Goal: Task Accomplishment & Management: Use online tool/utility

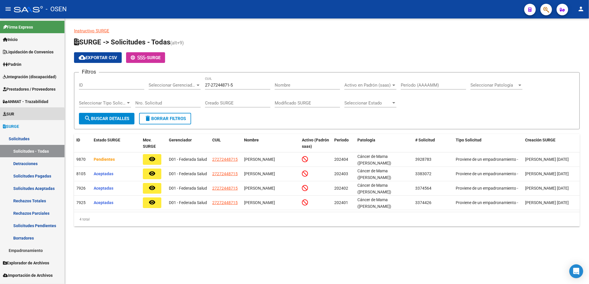
click at [19, 116] on link "SUR" at bounding box center [32, 114] width 64 height 12
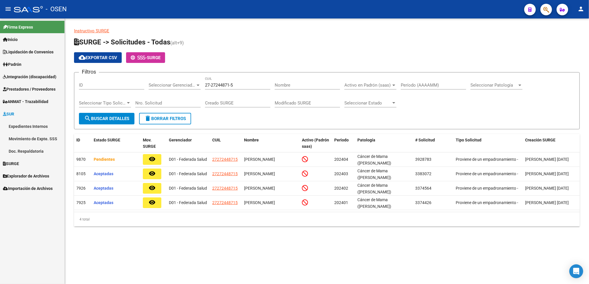
click at [16, 123] on link "Expedientes Internos" at bounding box center [32, 126] width 64 height 12
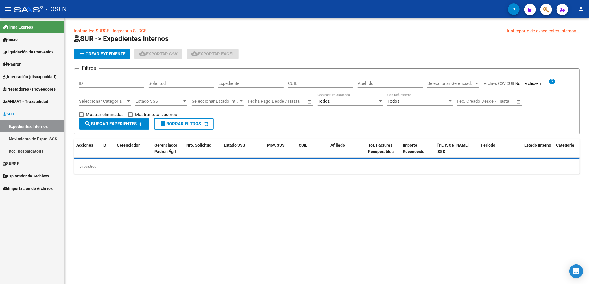
click at [117, 85] on input "ID" at bounding box center [111, 83] width 65 height 5
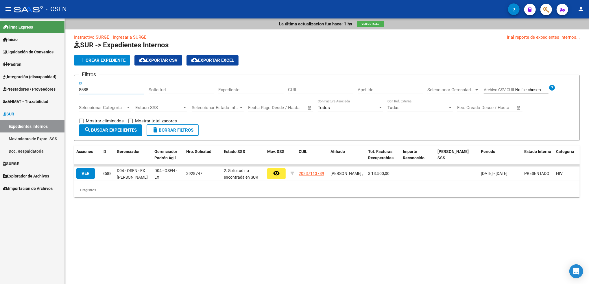
type input "8588"
click at [42, 79] on span "Integración (discapacidad)" at bounding box center [29, 77] width 53 height 6
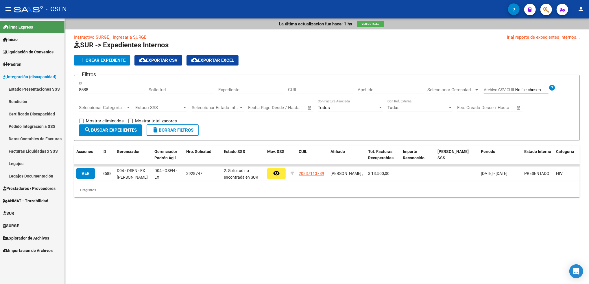
click at [29, 126] on link "Pedido Integración a SSS" at bounding box center [32, 126] width 64 height 12
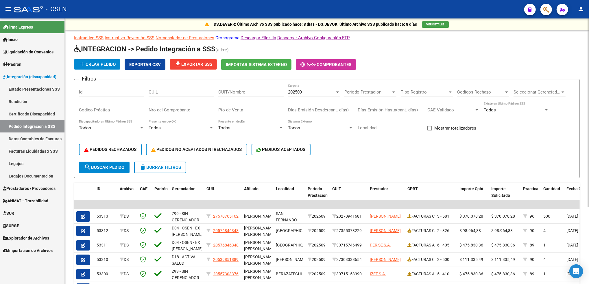
click at [233, 39] on link "Cronograma" at bounding box center [227, 37] width 24 height 5
drag, startPoint x: 94, startPoint y: 92, endPoint x: 85, endPoint y: 93, distance: 8.4
click at [92, 92] on input "Id" at bounding box center [111, 92] width 65 height 5
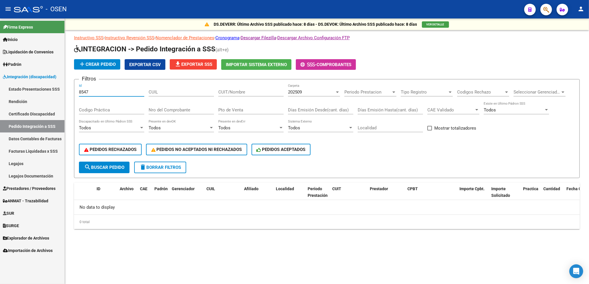
drag, startPoint x: 107, startPoint y: 91, endPoint x: 64, endPoint y: 93, distance: 43.7
click at [64, 93] on mat-sidenav-container "Firma Express Inicio Calendario SSS Instructivos Contacto OS Liquidación de Con…" at bounding box center [294, 151] width 589 height 266
type input "8547"
click at [14, 210] on span "SUR" at bounding box center [8, 213] width 11 height 6
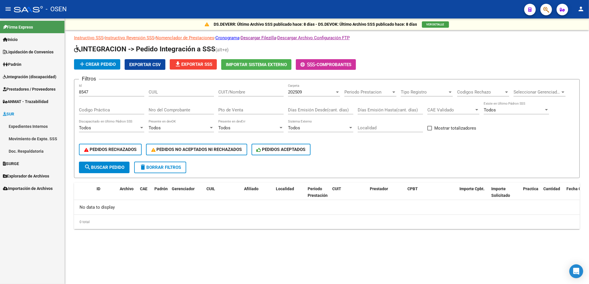
click at [39, 124] on link "Expedientes Internos" at bounding box center [32, 126] width 64 height 12
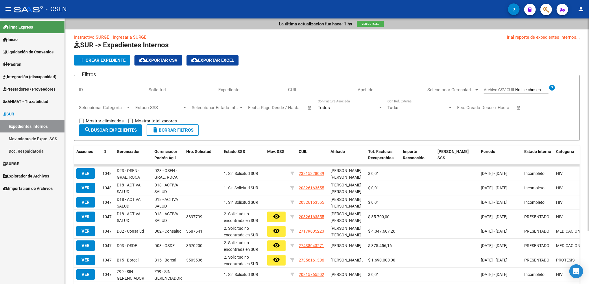
click at [112, 93] on div "ID" at bounding box center [111, 88] width 65 height 12
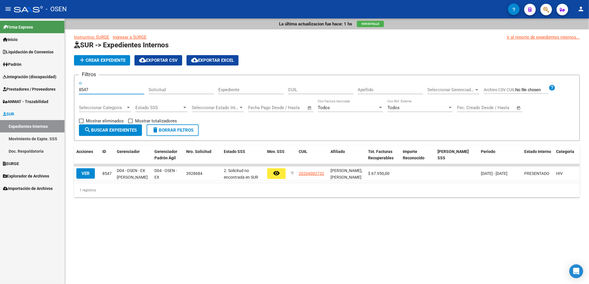
click at [99, 91] on input "8547" at bounding box center [111, 89] width 65 height 5
drag, startPoint x: 101, startPoint y: 89, endPoint x: 43, endPoint y: 96, distance: 58.5
click at [43, 96] on mat-sidenav-container "Firma Express Inicio Calendario SSS Instructivos Contacto OS Liquidación de Con…" at bounding box center [294, 151] width 589 height 266
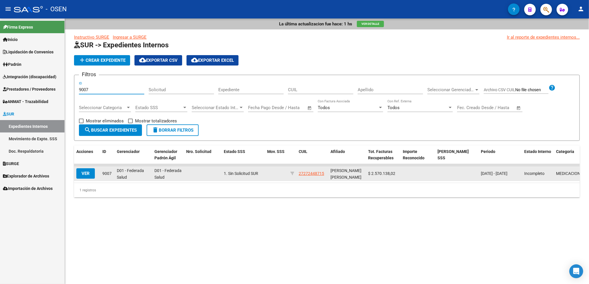
type input "9007"
drag, startPoint x: 324, startPoint y: 175, endPoint x: 298, endPoint y: 175, distance: 26.0
click at [298, 175] on div "27272448715" at bounding box center [311, 173] width 27 height 7
copy span "27272448715"
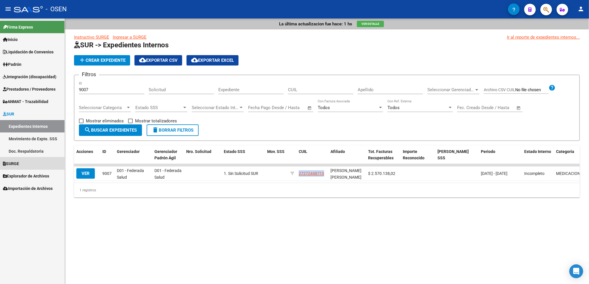
click at [19, 166] on span "SURGE" at bounding box center [11, 164] width 16 height 6
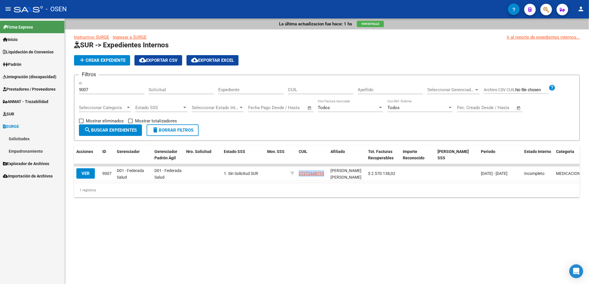
click at [24, 134] on link "Solicitudes" at bounding box center [32, 139] width 64 height 12
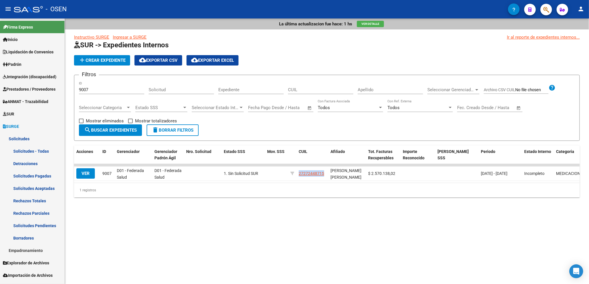
drag, startPoint x: 40, startPoint y: 144, endPoint x: 39, endPoint y: 147, distance: 3.0
click at [40, 144] on link "Solicitudes" at bounding box center [32, 139] width 64 height 12
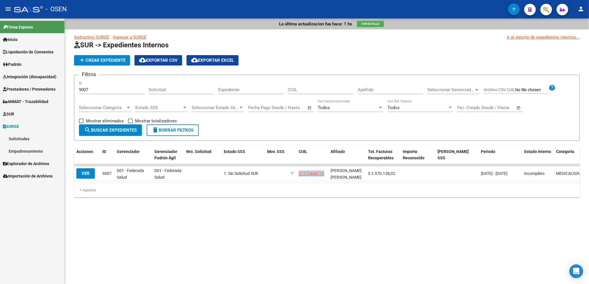
click at [39, 148] on mat-nav-list "Solicitudes Solicitudes - Todas Detracciones Solicitudes Pagadas Solicitudes Ac…" at bounding box center [32, 145] width 64 height 25
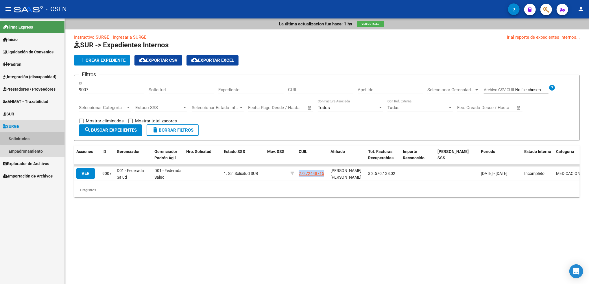
click at [35, 137] on link "Solicitudes" at bounding box center [32, 139] width 64 height 12
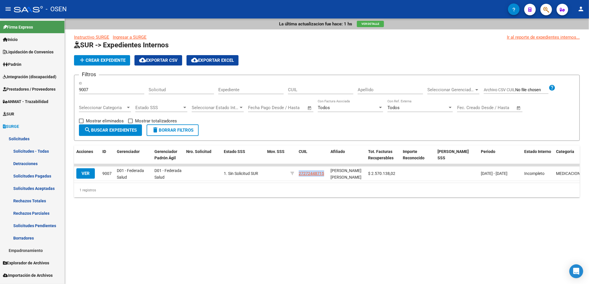
click at [38, 151] on link "Solicitudes - Todas" at bounding box center [32, 151] width 64 height 12
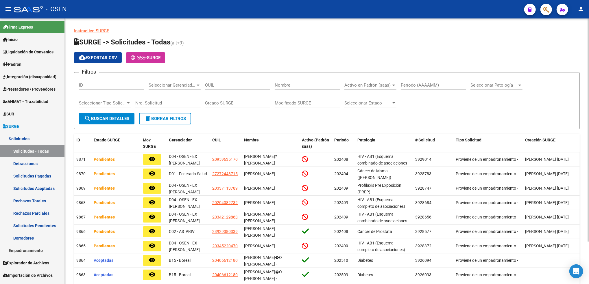
click at [238, 87] on input "CUIL" at bounding box center [237, 85] width 65 height 5
paste input "27-27244871-5"
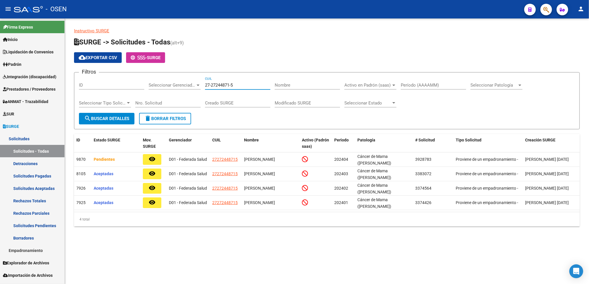
type input "27-27244871-5"
click at [31, 77] on span "Integración (discapacidad)" at bounding box center [29, 77] width 53 height 6
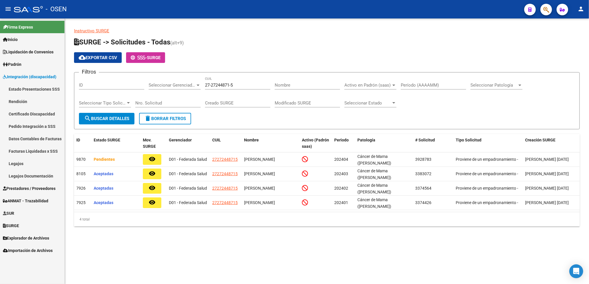
click at [31, 123] on link "Pedido Integración a SSS" at bounding box center [32, 126] width 64 height 12
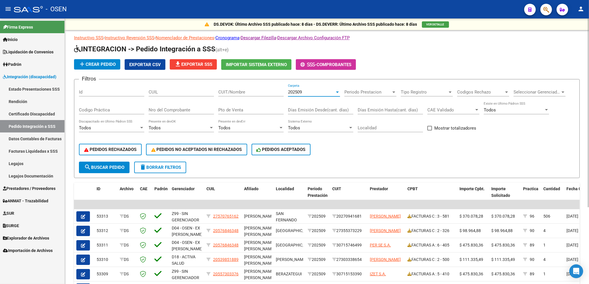
click at [316, 91] on div "202509" at bounding box center [311, 92] width 47 height 5
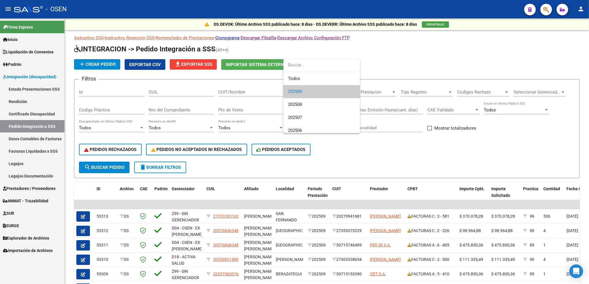
click at [24, 187] on div at bounding box center [294, 142] width 589 height 284
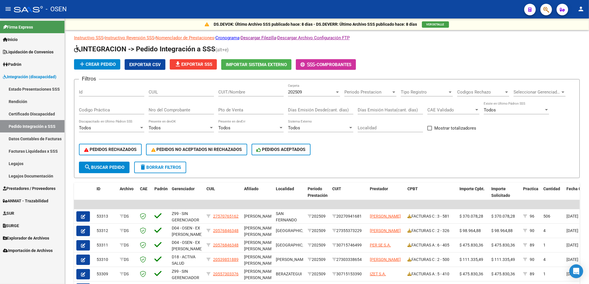
click at [49, 186] on span "Prestadores / Proveedores" at bounding box center [29, 189] width 53 height 6
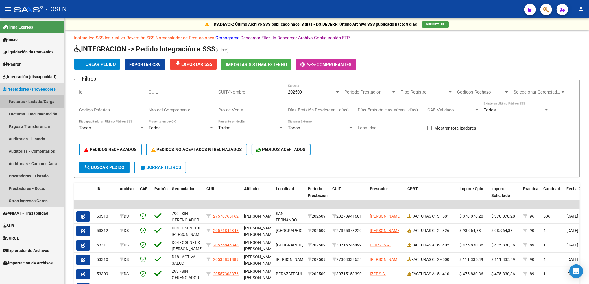
click at [44, 100] on link "Facturas - Listado/Carga" at bounding box center [32, 101] width 64 height 12
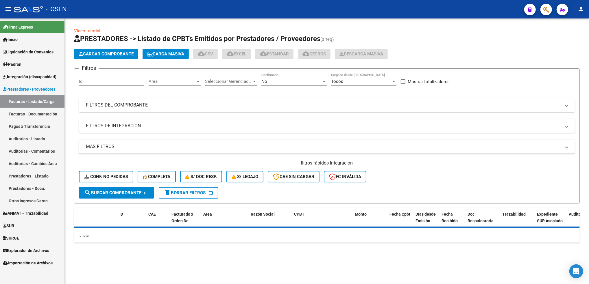
click at [276, 79] on div "No" at bounding box center [291, 81] width 60 height 5
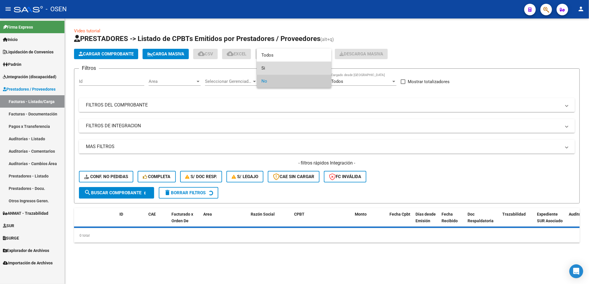
click at [274, 68] on span "Si" at bounding box center [293, 68] width 65 height 13
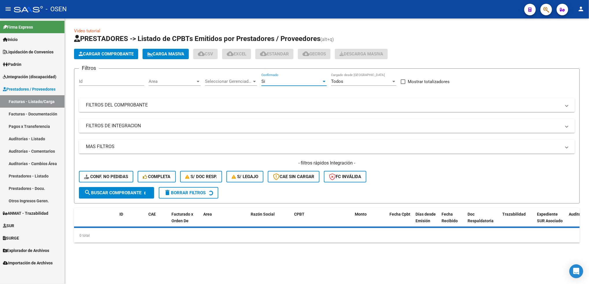
click at [181, 79] on span "Area" at bounding box center [172, 81] width 47 height 5
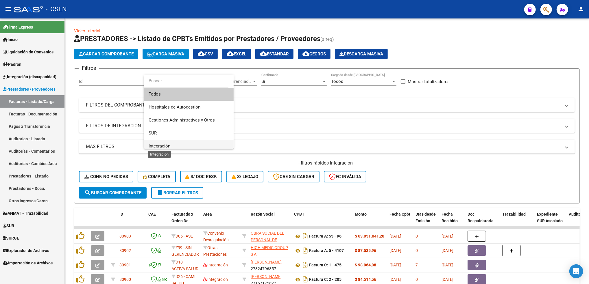
click at [161, 147] on div "Todos Hospitales de Autogestión Gestiones Administrativas y Otros SUR Integraci…" at bounding box center [189, 112] width 90 height 74
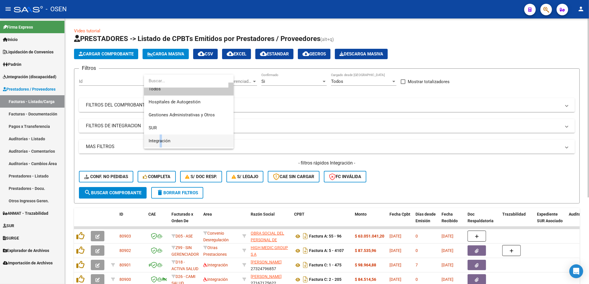
drag, startPoint x: 161, startPoint y: 147, endPoint x: 165, endPoint y: 140, distance: 8.2
click at [165, 140] on span "Integración" at bounding box center [160, 140] width 22 height 5
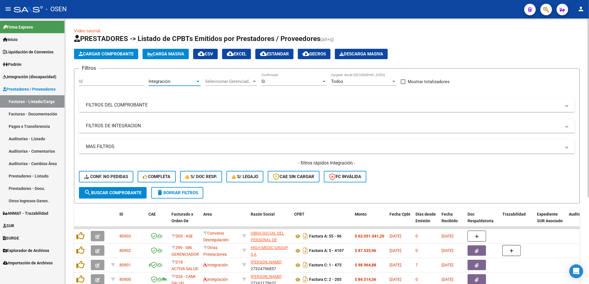
scroll to position [4, 0]
click at [117, 126] on mat-panel-title "FILTROS DE INTEGRACION" at bounding box center [323, 126] width 475 height 6
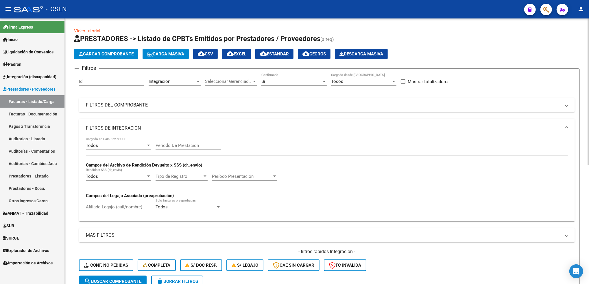
click at [112, 144] on div "Todos" at bounding box center [116, 145] width 60 height 5
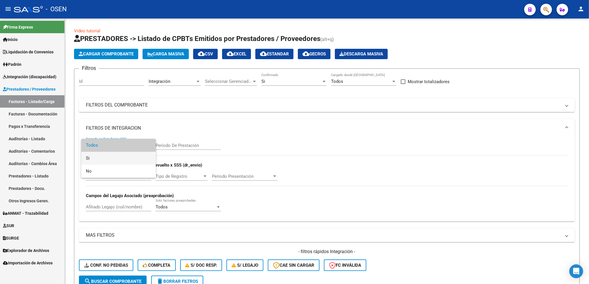
click at [101, 164] on span "Si" at bounding box center [118, 158] width 65 height 13
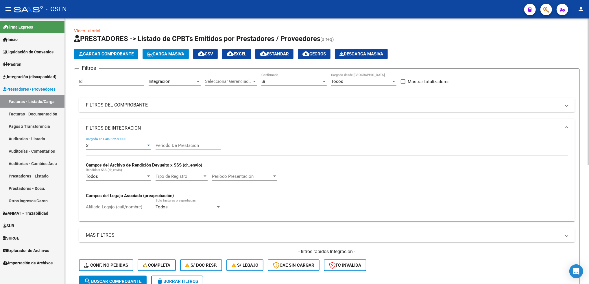
click at [106, 146] on div "Si" at bounding box center [116, 145] width 60 height 5
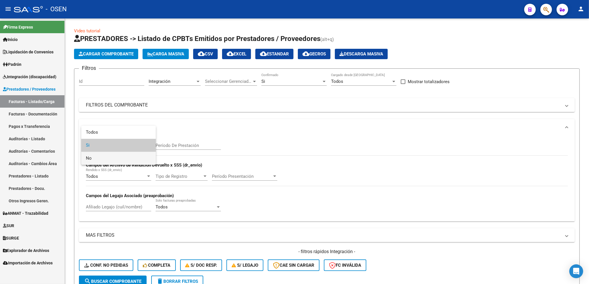
click at [90, 159] on span "No" at bounding box center [118, 158] width 65 height 13
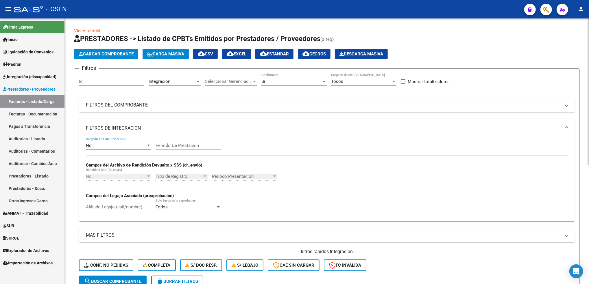
scroll to position [38, 0]
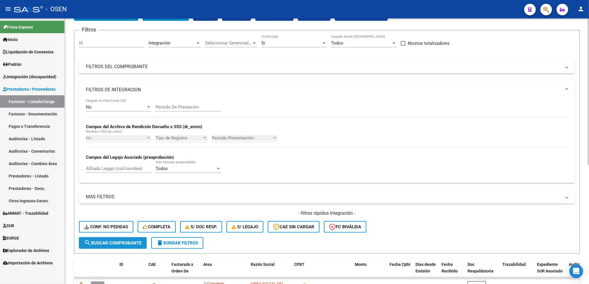
click at [126, 241] on span "search Buscar Comprobante" at bounding box center [112, 243] width 57 height 5
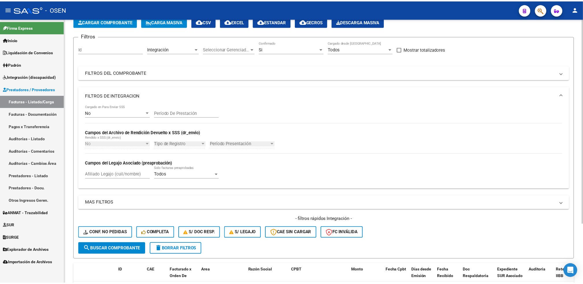
scroll to position [0, 0]
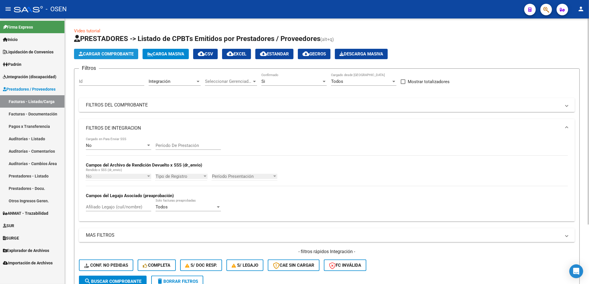
click at [112, 55] on span "Cargar Comprobante" at bounding box center [106, 53] width 55 height 5
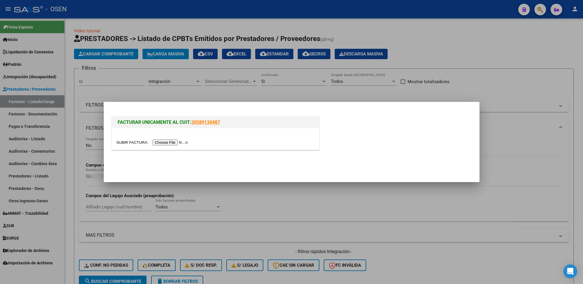
click at [163, 143] on input "file" at bounding box center [152, 143] width 73 height 6
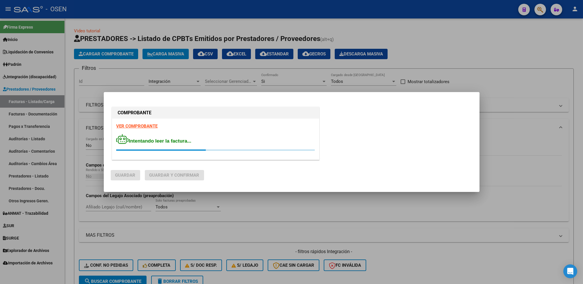
click at [144, 124] on strong "VER COMPROBANTE" at bounding box center [136, 126] width 41 height 5
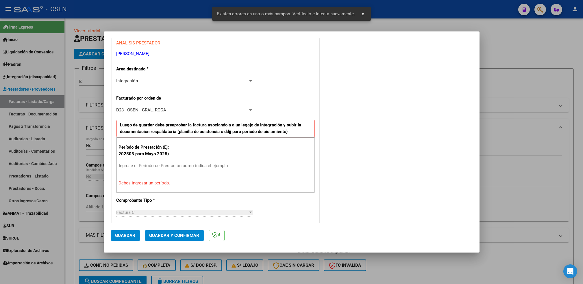
scroll to position [127, 0]
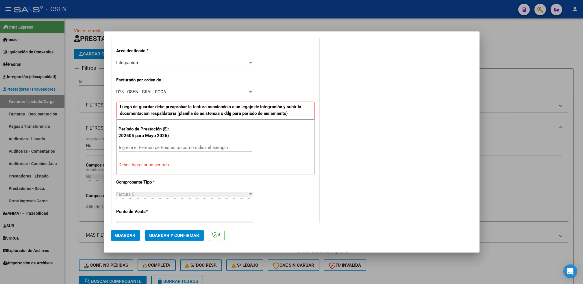
drag, startPoint x: 143, startPoint y: 143, endPoint x: 146, endPoint y: 145, distance: 3.2
click at [146, 145] on div "Ingrese el Período de Prestación como indica el ejemplo" at bounding box center [185, 147] width 133 height 9
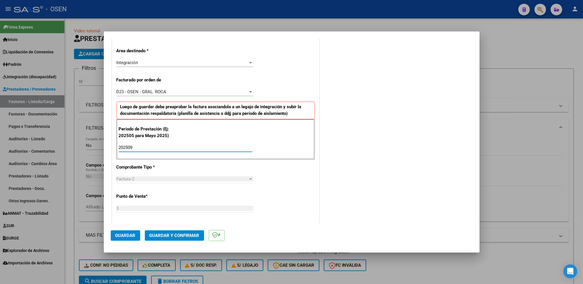
type input "202509"
click at [126, 241] on button "Guardar" at bounding box center [125, 236] width 29 height 10
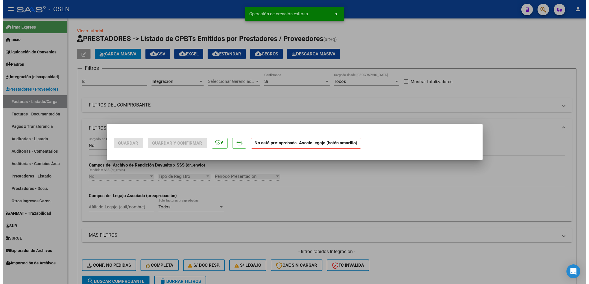
scroll to position [0, 0]
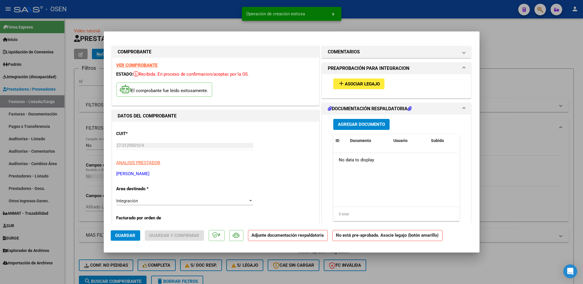
click at [344, 87] on button "add Asociar Legajo" at bounding box center [358, 84] width 51 height 11
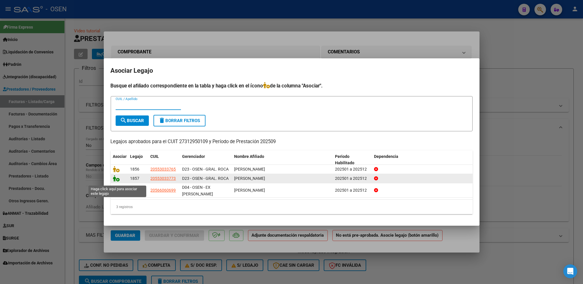
click at [117, 182] on icon at bounding box center [116, 178] width 7 height 6
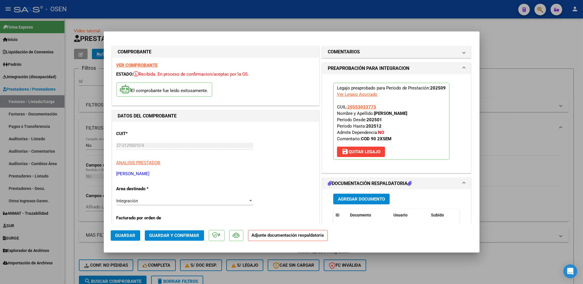
click at [383, 197] on button "Agregar Documento" at bounding box center [361, 199] width 56 height 11
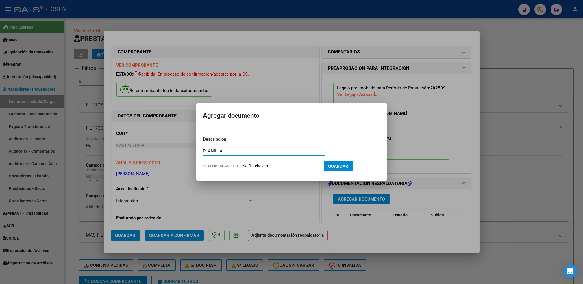
type input "PLANILLA"
click at [242, 164] on input "Seleccionar Archivo" at bounding box center [280, 166] width 77 height 5
type input "C:\fakepath\Coliñanco A psp septiembre .pdf"
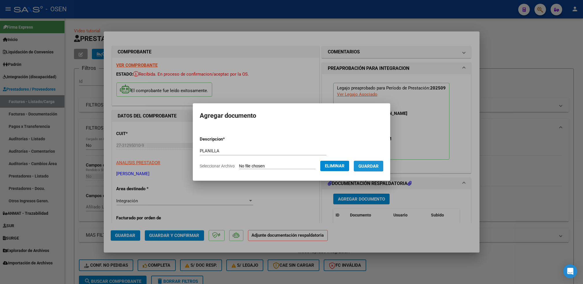
click at [374, 167] on span "Guardar" at bounding box center [368, 166] width 20 height 5
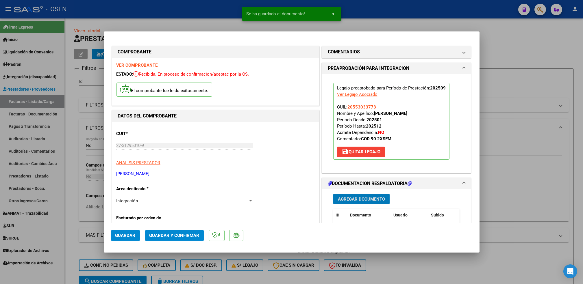
click at [118, 235] on span "Guardar" at bounding box center [125, 235] width 20 height 5
click at [68, 243] on div at bounding box center [291, 142] width 583 height 284
type input "$ 0,00"
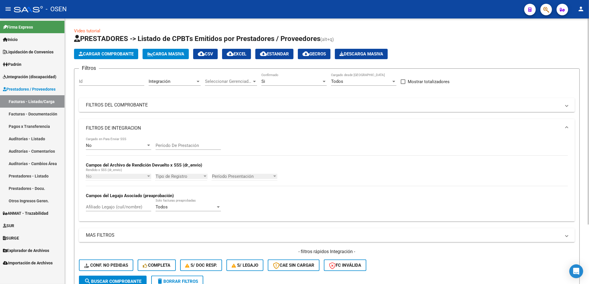
click at [186, 280] on span "delete Borrar Filtros" at bounding box center [177, 281] width 42 height 5
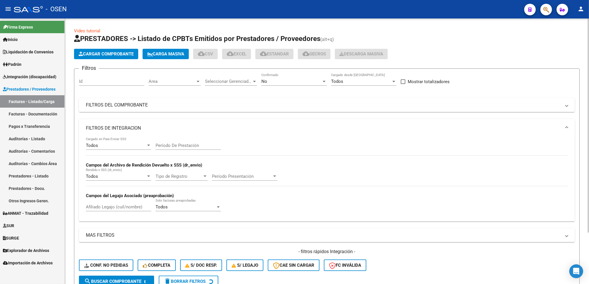
click at [166, 125] on mat-panel-title "FILTROS DE INTEGRACION" at bounding box center [323, 128] width 475 height 6
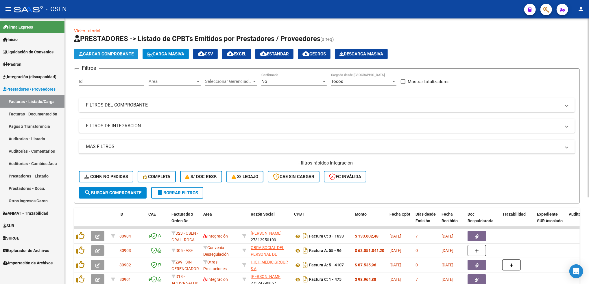
click at [114, 52] on span "Cargar Comprobante" at bounding box center [106, 53] width 55 height 5
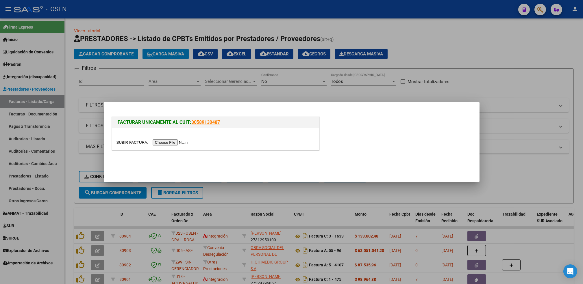
click at [169, 142] on input "file" at bounding box center [152, 143] width 73 height 6
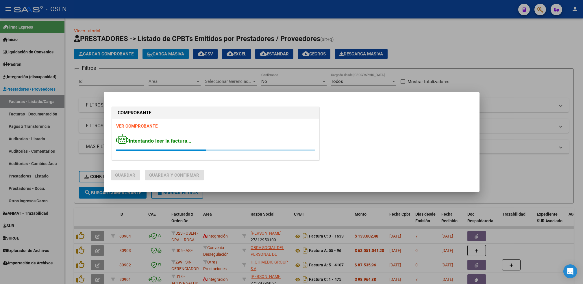
click at [142, 125] on div "COMPROBANTE VER COMPROBANTE Intentando leer la factura..." at bounding box center [216, 134] width 210 height 57
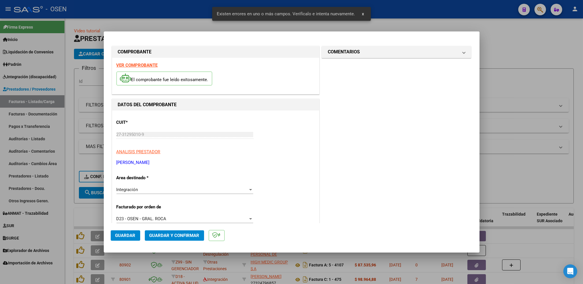
click at [133, 65] on strong "VER COMPROBANTE" at bounding box center [136, 65] width 41 height 5
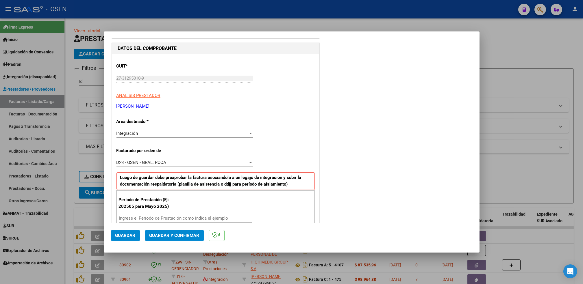
scroll to position [116, 0]
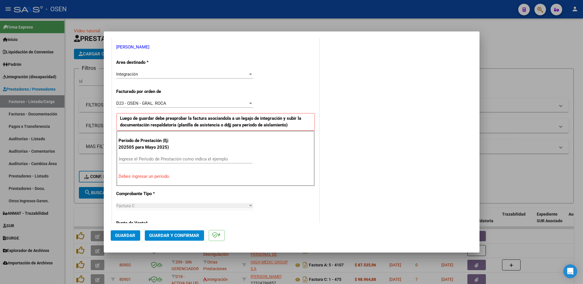
click at [156, 155] on div "Ingrese el Período de Prestación como indica el ejemplo" at bounding box center [185, 159] width 133 height 9
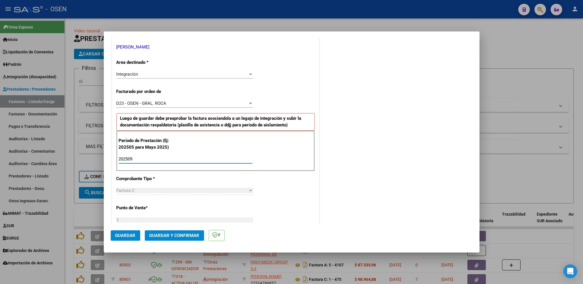
type input "202509"
click at [132, 234] on span "Guardar" at bounding box center [125, 235] width 20 height 5
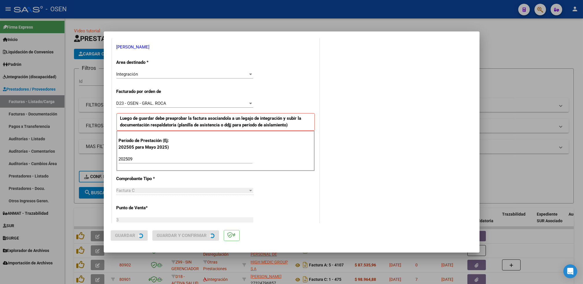
scroll to position [0, 0]
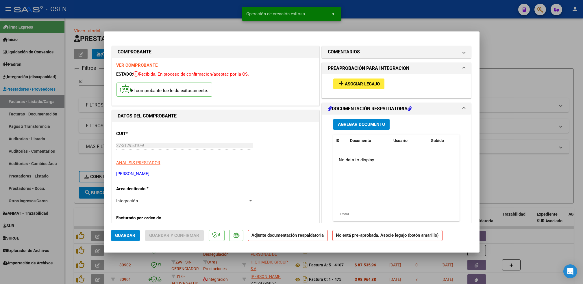
click at [350, 80] on button "add Asociar Legajo" at bounding box center [358, 84] width 51 height 11
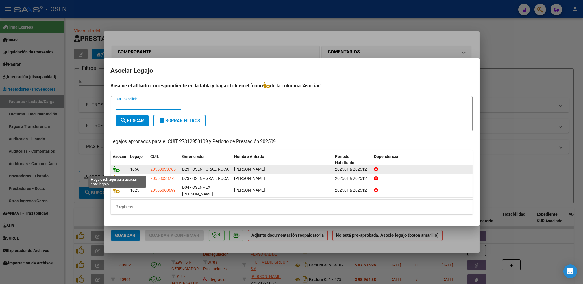
click at [115, 170] on icon at bounding box center [116, 169] width 7 height 6
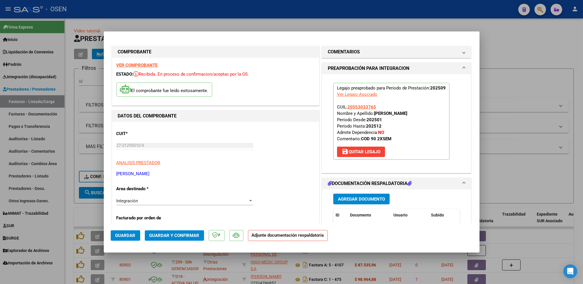
click at [373, 203] on button "Agregar Documento" at bounding box center [361, 199] width 56 height 11
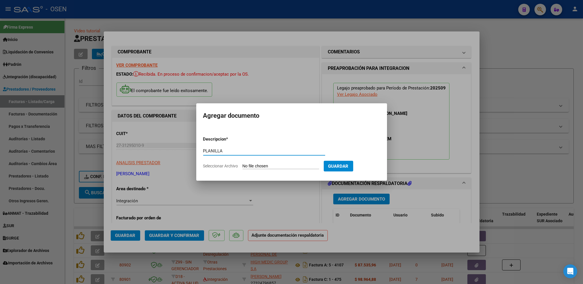
type input "PLANILLA"
click at [242, 164] on input "Seleccionar Archivo" at bounding box center [280, 166] width 77 height 5
type input "C:\fakepath\Coliñanco M psp sep .pdf"
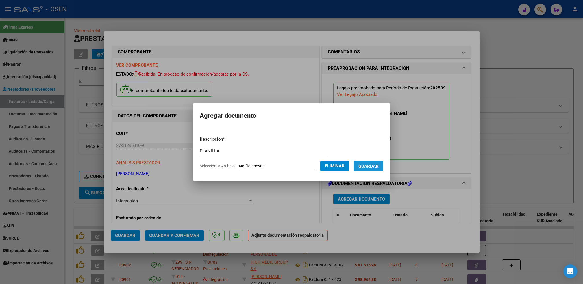
click at [376, 168] on span "Guardar" at bounding box center [368, 166] width 20 height 5
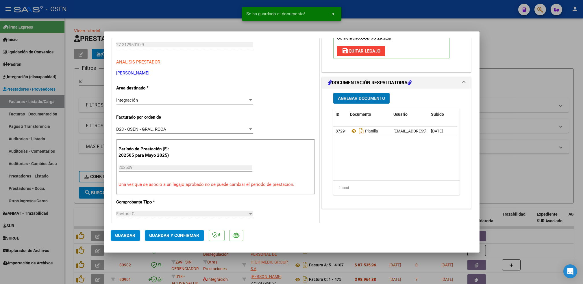
scroll to position [116, 0]
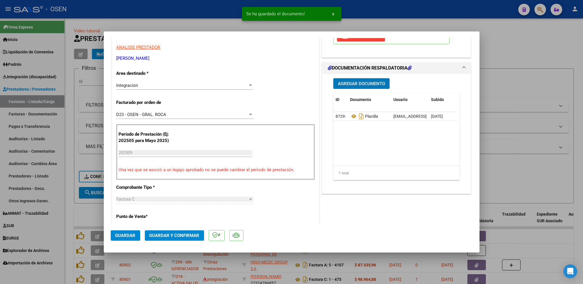
click at [130, 235] on span "Guardar" at bounding box center [125, 235] width 20 height 5
click at [68, 213] on div at bounding box center [291, 142] width 583 height 284
type input "$ 0,00"
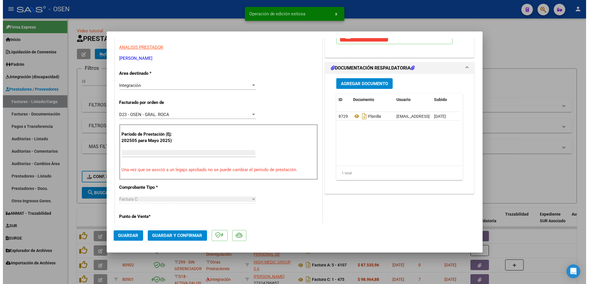
scroll to position [98, 0]
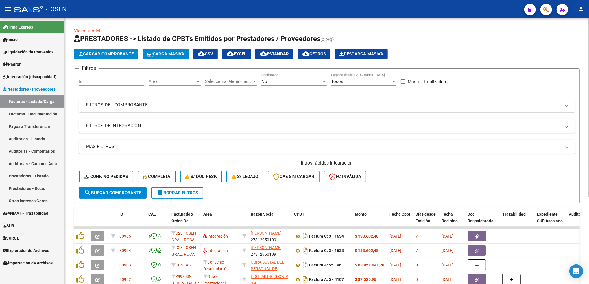
click at [288, 79] on div "No" at bounding box center [291, 81] width 60 height 5
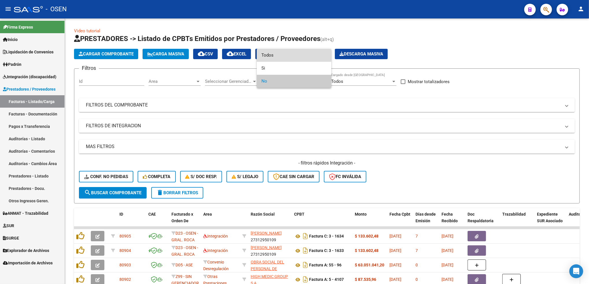
click at [286, 54] on span "Todos" at bounding box center [293, 55] width 65 height 13
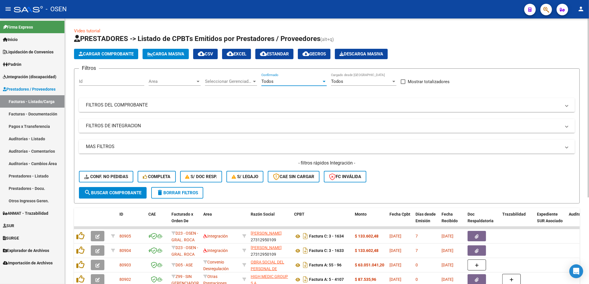
click at [183, 124] on mat-panel-title "FILTROS DE INTEGRACION" at bounding box center [323, 126] width 475 height 6
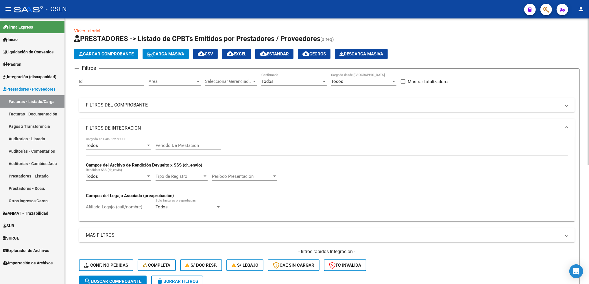
click at [191, 127] on mat-panel-title "FILTROS DE INTEGRACION" at bounding box center [323, 128] width 475 height 6
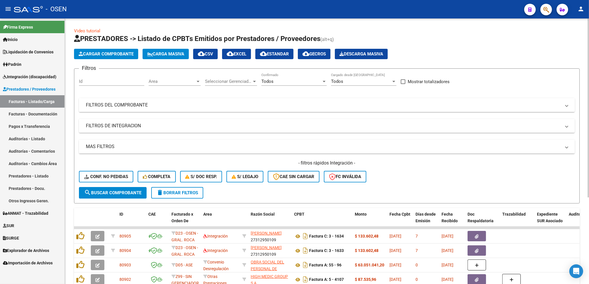
click at [220, 104] on mat-panel-title "FILTROS DEL COMPROBANTE" at bounding box center [323, 105] width 475 height 6
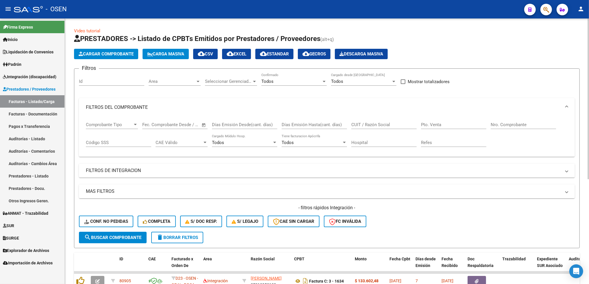
click at [361, 123] on input "CUIT / Razón Social" at bounding box center [383, 124] width 65 height 5
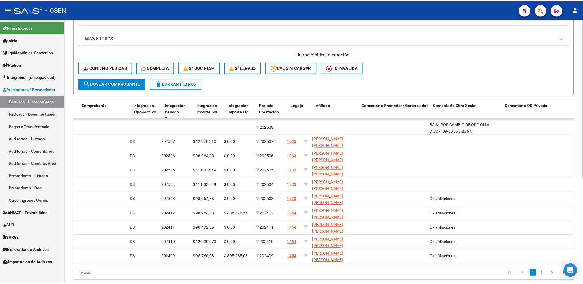
scroll to position [0, 0]
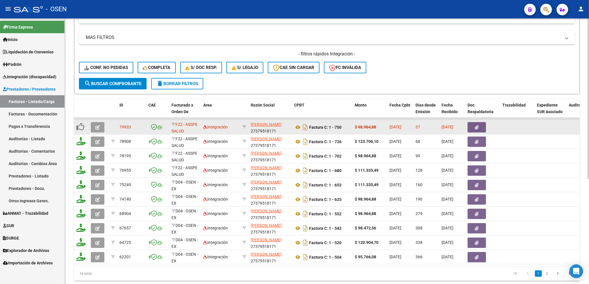
type input "[PERSON_NAME]"
click at [97, 125] on icon "button" at bounding box center [97, 127] width 4 height 4
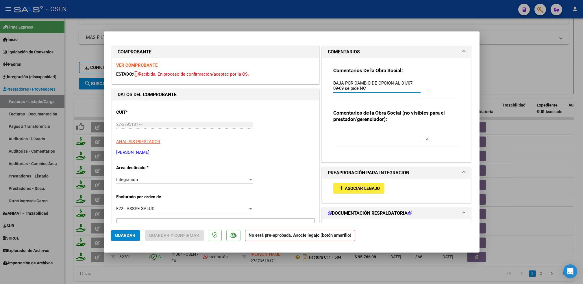
drag, startPoint x: 369, startPoint y: 90, endPoint x: 327, endPoint y: 84, distance: 42.6
click at [329, 84] on div "Comentarios De la Obra Social: BAJA POR CAMBIO DE OPCION AL 31/07. 09-09 se pid…" at bounding box center [396, 108] width 135 height 100
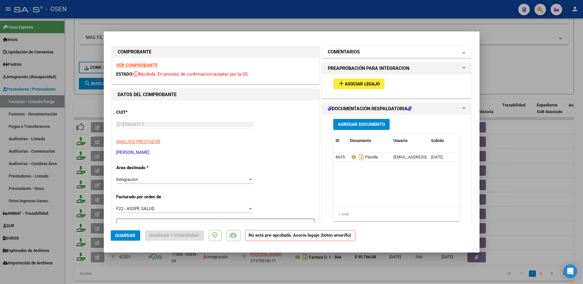
click at [375, 50] on mat-panel-title "COMENTARIOS" at bounding box center [393, 52] width 131 height 7
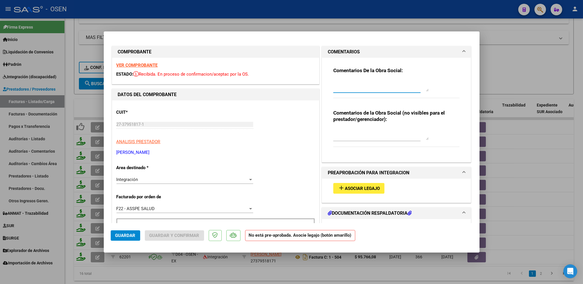
click at [342, 87] on textarea at bounding box center [380, 86] width 95 height 12
click at [171, 178] on div "Integración" at bounding box center [181, 179] width 131 height 5
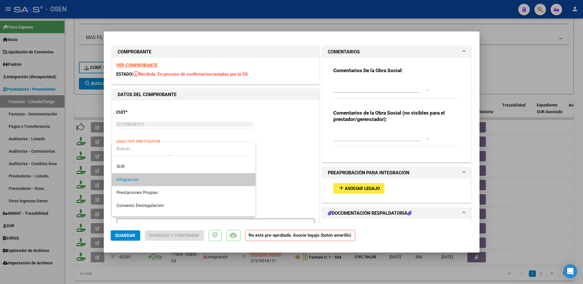
scroll to position [60, 0]
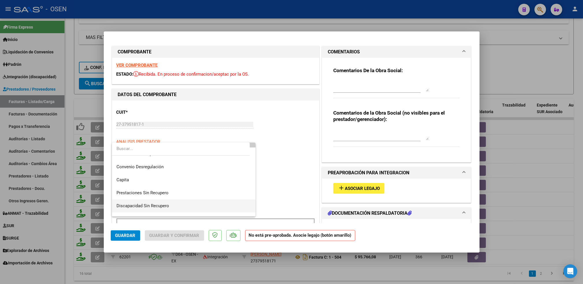
click at [173, 208] on span "Discapacidad Sin Recupero" at bounding box center [183, 206] width 134 height 13
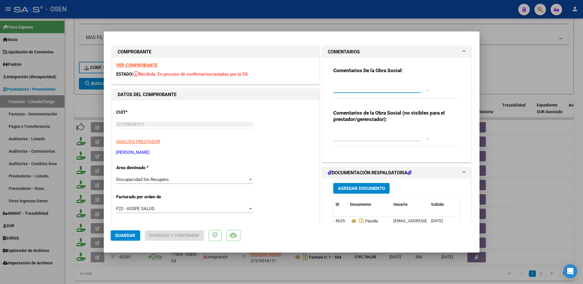
click at [389, 81] on textarea at bounding box center [380, 86] width 95 height 12
type textarea "08-10 SE ADJ [GEOGRAPHIC_DATA]"
click at [377, 190] on span "Agregar Documento" at bounding box center [361, 188] width 47 height 5
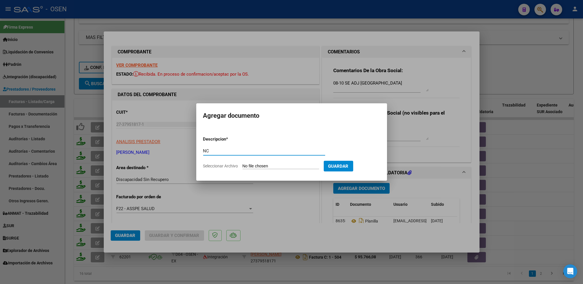
type input "NC"
click at [242, 164] on input "Seleccionar Archivo" at bounding box center [280, 166] width 77 height 5
type input "C:\fakepath\NC DAMIAN 08-2025 OSEN - PS.pdf"
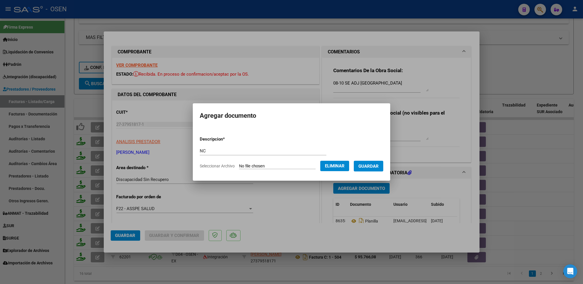
click at [375, 167] on span "Guardar" at bounding box center [368, 166] width 20 height 5
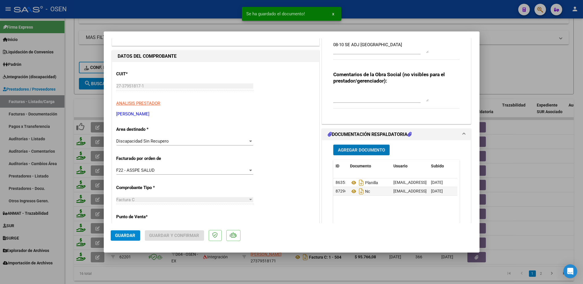
scroll to position [0, 0]
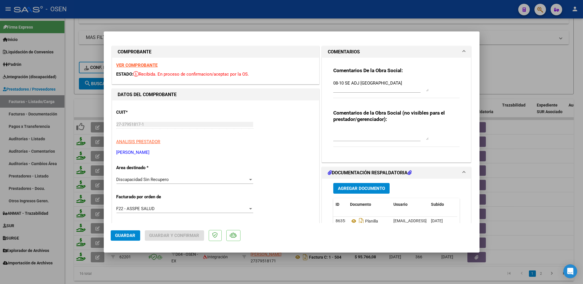
click at [144, 65] on strong "VER COMPROBANTE" at bounding box center [136, 65] width 41 height 5
click at [155, 64] on strong "VER COMPROBANTE" at bounding box center [136, 65] width 41 height 5
click at [127, 236] on span "Guardar" at bounding box center [125, 235] width 20 height 5
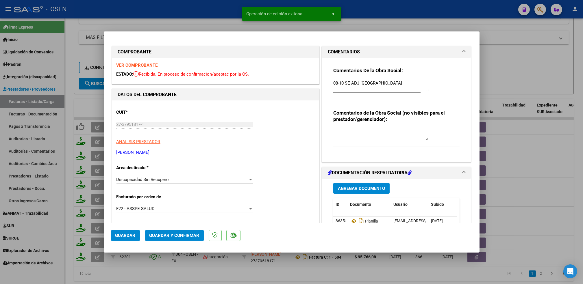
click at [66, 228] on div at bounding box center [291, 142] width 583 height 284
type input "$ 0,00"
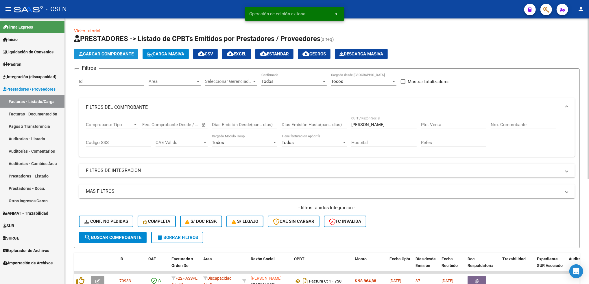
click at [123, 53] on span "Cargar Comprobante" at bounding box center [106, 53] width 55 height 5
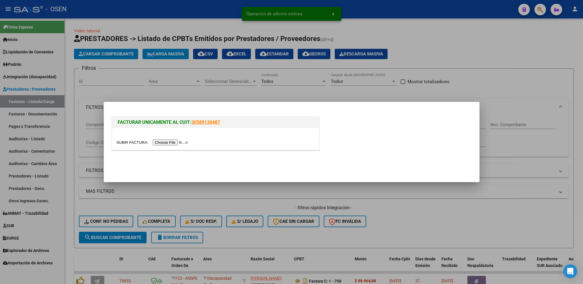
click at [164, 143] on input "file" at bounding box center [152, 143] width 73 height 6
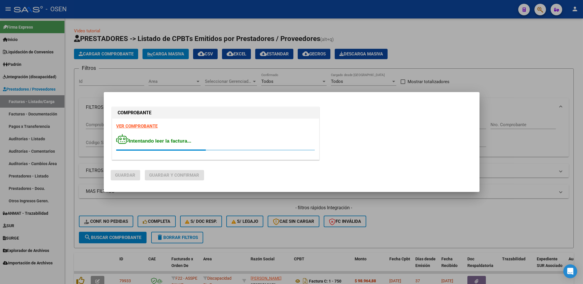
click at [143, 126] on strong "VER COMPROBANTE" at bounding box center [136, 126] width 41 height 5
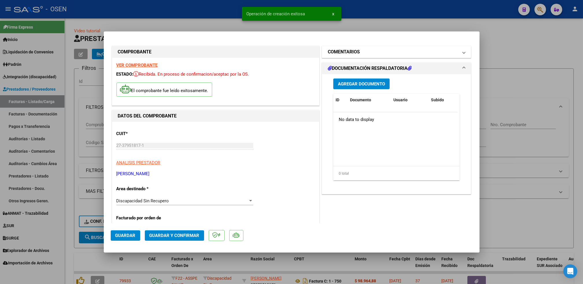
click at [361, 53] on mat-panel-title "COMENTARIOS" at bounding box center [393, 52] width 131 height 7
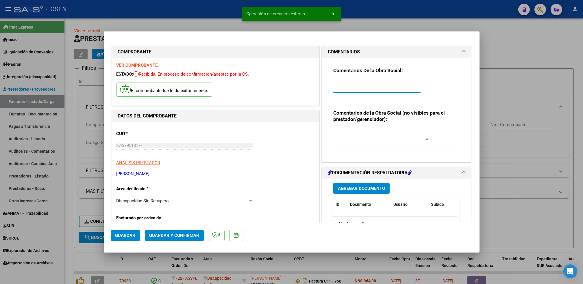
click at [384, 88] on textarea at bounding box center [380, 86] width 95 height 12
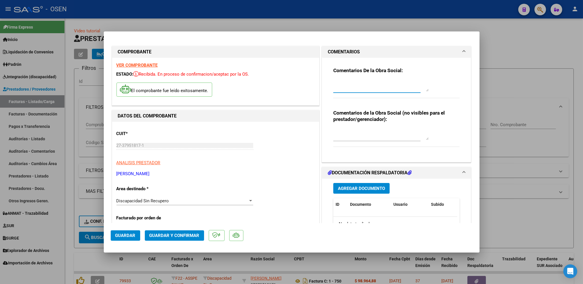
click at [367, 189] on span "Agregar Documento" at bounding box center [361, 188] width 47 height 5
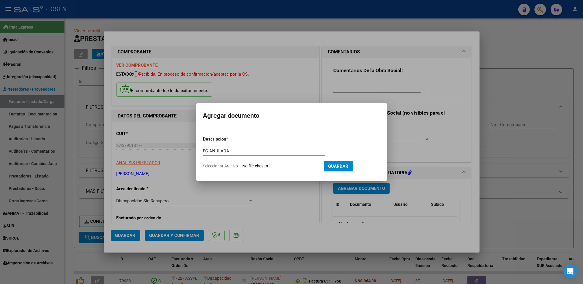
type input "FC ANULADA"
click at [242, 164] on input "Seleccionar Archivo" at bounding box center [280, 166] width 77 height 5
type input "C:\fakepath\FC750.pdf"
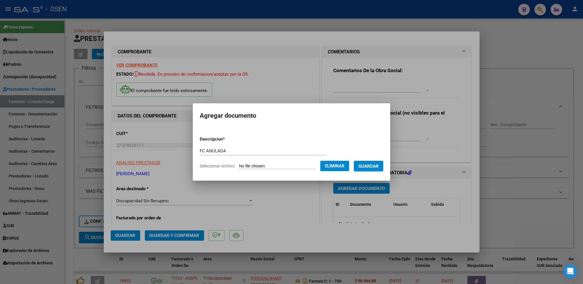
click at [375, 167] on span "Guardar" at bounding box center [368, 166] width 20 height 5
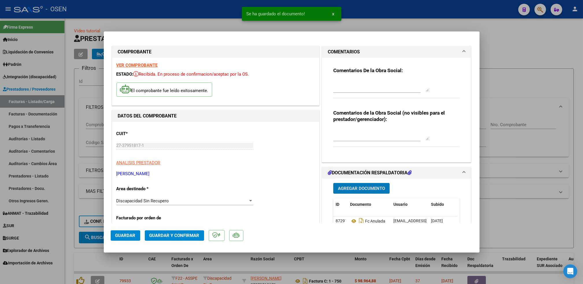
click at [134, 233] on span "Guardar" at bounding box center [125, 235] width 20 height 5
click at [80, 249] on div at bounding box center [291, 142] width 583 height 284
type input "$ 0,00"
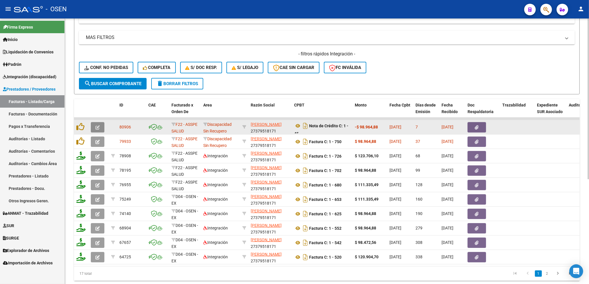
click at [99, 125] on icon "button" at bounding box center [97, 127] width 4 height 4
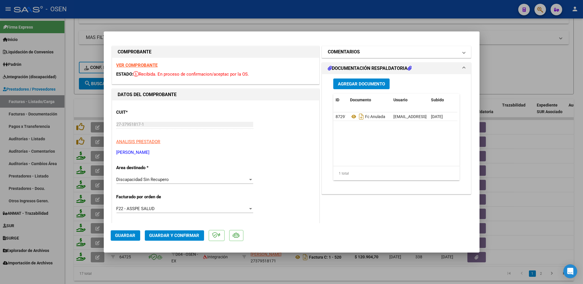
click at [371, 51] on mat-panel-title "COMENTARIOS" at bounding box center [393, 52] width 131 height 7
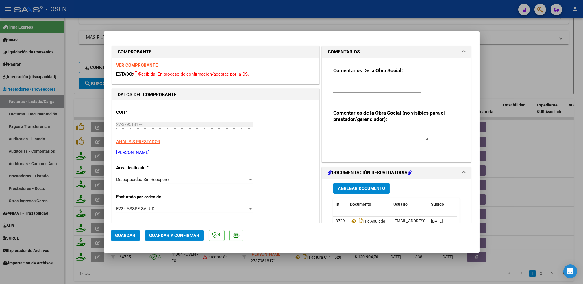
click at [358, 85] on textarea at bounding box center [380, 86] width 95 height 12
click at [381, 86] on textarea at bounding box center [380, 86] width 95 height 12
type textarea "S"
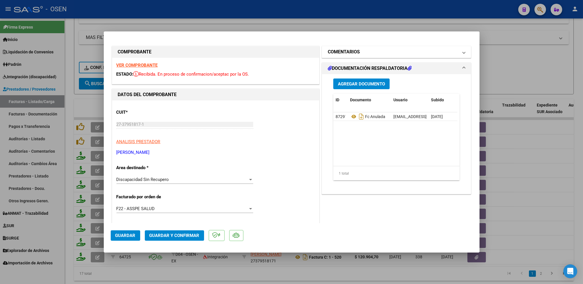
click at [359, 52] on mat-panel-title "COMENTARIOS" at bounding box center [393, 52] width 131 height 7
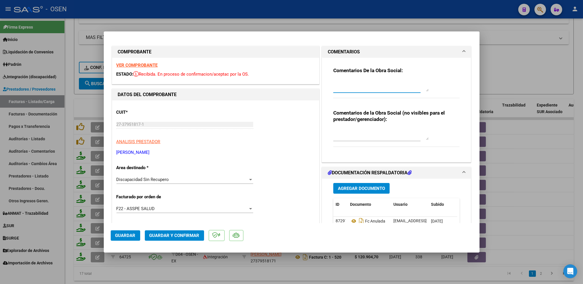
click at [343, 88] on textarea at bounding box center [380, 86] width 95 height 12
type textarea "08-10 SE ADJ FC ANULADA"
click at [125, 231] on mat-dialog-actions "Guardar Guardar y Confirmar" at bounding box center [292, 234] width 362 height 23
click at [125, 237] on span "Guardar" at bounding box center [125, 235] width 20 height 5
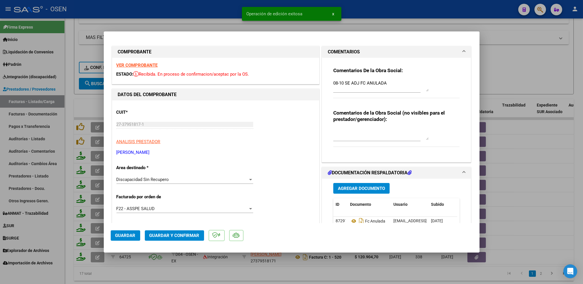
drag, startPoint x: 172, startPoint y: 281, endPoint x: 178, endPoint y: 281, distance: 5.3
click at [173, 281] on div at bounding box center [291, 142] width 583 height 284
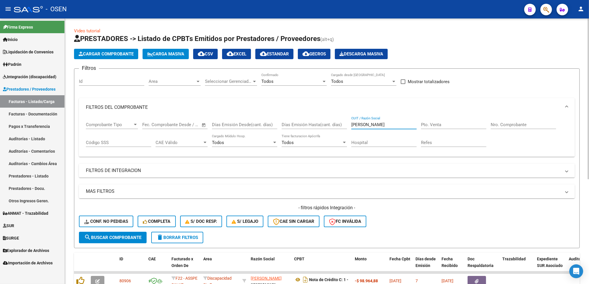
drag, startPoint x: 383, startPoint y: 125, endPoint x: 311, endPoint y: 129, distance: 71.2
click at [313, 130] on div "Comprobante Tipo Comprobante Tipo Fecha inicio – Fecha fin Fec. Comprobante Des…" at bounding box center [327, 135] width 482 height 36
click at [121, 238] on span "search Buscar Comprobante" at bounding box center [112, 237] width 57 height 5
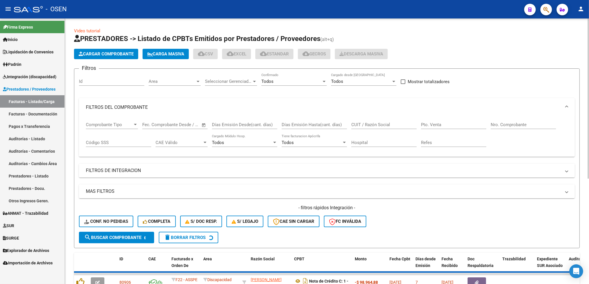
click at [146, 109] on mat-panel-title "FILTROS DEL COMPROBANTE" at bounding box center [323, 107] width 475 height 6
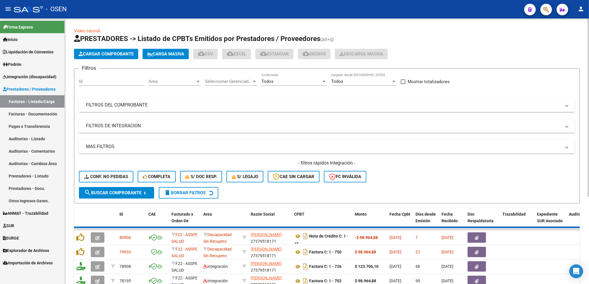
click at [549, 40] on div "Video tutorial PRESTADORES -> Listado de CPBTs Emitidos por Prestadores / Prove…" at bounding box center [327, 214] width 525 height 392
click at [123, 55] on span "Cargar Comprobante" at bounding box center [106, 53] width 55 height 5
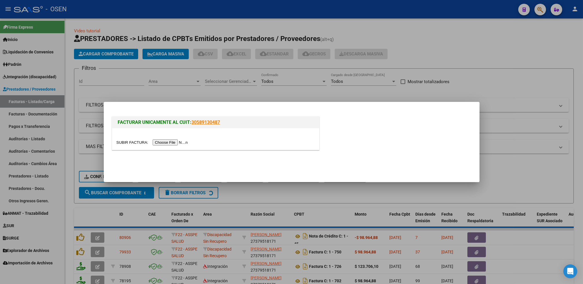
click at [171, 140] on input "file" at bounding box center [152, 143] width 73 height 6
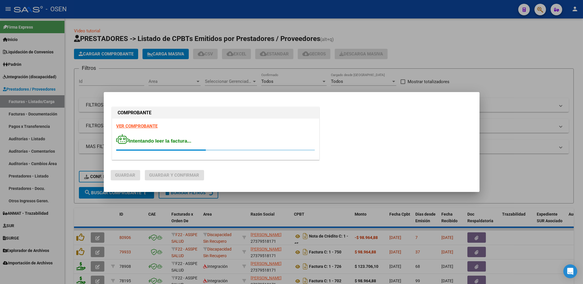
click at [138, 124] on strong "VER COMPROBANTE" at bounding box center [136, 126] width 41 height 5
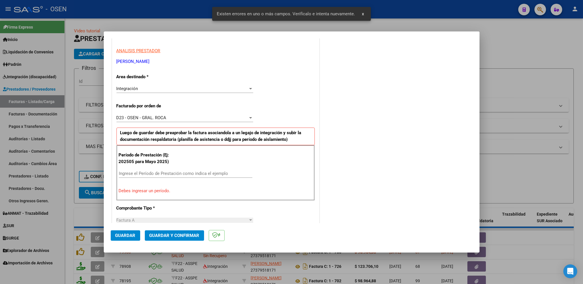
scroll to position [127, 0]
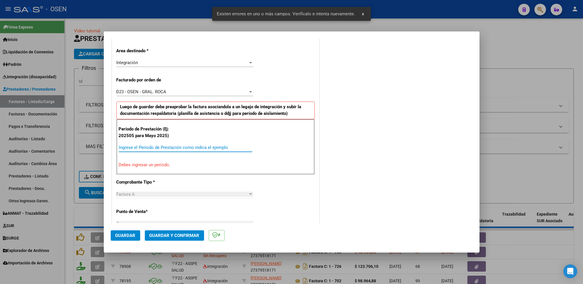
click at [159, 147] on input "Ingrese el Período de Prestación como indica el ejemplo" at bounding box center [185, 147] width 133 height 5
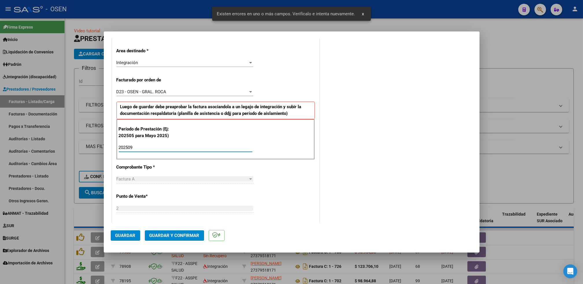
type input "202509"
click at [127, 237] on span "Guardar" at bounding box center [125, 235] width 20 height 5
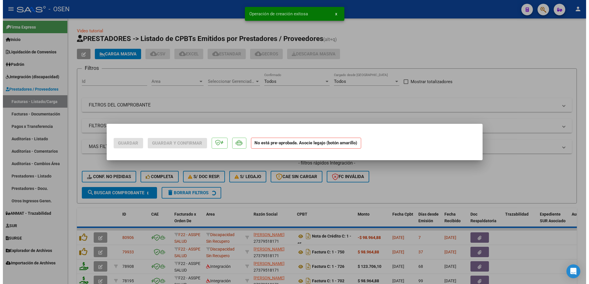
scroll to position [0, 0]
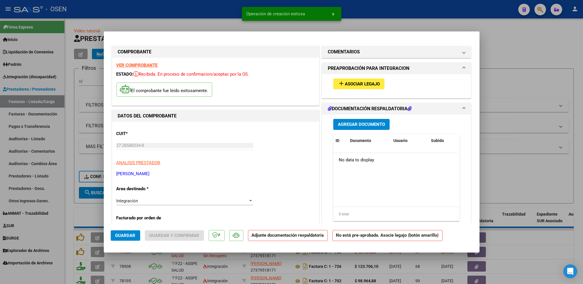
click at [345, 90] on div "add Asociar Legajo" at bounding box center [396, 83] width 135 height 19
click at [345, 82] on span "Asociar Legajo" at bounding box center [362, 83] width 35 height 5
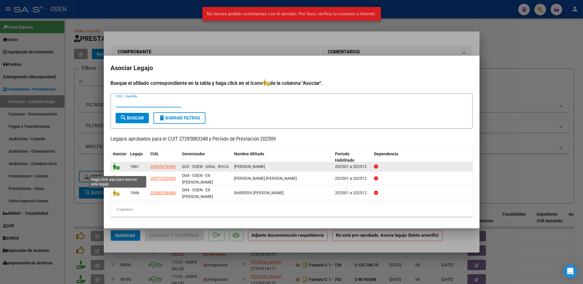
click at [115, 170] on icon at bounding box center [116, 167] width 7 height 6
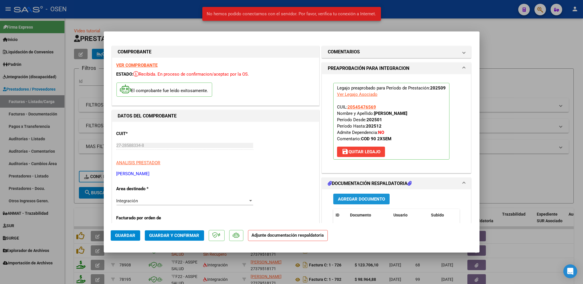
click at [368, 197] on span "Agregar Documento" at bounding box center [361, 199] width 47 height 5
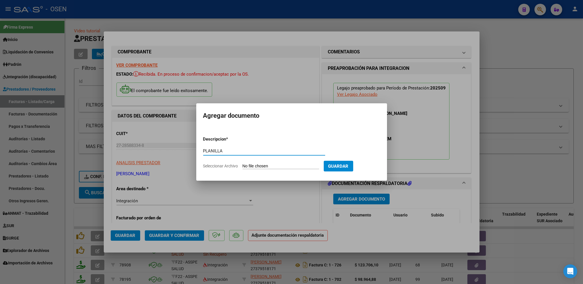
type input "PLANILLA"
click at [242, 164] on input "Seleccionar Archivo" at bounding box center [280, 166] width 77 height 5
type input "C:\fakepath\asistencia [MEDICAL_DATA] [PERSON_NAME].pdf"
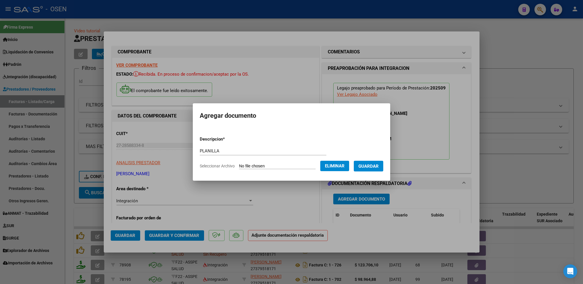
click at [372, 172] on form "Descripcion * PLANILLA Escriba aquí una descripcion Seleccionar Archivo Elimina…" at bounding box center [291, 153] width 183 height 42
click at [372, 167] on span "Guardar" at bounding box center [368, 166] width 20 height 5
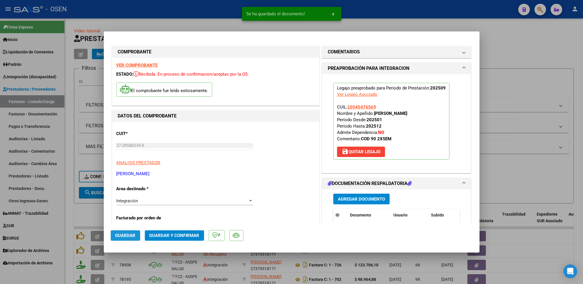
click at [127, 240] on button "Guardar" at bounding box center [125, 236] width 29 height 10
click at [67, 210] on div at bounding box center [291, 142] width 583 height 284
type input "$ 0,00"
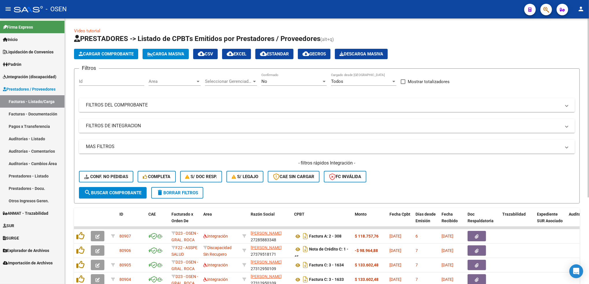
click at [123, 53] on span "Cargar Comprobante" at bounding box center [106, 53] width 55 height 5
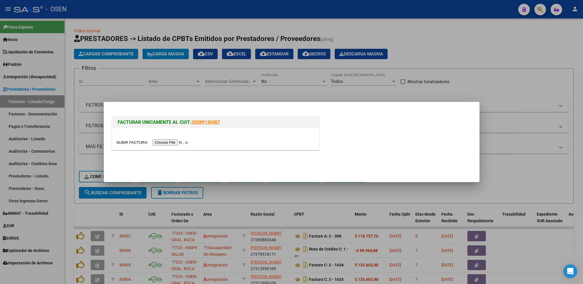
click at [167, 143] on input "file" at bounding box center [152, 143] width 73 height 6
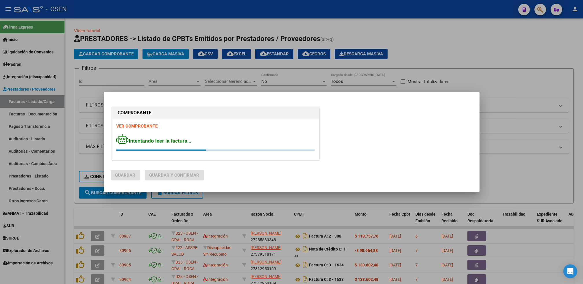
click at [140, 125] on div "COMPROBANTE VER COMPROBANTE Intentando leer la factura..." at bounding box center [216, 134] width 210 height 57
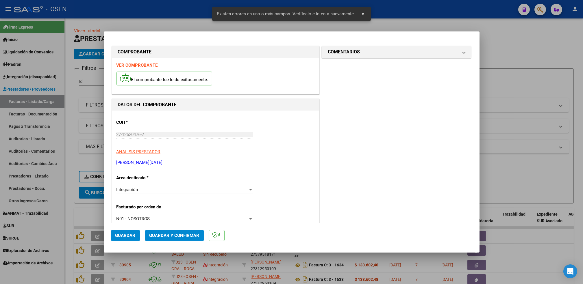
click at [145, 61] on div "VER COMPROBANTE El comprobante fue leído exitosamente." at bounding box center [215, 76] width 207 height 36
click at [145, 64] on strong "VER COMPROBANTE" at bounding box center [136, 65] width 41 height 5
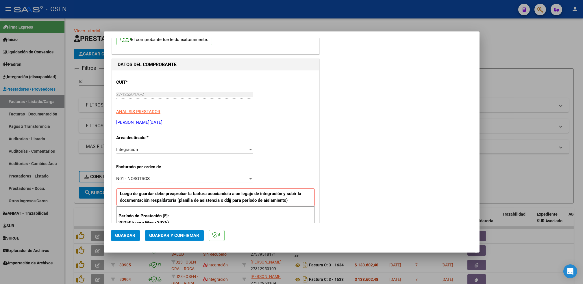
scroll to position [116, 0]
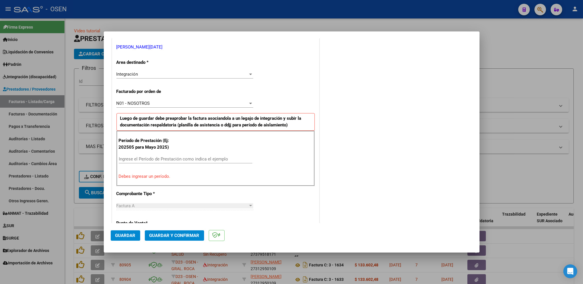
click at [138, 156] on div "Ingrese el Período de Prestación como indica el ejemplo" at bounding box center [185, 159] width 133 height 9
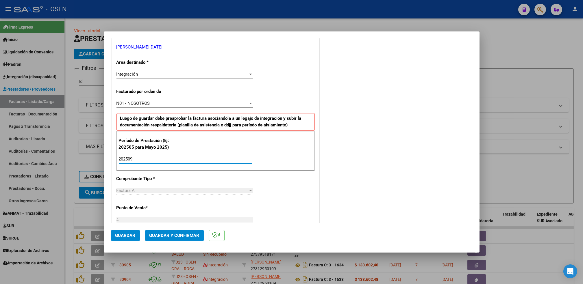
type input "202509"
click at [125, 233] on button "Guardar" at bounding box center [125, 236] width 29 height 10
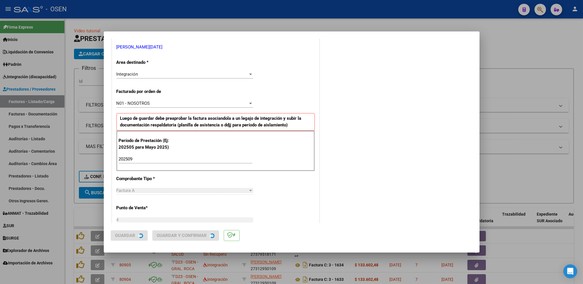
scroll to position [0, 0]
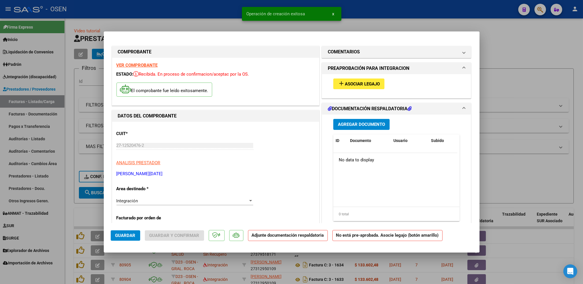
click at [362, 82] on span "Asociar Legajo" at bounding box center [362, 83] width 35 height 5
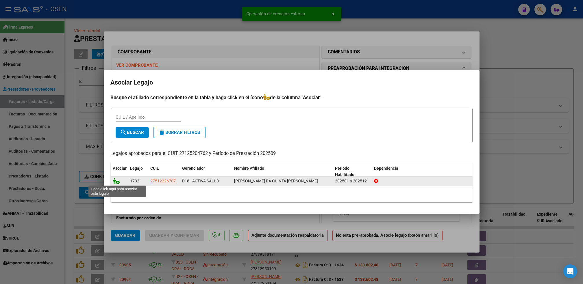
click at [114, 180] on icon at bounding box center [116, 181] width 7 height 6
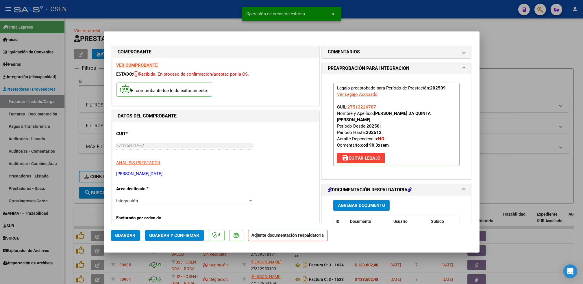
click at [363, 203] on span "Agregar Documento" at bounding box center [361, 205] width 47 height 5
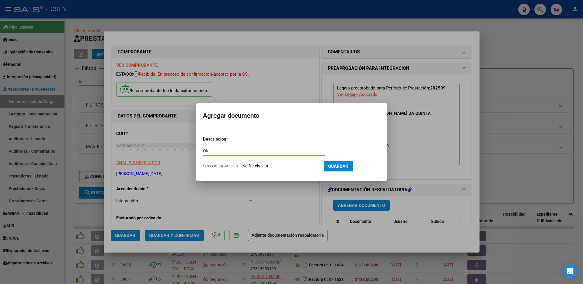
type input "O"
type input "PLANILLA"
click at [242, 164] on input "Seleccionar Archivo" at bounding box center [280, 166] width 77 height 5
type input "C:\fakepath\09-PLANILLA FIRMADA.pdf"
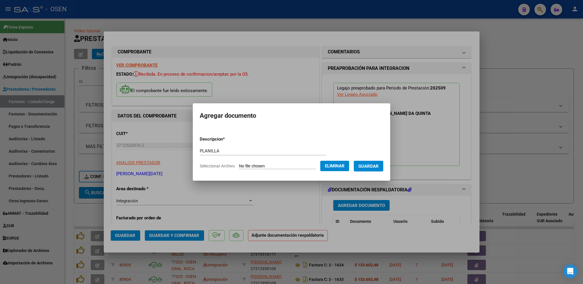
click at [373, 168] on span "Guardar" at bounding box center [368, 166] width 20 height 5
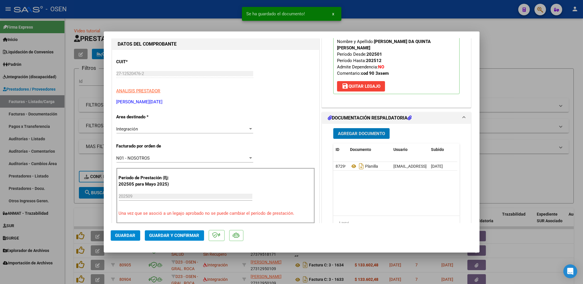
scroll to position [77, 0]
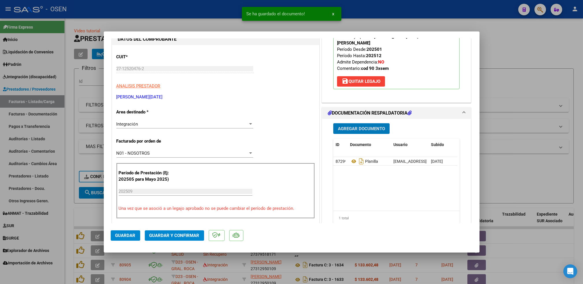
click at [122, 235] on span "Guardar" at bounding box center [125, 235] width 20 height 5
click at [71, 210] on div at bounding box center [291, 142] width 583 height 284
type input "$ 0,00"
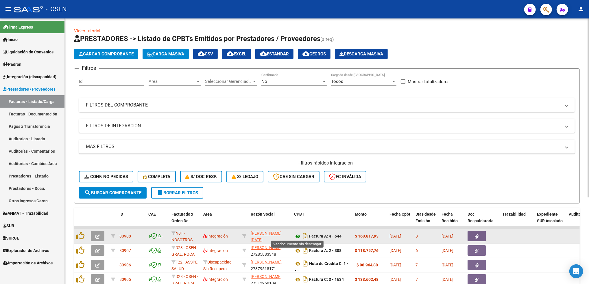
click at [299, 236] on icon at bounding box center [298, 236] width 8 height 7
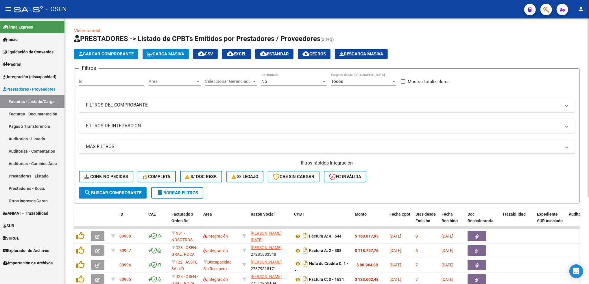
click at [125, 53] on span "Cargar Comprobante" at bounding box center [106, 53] width 55 height 5
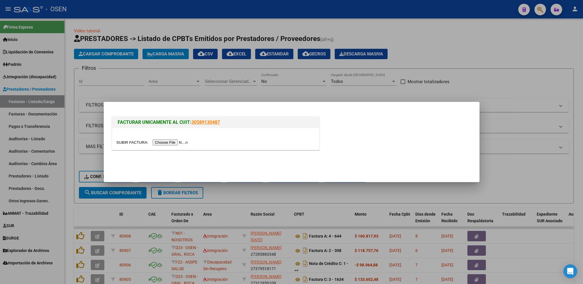
click at [175, 143] on input "file" at bounding box center [152, 143] width 73 height 6
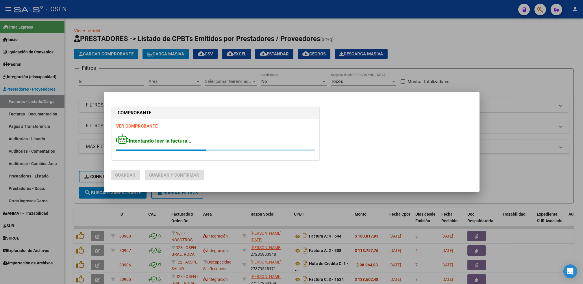
click at [140, 126] on strong "VER COMPROBANTE" at bounding box center [136, 126] width 41 height 5
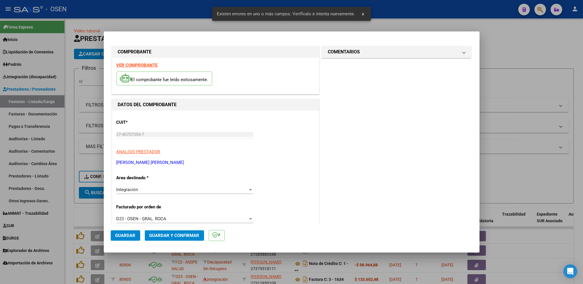
scroll to position [127, 0]
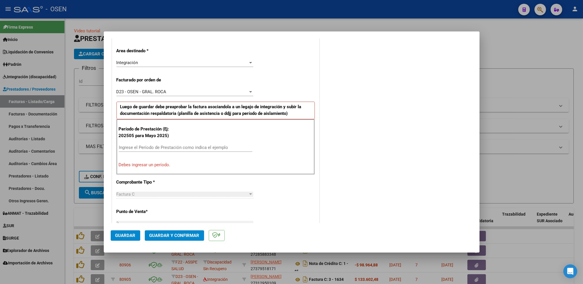
click at [148, 142] on div "Período de Prestación (Ej: 202505 para Mayo 2025) Ingrese el Período de Prestac…" at bounding box center [215, 146] width 198 height 55
click at [155, 146] on input "Ingrese el Período de Prestación como indica el ejemplo" at bounding box center [185, 147] width 133 height 5
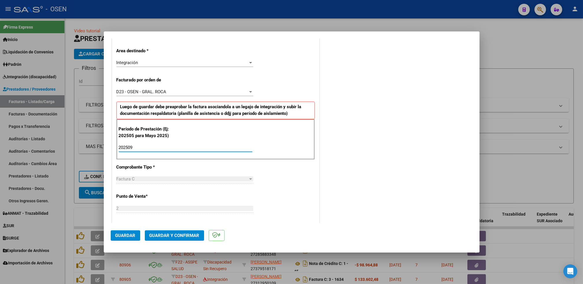
type input "202509"
click at [126, 238] on span "Guardar" at bounding box center [125, 235] width 20 height 5
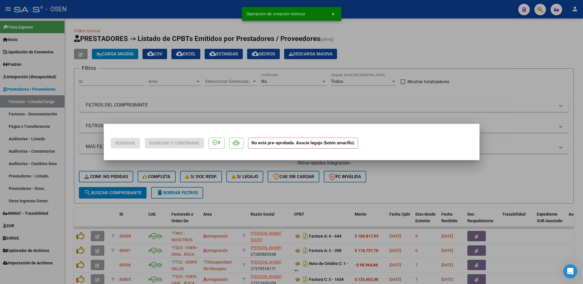
scroll to position [0, 0]
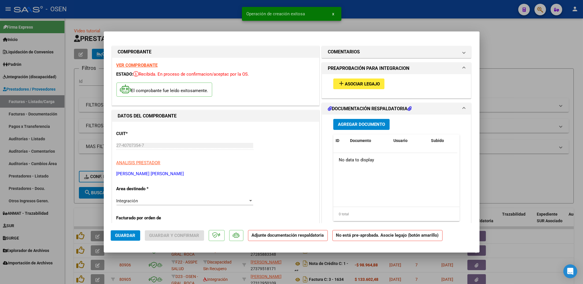
click at [360, 84] on span "Asociar Legajo" at bounding box center [362, 83] width 35 height 5
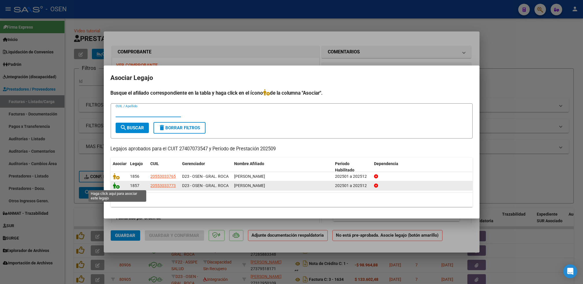
click at [116, 188] on icon at bounding box center [116, 186] width 7 height 6
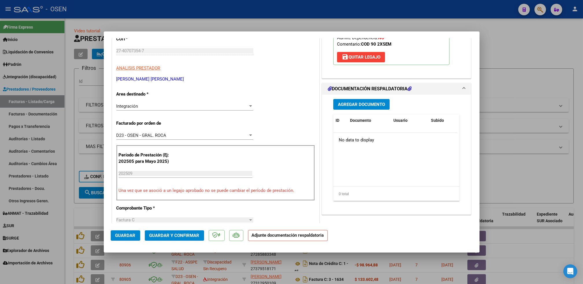
scroll to position [116, 0]
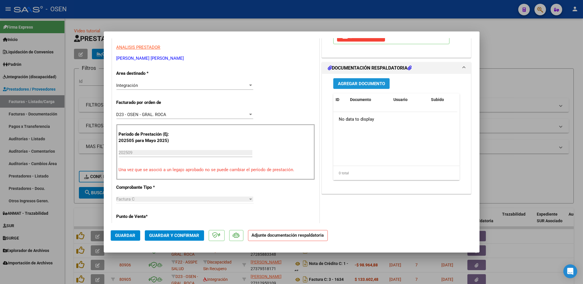
click at [353, 82] on span "Agregar Documento" at bounding box center [361, 83] width 47 height 5
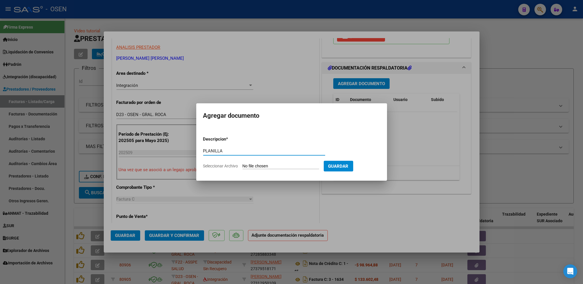
type input "PLANILLA"
click at [242, 164] on input "Seleccionar Archivo" at bounding box center [280, 166] width 77 height 5
type input "C:\fakepath\Coliñanco A psm sept.pdf"
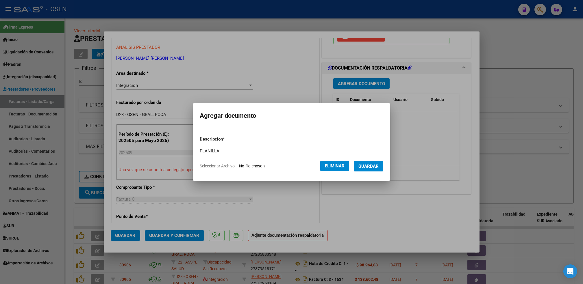
click at [368, 167] on span "Guardar" at bounding box center [368, 166] width 20 height 5
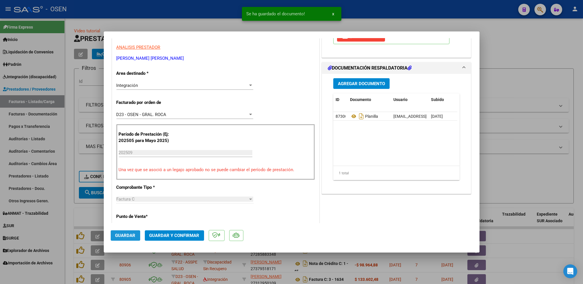
click at [126, 236] on span "Guardar" at bounding box center [125, 235] width 20 height 5
click at [66, 208] on div at bounding box center [291, 142] width 583 height 284
type input "$ 0,00"
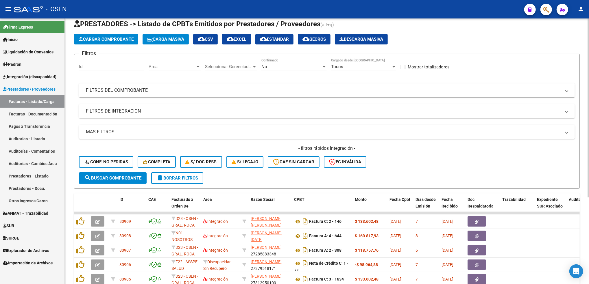
scroll to position [0, 0]
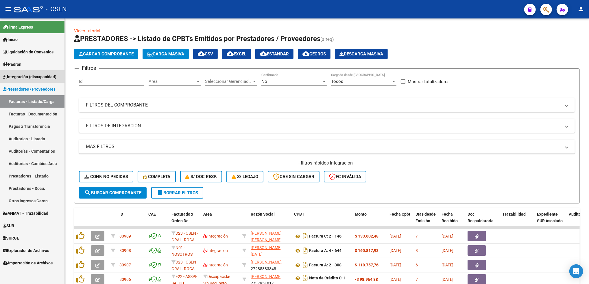
click at [40, 78] on span "Integración (discapacidad)" at bounding box center [29, 77] width 53 height 6
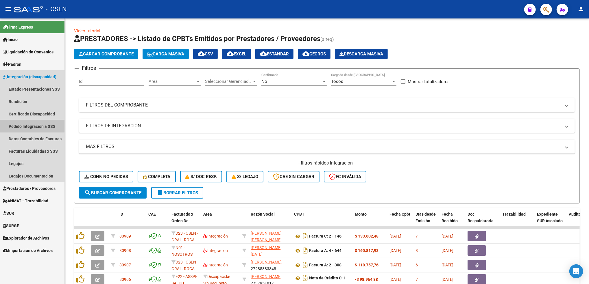
click at [31, 126] on link "Pedido Integración a SSS" at bounding box center [32, 126] width 64 height 12
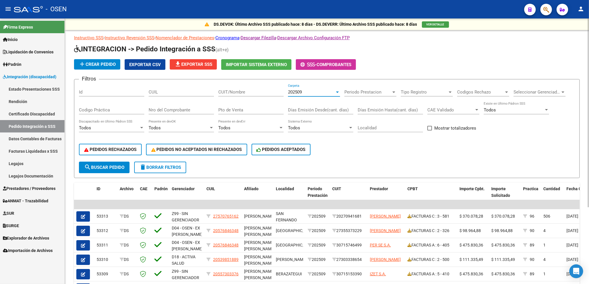
click at [312, 93] on div "202509" at bounding box center [311, 92] width 47 height 5
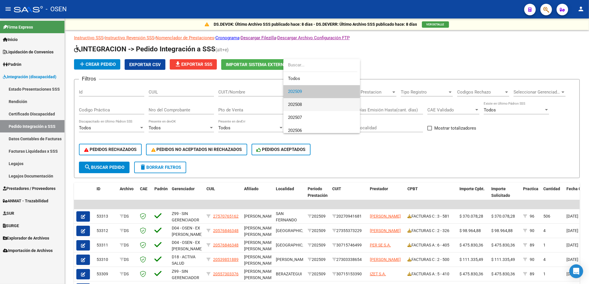
click at [305, 107] on span "202508" at bounding box center [321, 104] width 67 height 13
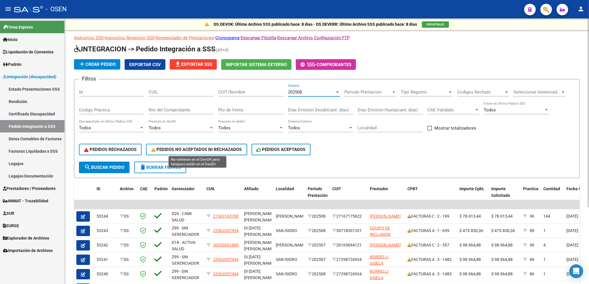
click at [197, 152] on button "PEDIDOS NO ACEPTADOS NI RECHAZADOS" at bounding box center [196, 150] width 101 height 12
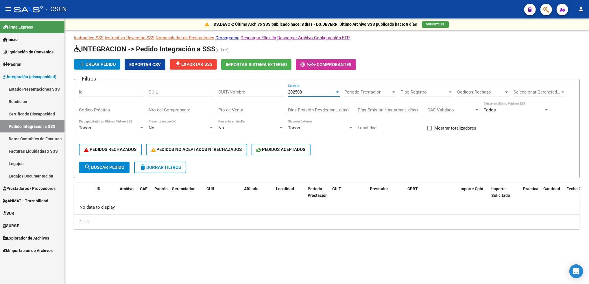
click at [325, 90] on div "202508" at bounding box center [311, 92] width 47 height 5
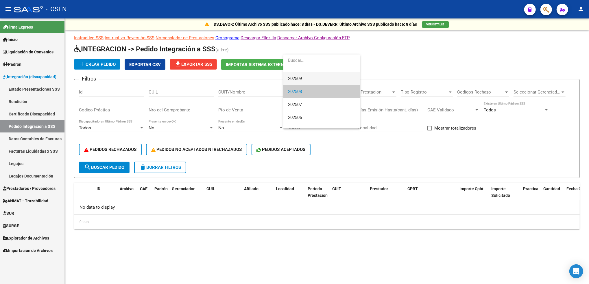
click at [311, 77] on span "202509" at bounding box center [321, 78] width 67 height 13
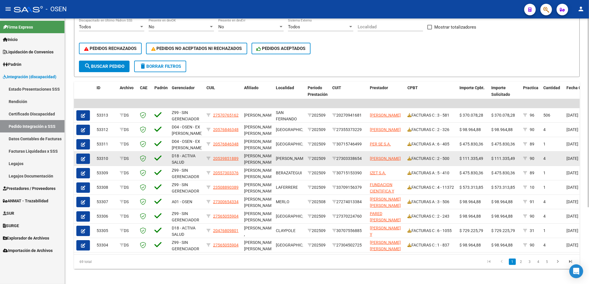
scroll to position [109, 0]
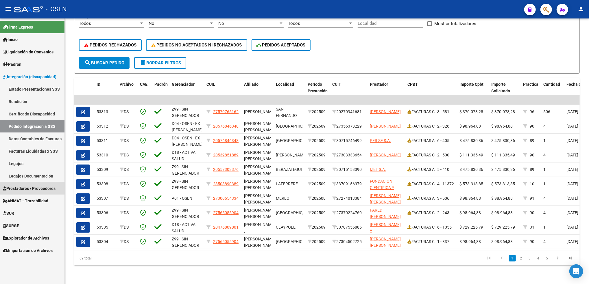
click at [25, 186] on span "Prestadores / Proveedores" at bounding box center [29, 189] width 53 height 6
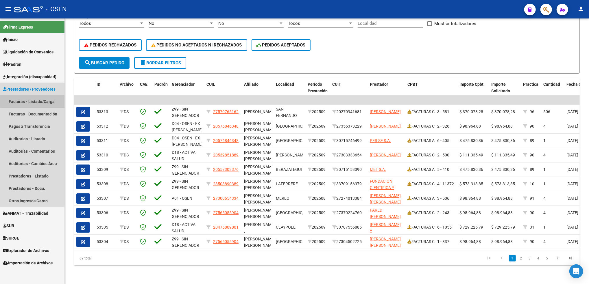
click at [35, 101] on link "Facturas - Listado/Carga" at bounding box center [32, 101] width 64 height 12
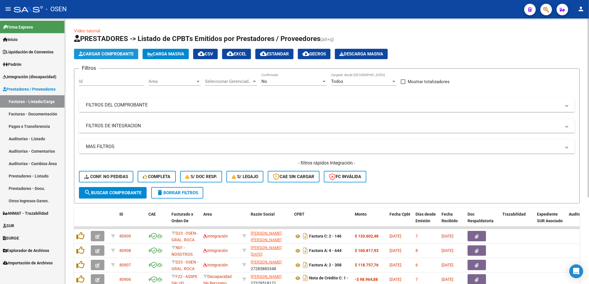
click at [106, 52] on span "Cargar Comprobante" at bounding box center [106, 53] width 55 height 5
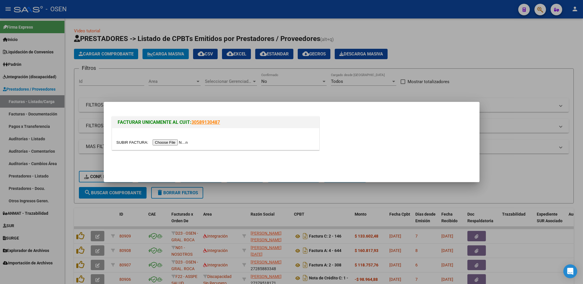
click at [170, 140] on input "file" at bounding box center [152, 143] width 73 height 6
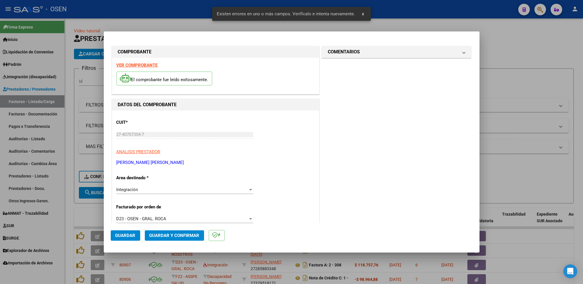
click at [156, 66] on strong "VER COMPROBANTE" at bounding box center [136, 65] width 41 height 5
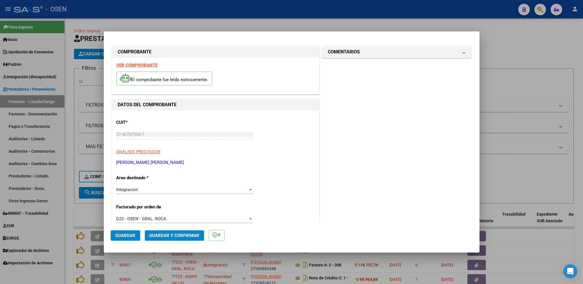
scroll to position [77, 0]
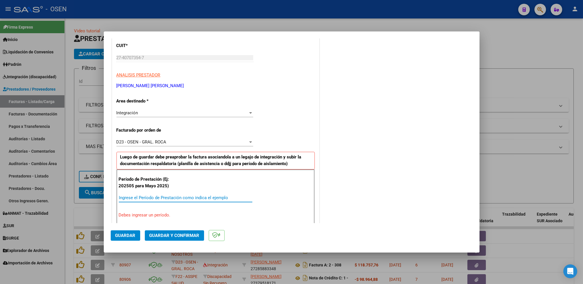
click at [142, 197] on input "Ingrese el Período de Prestación como indica el ejemplo" at bounding box center [185, 197] width 133 height 5
type input "202509"
click at [133, 237] on span "Guardar" at bounding box center [125, 235] width 20 height 5
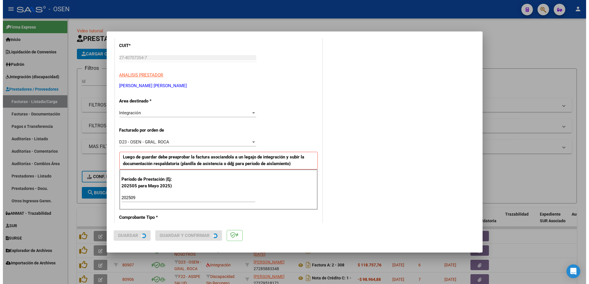
scroll to position [0, 0]
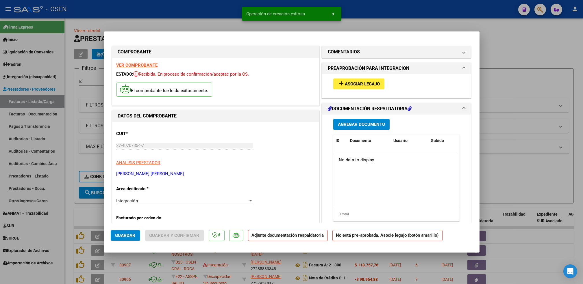
click at [372, 87] on button "add Asociar Legajo" at bounding box center [358, 84] width 51 height 11
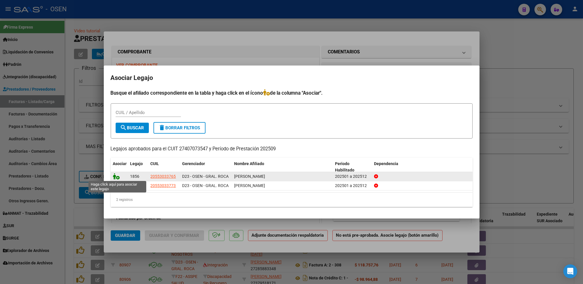
click at [119, 174] on icon at bounding box center [116, 176] width 7 height 6
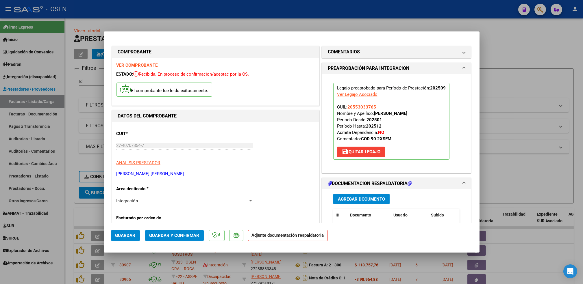
click at [372, 201] on span "Agregar Documento" at bounding box center [361, 199] width 47 height 5
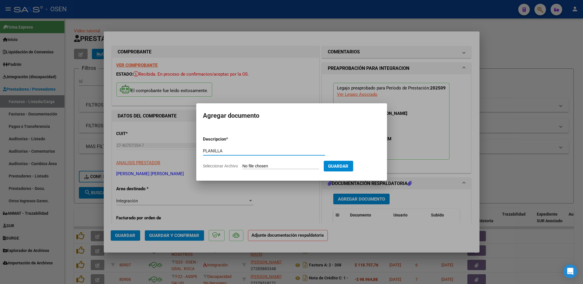
type input "PLANILLA"
click at [242, 164] on input "Seleccionar Archivo" at bounding box center [280, 166] width 77 height 5
type input "C:\fakepath\Coliñanco M psm sept.pdf"
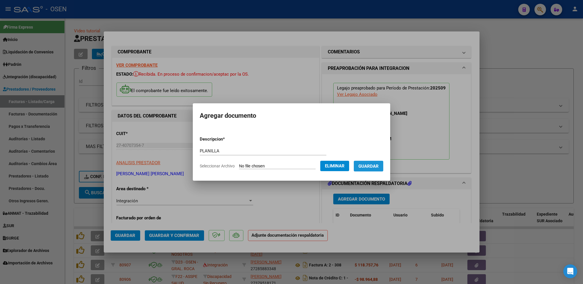
click at [368, 166] on span "Guardar" at bounding box center [368, 166] width 20 height 5
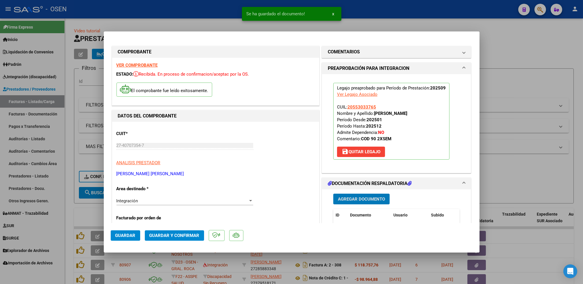
click at [131, 239] on button "Guardar" at bounding box center [125, 236] width 29 height 10
click at [68, 219] on div at bounding box center [291, 142] width 583 height 284
type input "$ 0,00"
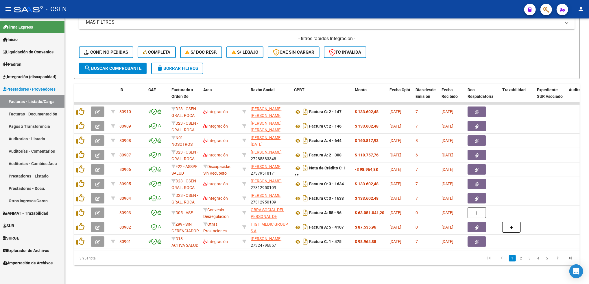
click at [17, 238] on span "SURGE" at bounding box center [11, 238] width 16 height 6
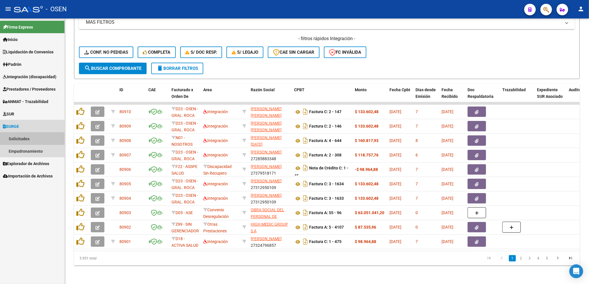
click at [31, 134] on link "Solicitudes" at bounding box center [32, 139] width 64 height 12
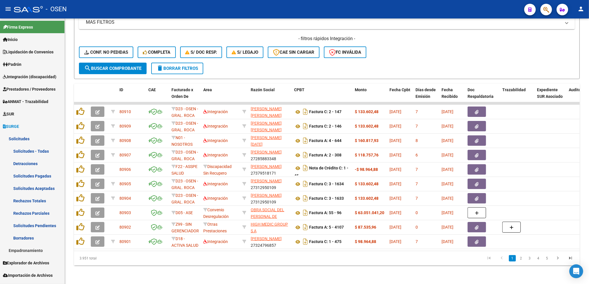
click at [42, 179] on link "Solicitudes Pagadas" at bounding box center [32, 176] width 64 height 12
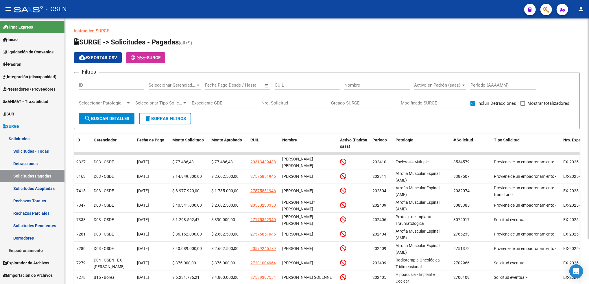
click at [229, 89] on div "Fecha inicio – Fecha fin Fecha Pago Desde / Hasta" at bounding box center [234, 83] width 58 height 12
click at [265, 88] on span "Open calendar" at bounding box center [266, 86] width 14 height 14
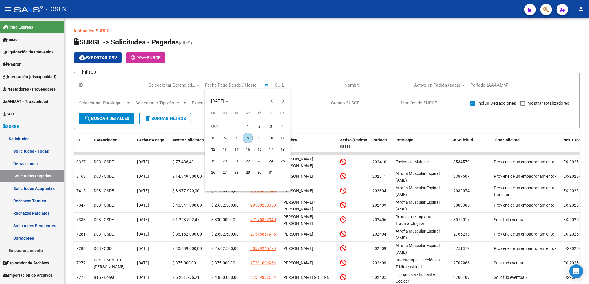
click at [244, 124] on span "1" at bounding box center [247, 126] width 10 height 10
type input "[DATE]"
click at [248, 137] on span "8" at bounding box center [247, 138] width 10 height 10
type input "[DATE]"
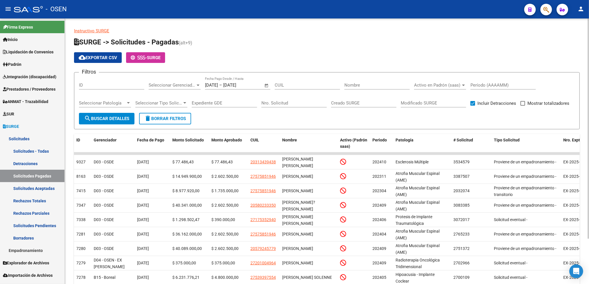
click at [118, 117] on span "search Buscar Detalles" at bounding box center [106, 118] width 45 height 5
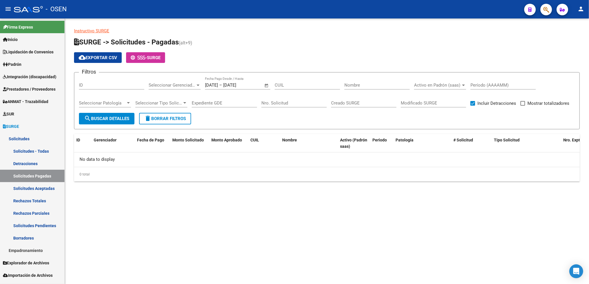
click at [266, 84] on span "Open calendar" at bounding box center [266, 86] width 14 height 14
click at [272, 100] on button "Previous month" at bounding box center [272, 101] width 12 height 12
click at [225, 137] on span "1" at bounding box center [224, 138] width 10 height 10
type input "[DATE]"
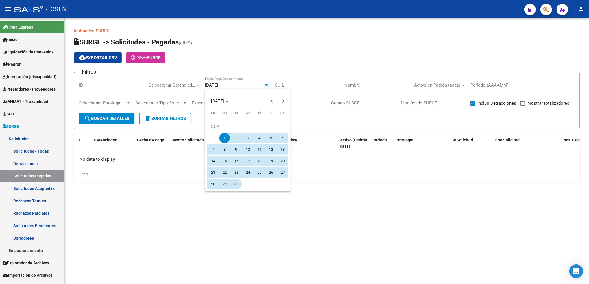
click at [239, 185] on span "30" at bounding box center [236, 184] width 10 height 10
type input "30/09/2025"
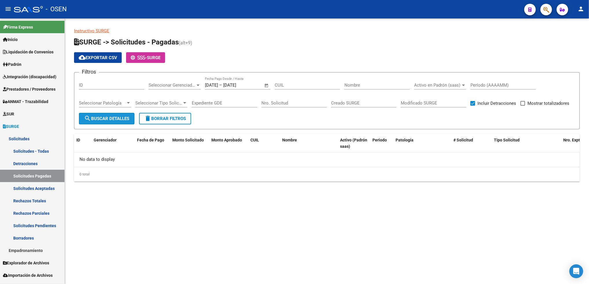
click at [116, 117] on span "search Buscar Detalles" at bounding box center [106, 118] width 45 height 5
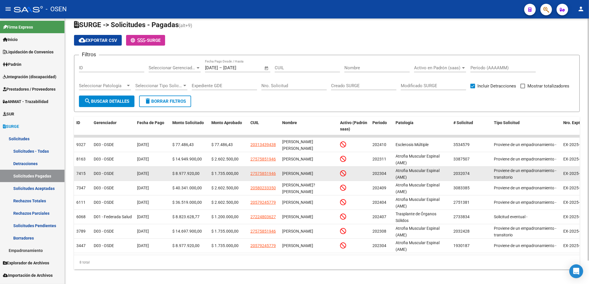
scroll to position [26, 0]
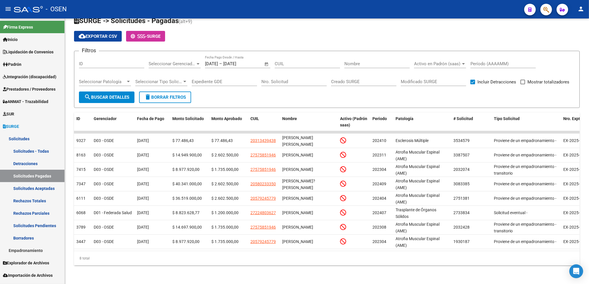
click at [35, 89] on span "Prestadores / Proveedores" at bounding box center [29, 89] width 53 height 6
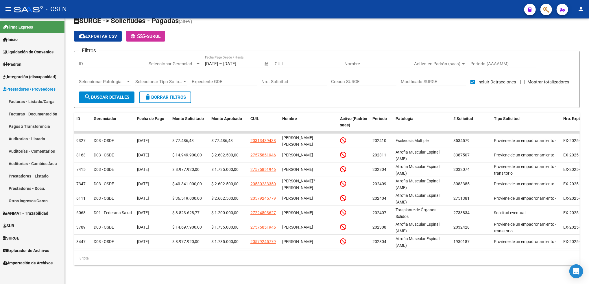
drag, startPoint x: 29, startPoint y: 100, endPoint x: 50, endPoint y: 112, distance: 23.6
click at [30, 99] on link "Facturas - Listado/Carga" at bounding box center [32, 101] width 64 height 12
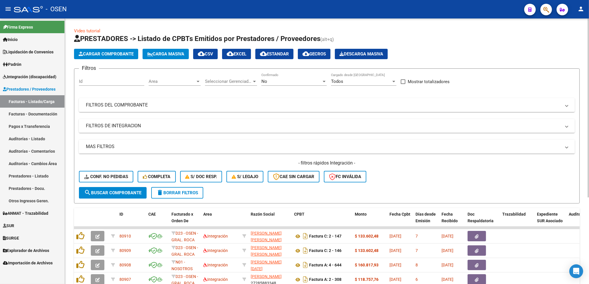
click at [285, 78] on div "No Confirmado" at bounding box center [293, 79] width 65 height 12
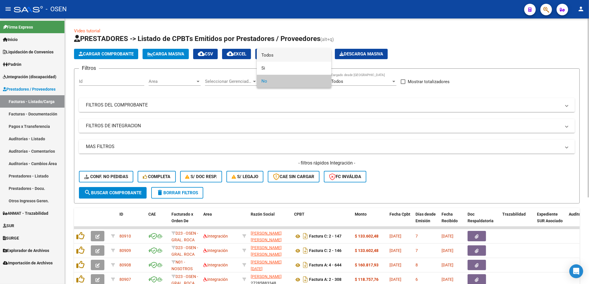
drag, startPoint x: 282, startPoint y: 59, endPoint x: 288, endPoint y: 65, distance: 8.6
click at [282, 59] on span "Todos" at bounding box center [293, 55] width 65 height 13
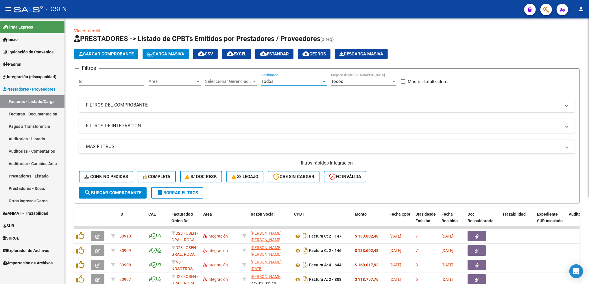
click at [292, 112] on div "Filtros Id Area Area Seleccionar Gerenciador Seleccionar Gerenciador Todos Conf…" at bounding box center [327, 130] width 496 height 114
click at [369, 101] on mat-expansion-panel-header "FILTROS DEL COMPROBANTE" at bounding box center [327, 105] width 496 height 14
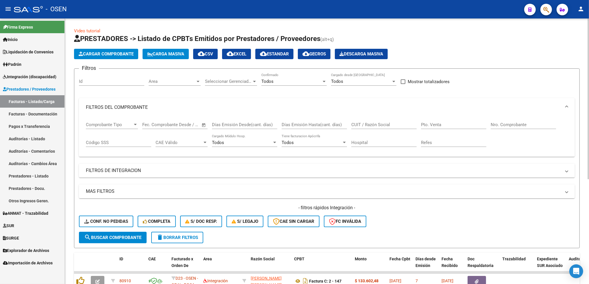
click at [515, 124] on input "Nro. Comprobante" at bounding box center [522, 124] width 65 height 5
click at [502, 123] on input "Nro. Comprobante" at bounding box center [522, 124] width 65 height 5
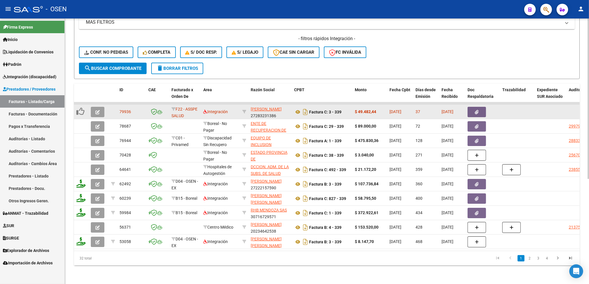
type input "339"
click at [97, 110] on icon "button" at bounding box center [97, 112] width 4 height 4
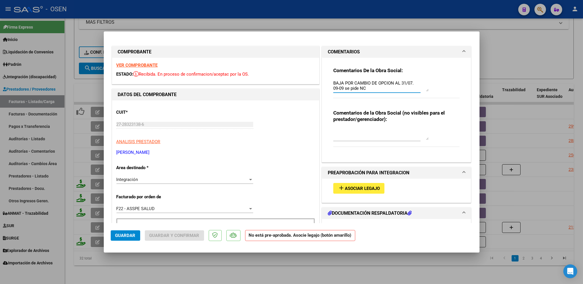
drag, startPoint x: 374, startPoint y: 90, endPoint x: 298, endPoint y: 69, distance: 78.7
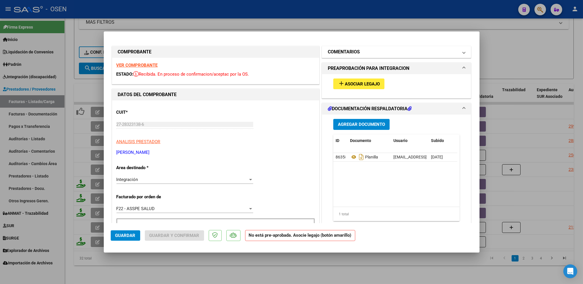
click at [357, 54] on mat-panel-title "COMENTARIOS" at bounding box center [393, 52] width 131 height 7
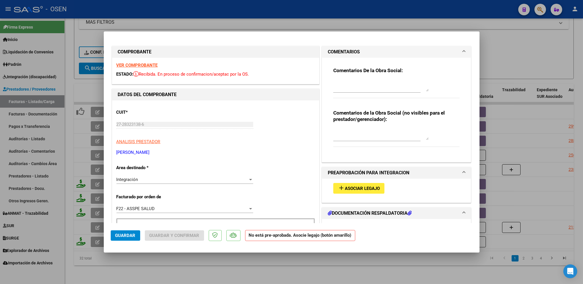
click at [337, 90] on textarea at bounding box center [380, 86] width 95 height 12
type textarea "08-10 SE ADJ [GEOGRAPHIC_DATA]"
click at [154, 176] on div "Integración Seleccionar Area" at bounding box center [184, 179] width 137 height 9
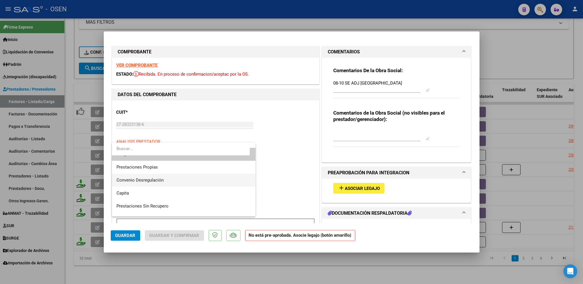
scroll to position [60, 0]
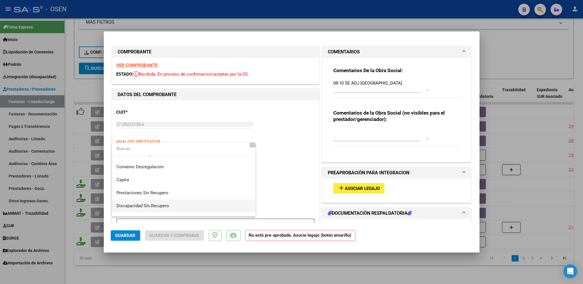
click at [162, 203] on span "Discapacidad Sin Recupero" at bounding box center [142, 205] width 53 height 5
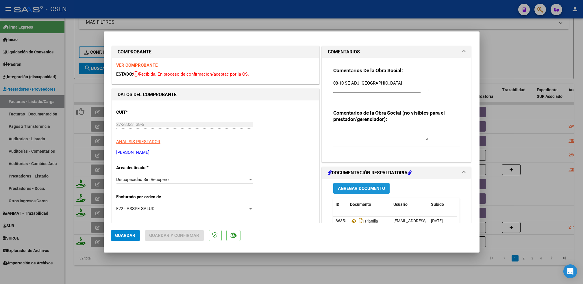
click at [357, 183] on button "Agregar Documento" at bounding box center [361, 188] width 56 height 11
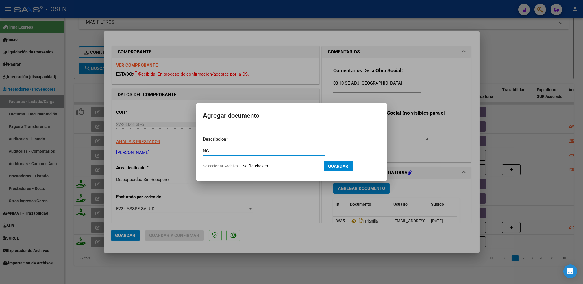
type input "NC"
click at [242, 164] on input "Seleccionar Archivo" at bounding box center [280, 166] width 77 height 5
type input "C:\fakepath\NC DAMIAN 08-2025 OSEN - PP.pdf"
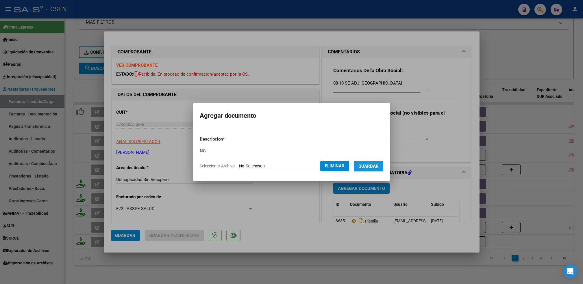
click at [369, 167] on span "Guardar" at bounding box center [368, 166] width 20 height 5
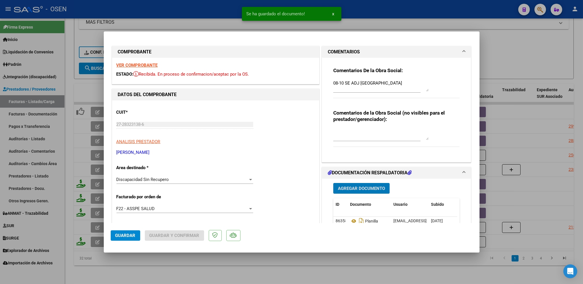
click at [144, 63] on strong "VER COMPROBANTE" at bounding box center [136, 65] width 41 height 5
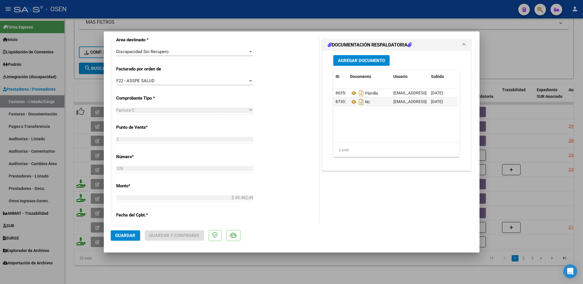
scroll to position [77, 0]
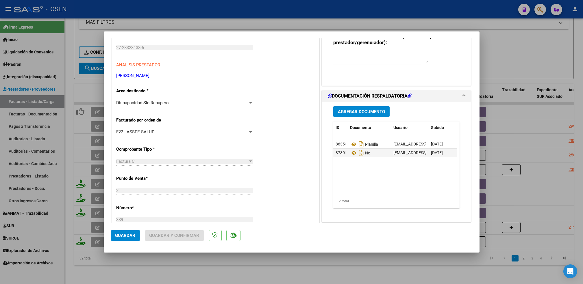
click at [118, 234] on span "Guardar" at bounding box center [125, 235] width 20 height 5
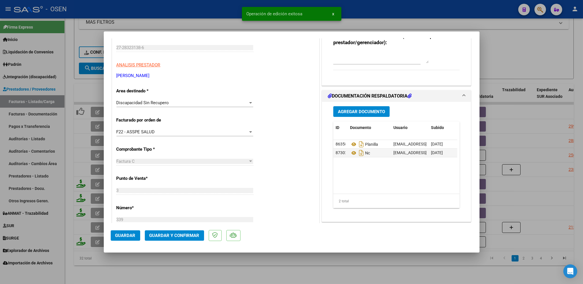
click at [68, 155] on div at bounding box center [291, 142] width 583 height 284
type input "$ 0,00"
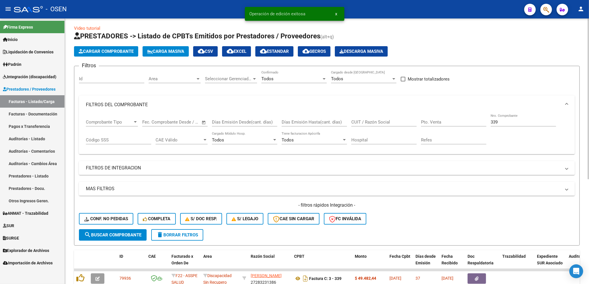
scroll to position [0, 0]
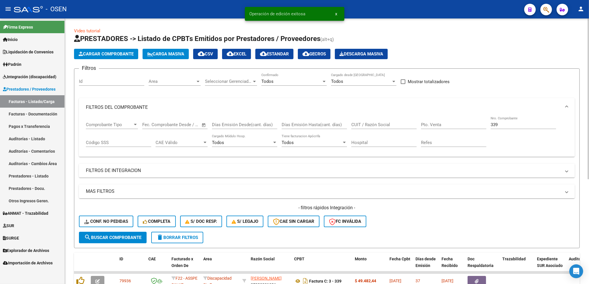
click at [123, 51] on span "Cargar Comprobante" at bounding box center [106, 53] width 55 height 5
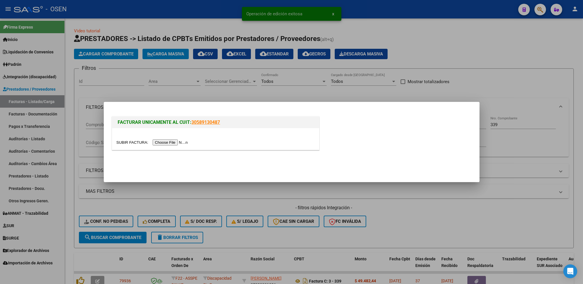
click at [166, 143] on input "file" at bounding box center [152, 143] width 73 height 6
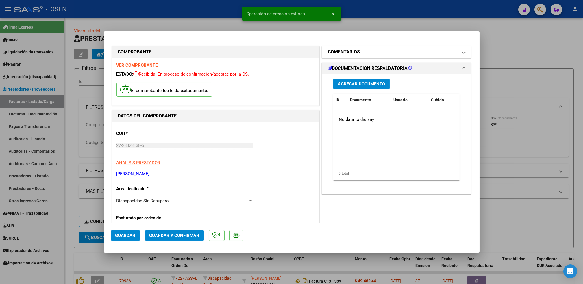
click at [339, 55] on h1 "COMENTARIOS" at bounding box center [344, 52] width 32 height 7
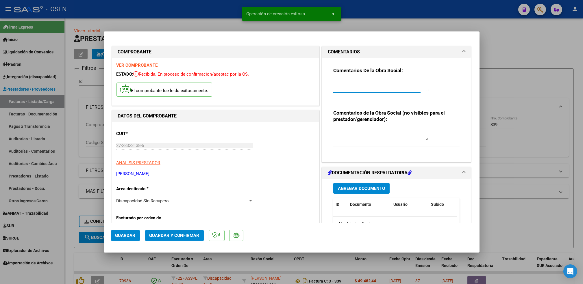
click at [350, 84] on textarea at bounding box center [380, 86] width 95 height 12
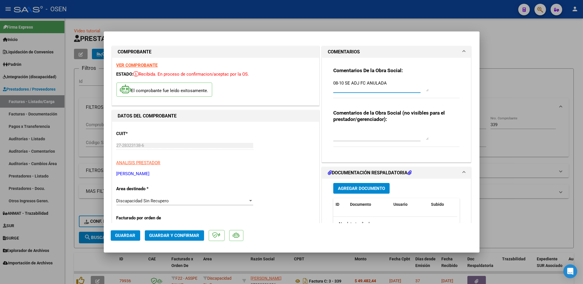
type textarea "08-10 SE ADJ FC ANULADA"
click at [372, 181] on div "Agregar Documento ID Documento Usuario Subido Acción No data to display 0 total…" at bounding box center [396, 236] width 135 height 115
click at [374, 187] on span "Agregar Documento" at bounding box center [361, 188] width 47 height 5
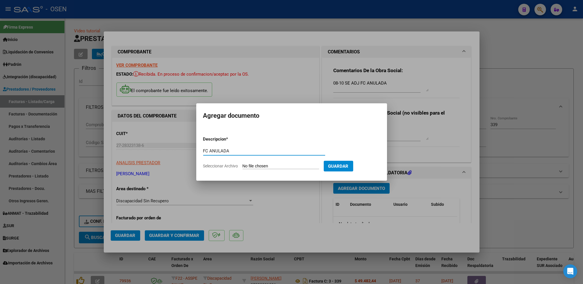
type input "FC ANULADA"
click at [242, 164] on input "Seleccionar Archivo" at bounding box center [280, 166] width 77 height 5
type input "C:\fakepath\FC339.pdf"
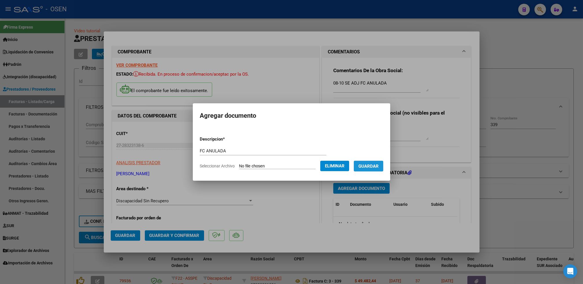
click at [376, 162] on button "Guardar" at bounding box center [368, 166] width 29 height 11
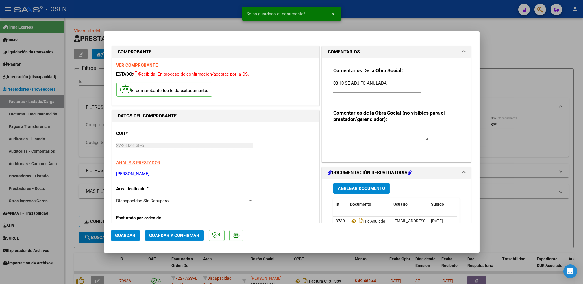
click at [140, 235] on mat-dialog-actions "Guardar Guardar y Confirmar" at bounding box center [292, 234] width 362 height 23
click at [131, 237] on span "Guardar" at bounding box center [125, 235] width 20 height 5
click at [128, 237] on span "Guardar" at bounding box center [125, 235] width 20 height 5
click at [70, 228] on div at bounding box center [291, 142] width 583 height 284
type input "$ 0,00"
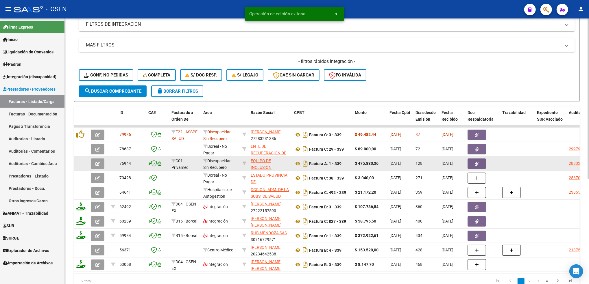
scroll to position [174, 0]
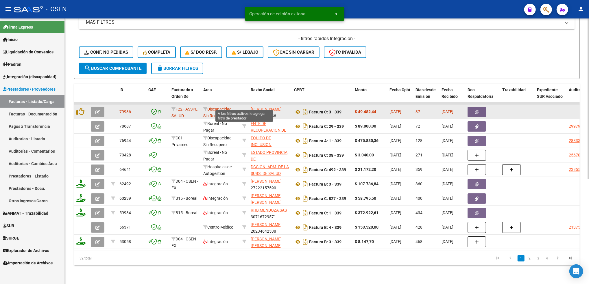
click at [242, 106] on datatable-body-cell at bounding box center [244, 112] width 8 height 14
click at [243, 110] on icon at bounding box center [244, 112] width 4 height 4
type input "27283231386"
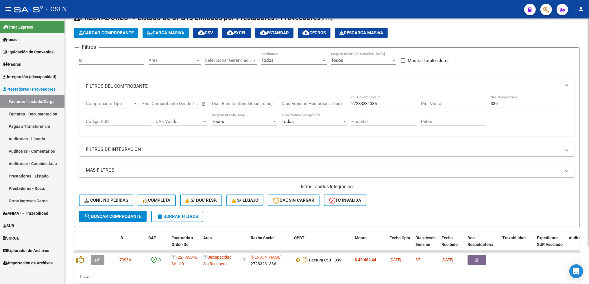
scroll to position [0, 0]
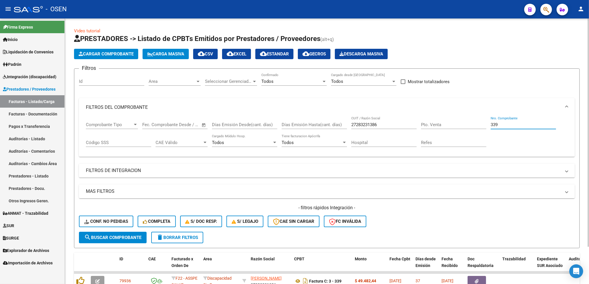
drag, startPoint x: 511, startPoint y: 122, endPoint x: 474, endPoint y: 128, distance: 37.2
click at [474, 128] on div "Comprobante Tipo Comprobante Tipo Fecha inicio – Fecha fin Fec. Comprobante Des…" at bounding box center [327, 135] width 482 height 36
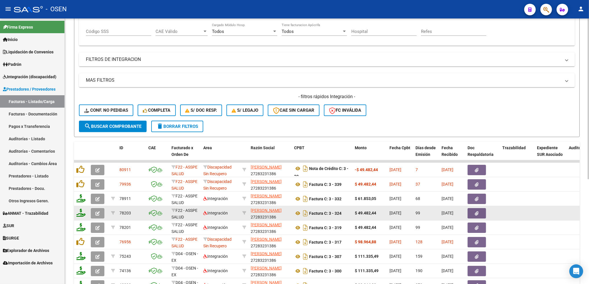
scroll to position [116, 0]
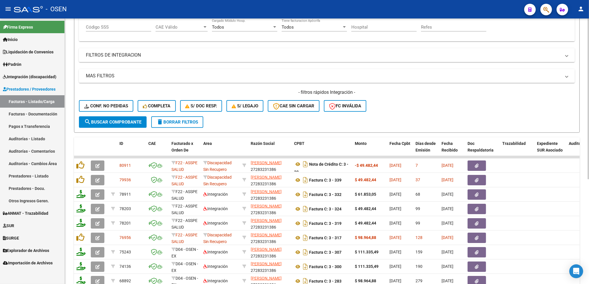
click at [177, 121] on span "delete Borrar Filtros" at bounding box center [177, 122] width 42 height 5
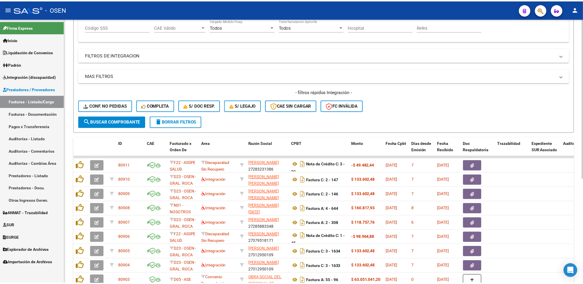
scroll to position [0, 0]
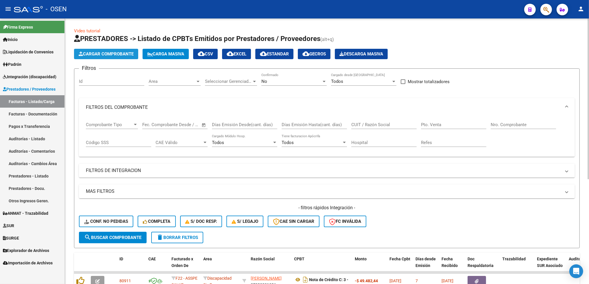
click at [114, 54] on span "Cargar Comprobante" at bounding box center [106, 53] width 55 height 5
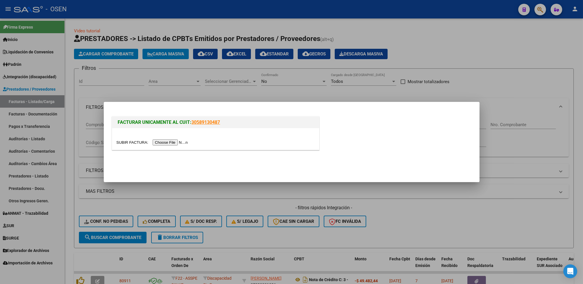
click at [179, 144] on input "file" at bounding box center [152, 143] width 73 height 6
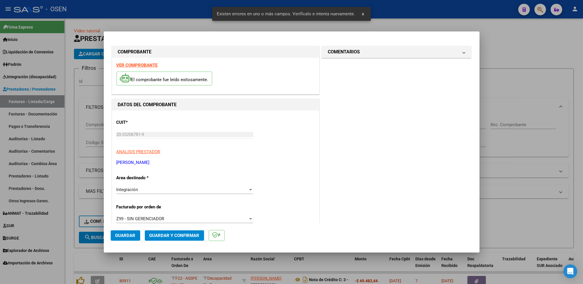
click at [153, 66] on strong "VER COMPROBANTE" at bounding box center [136, 65] width 41 height 5
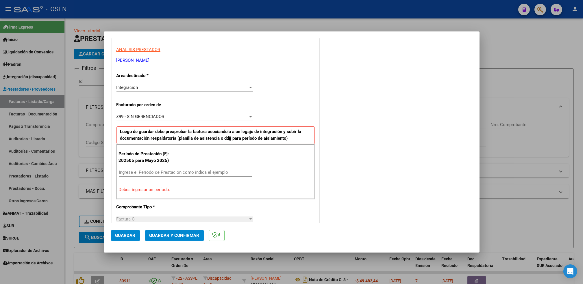
scroll to position [116, 0]
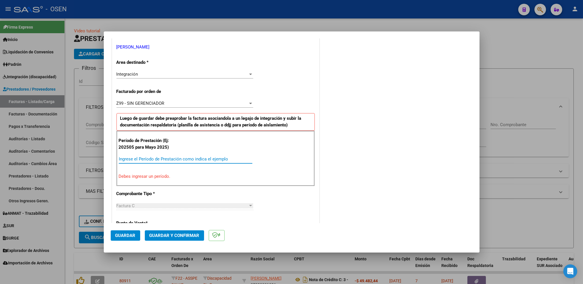
click at [155, 160] on input "Ingrese el Período de Prestación como indica el ejemplo" at bounding box center [185, 159] width 133 height 5
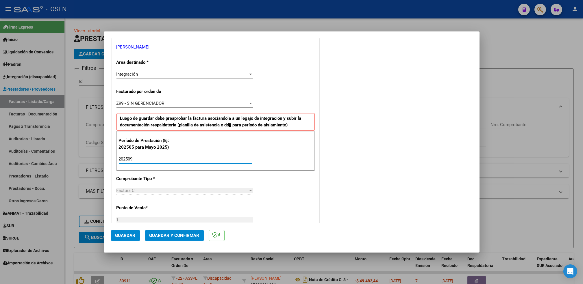
type input "202509"
click at [136, 236] on button "Guardar" at bounding box center [125, 236] width 29 height 10
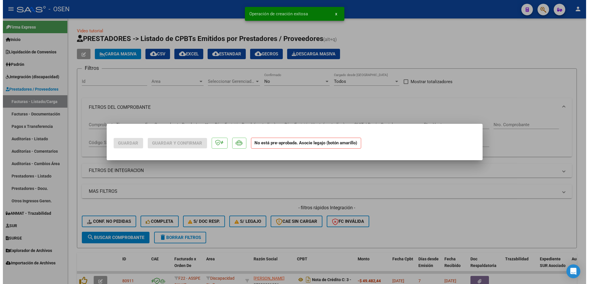
scroll to position [0, 0]
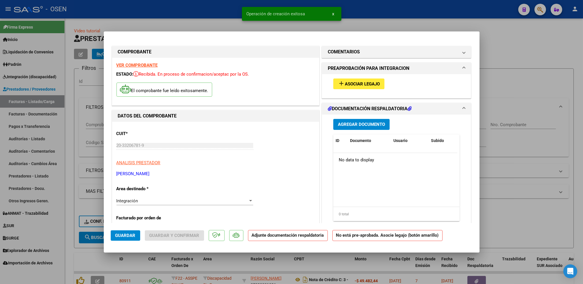
click at [376, 79] on button "add Asociar Legajo" at bounding box center [358, 84] width 51 height 11
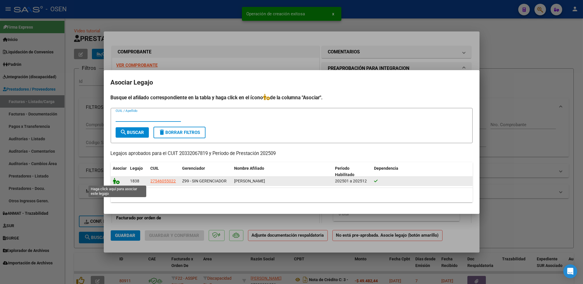
click at [116, 181] on icon at bounding box center [116, 181] width 7 height 6
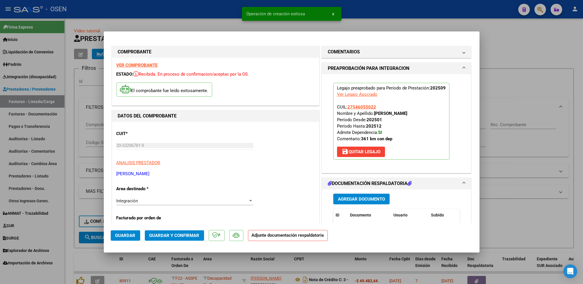
click at [357, 198] on span "Agregar Documento" at bounding box center [361, 199] width 47 height 5
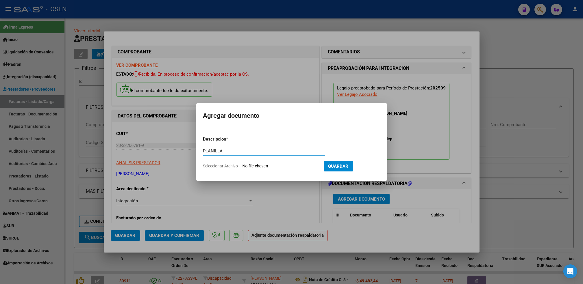
type input "PLANILLA"
click at [242, 164] on input "Seleccionar Archivo" at bounding box center [280, 166] width 77 height 5
type input "C:\fakepath\AIME DELFINA PRESENTE SEPTIEMBRE.pdf"
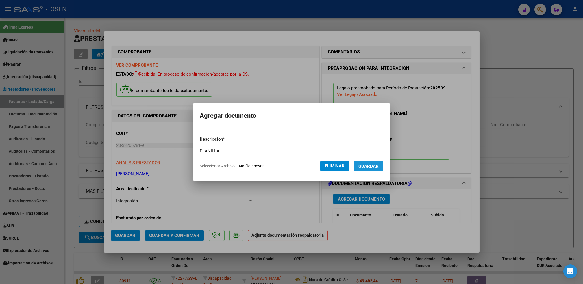
click at [374, 171] on button "Guardar" at bounding box center [368, 166] width 29 height 11
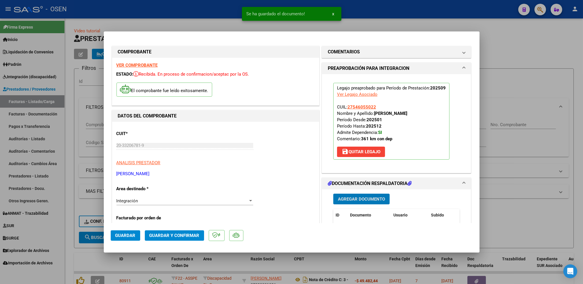
click at [127, 240] on button "Guardar" at bounding box center [125, 236] width 29 height 10
click at [67, 243] on div at bounding box center [291, 142] width 583 height 284
type input "$ 0,00"
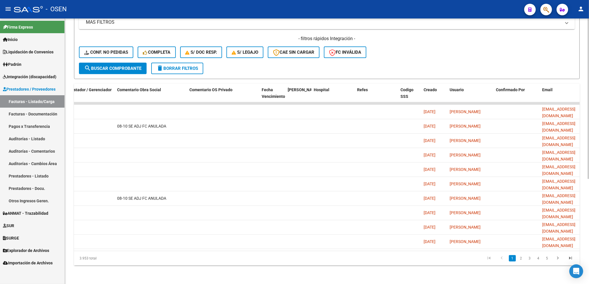
scroll to position [0, 984]
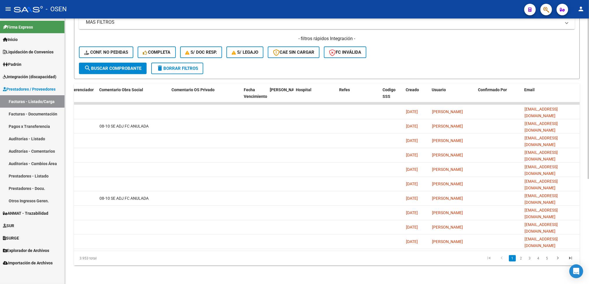
click at [588, 165] on html "menu - OSEN person Firma Express Inicio Calendario SSS Instructivos Contacto OS…" at bounding box center [294, 142] width 589 height 284
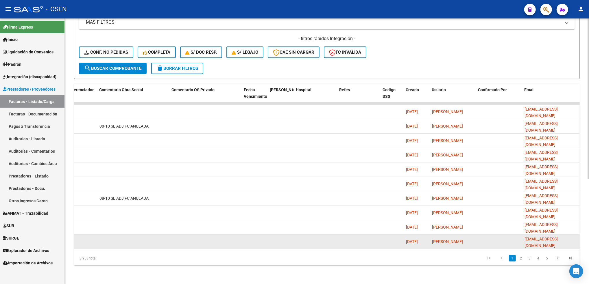
drag, startPoint x: 567, startPoint y: 238, endPoint x: 523, endPoint y: 237, distance: 43.3
click at [523, 237] on datatable-body-cell "[EMAIL_ADDRESS][DOMAIN_NAME]" at bounding box center [551, 242] width 58 height 14
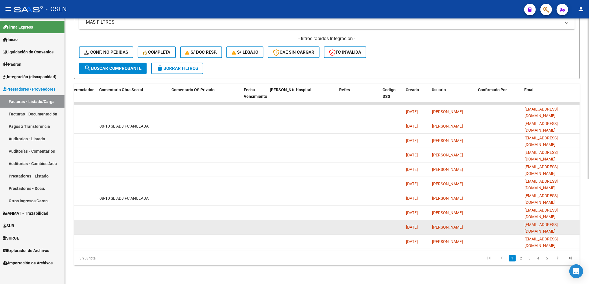
copy span "[EMAIL_ADDRESS][DOMAIN_NAME]"
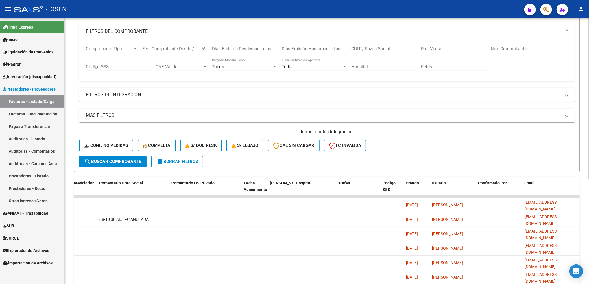
scroll to position [58, 0]
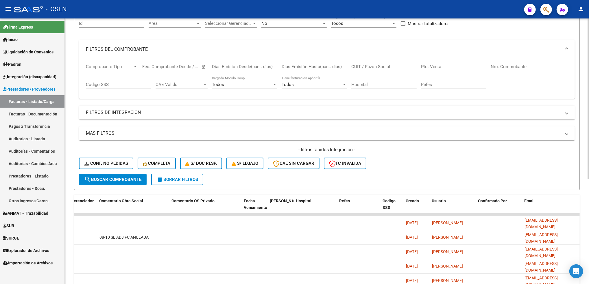
click at [133, 115] on mat-panel-title "FILTROS DE INTEGRACION" at bounding box center [323, 113] width 475 height 6
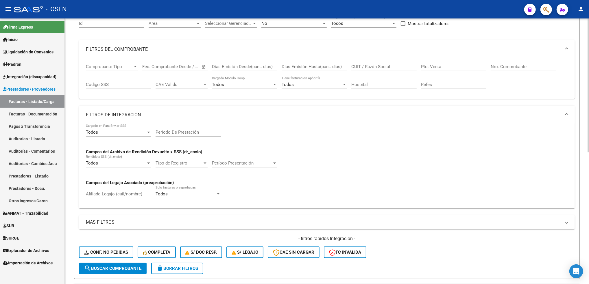
click at [125, 110] on mat-expansion-panel-header "FILTROS DE INTEGRACION" at bounding box center [327, 115] width 496 height 18
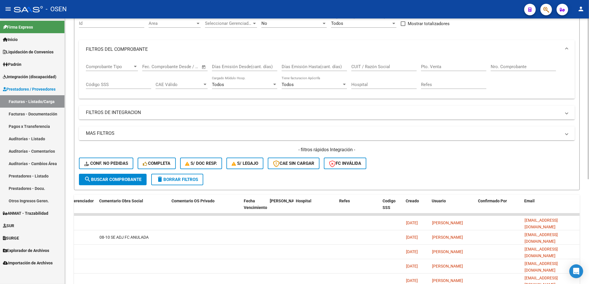
click at [127, 125] on div "Filtros Id Area Area Seleccionar Gerenciador Seleccionar Gerenciador No Confirm…" at bounding box center [327, 94] width 496 height 159
click at [124, 134] on mat-panel-title "MAS FILTROS" at bounding box center [323, 133] width 475 height 6
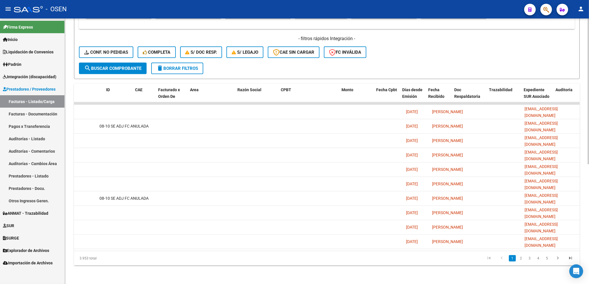
scroll to position [0, 0]
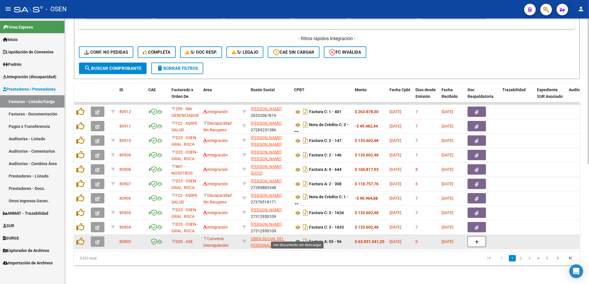
click at [298, 239] on icon at bounding box center [298, 242] width 8 height 7
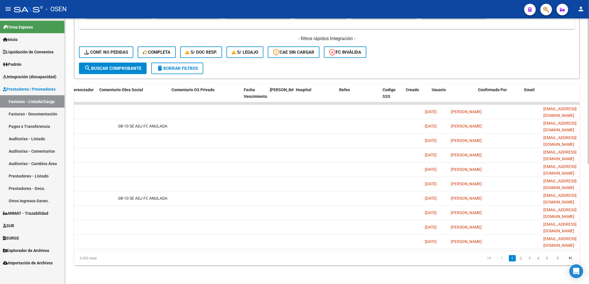
scroll to position [0, 984]
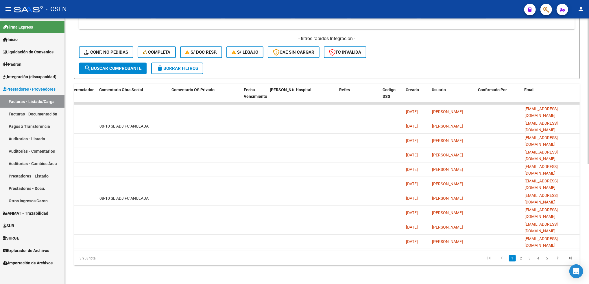
click at [454, 271] on div "Video tutorial PRESTADORES -> Listado de CPBTs Emitidos por Prestadores / Prove…" at bounding box center [327, 44] width 524 height 480
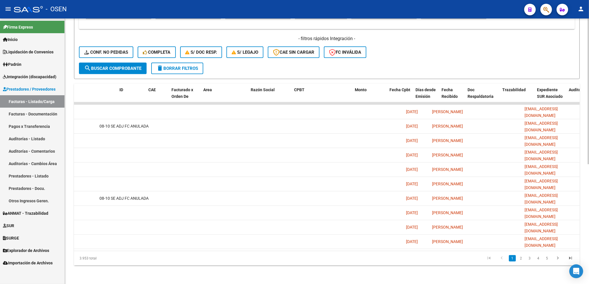
scroll to position [0, 0]
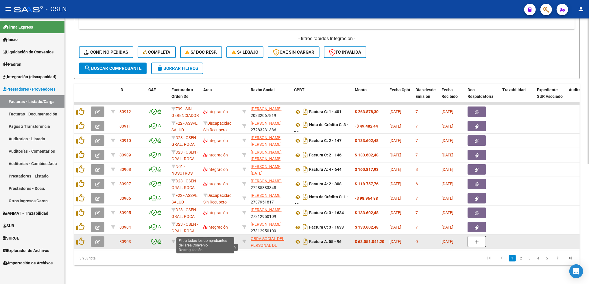
click at [206, 237] on icon at bounding box center [205, 239] width 4 height 4
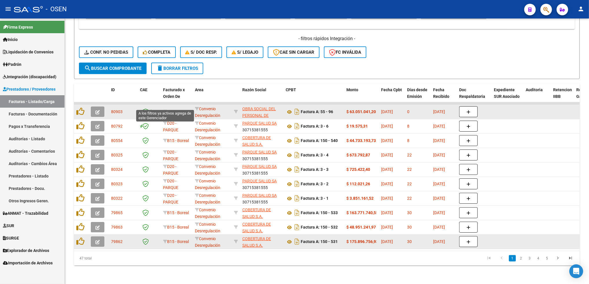
click at [164, 110] on icon at bounding box center [165, 112] width 4 height 4
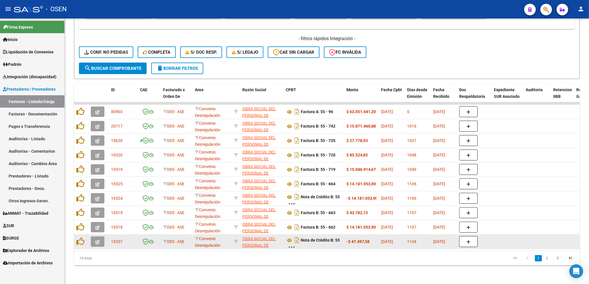
scroll to position [0, 601]
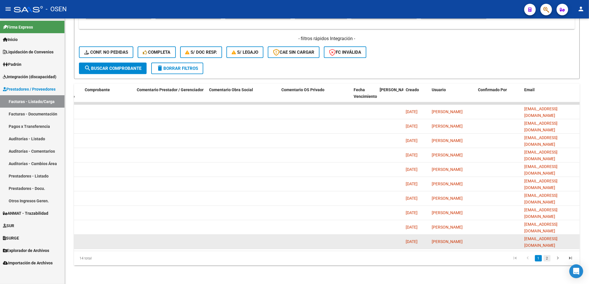
click at [549, 259] on link "2" at bounding box center [546, 258] width 7 height 6
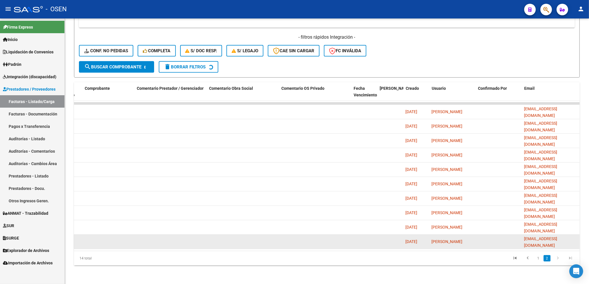
scroll to position [132, 0]
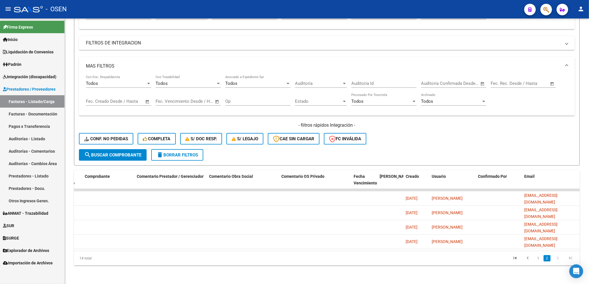
click at [526, 257] on icon "go to previous page" at bounding box center [528, 259] width 8 height 7
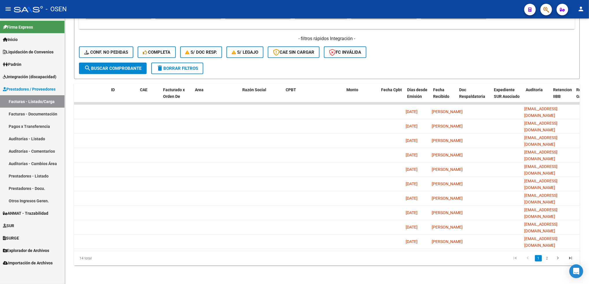
scroll to position [0, 0]
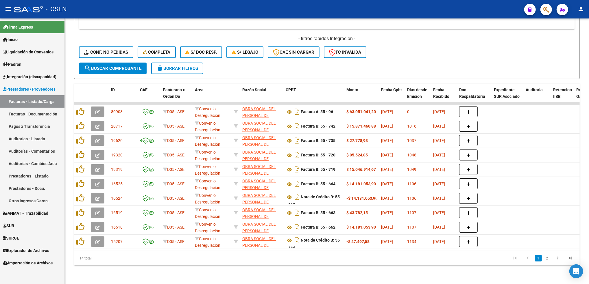
click at [181, 65] on button "delete Borrar Filtros" at bounding box center [177, 69] width 52 height 12
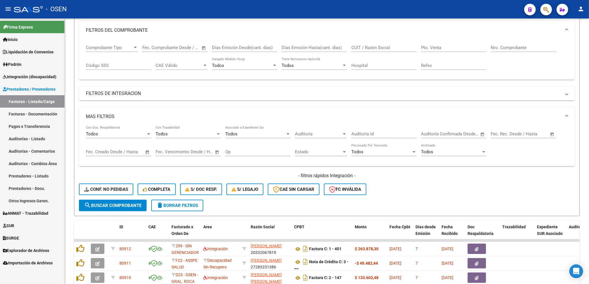
scroll to position [219, 0]
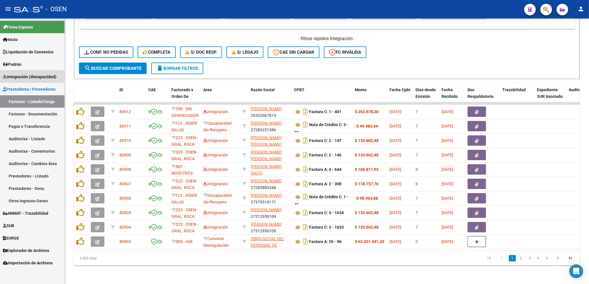
click at [39, 78] on span "Integración (discapacidad)" at bounding box center [29, 77] width 53 height 6
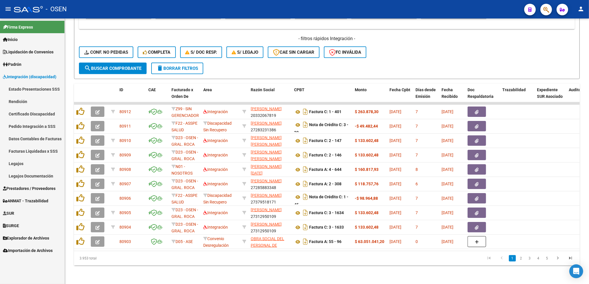
click at [21, 164] on link "Legajos" at bounding box center [32, 163] width 64 height 12
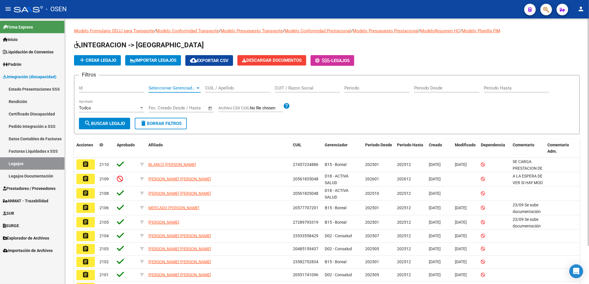
click at [188, 90] on span "Seleccionar Gerenciador" at bounding box center [172, 88] width 47 height 5
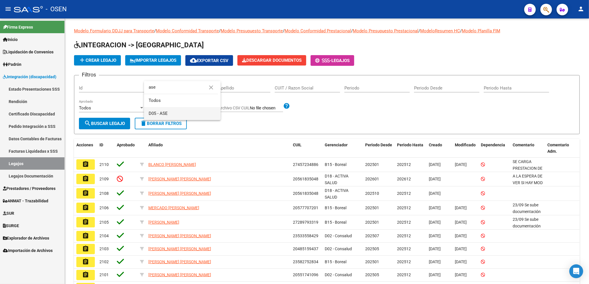
type input "ase"
click at [177, 110] on span "D05 - ASE" at bounding box center [182, 113] width 67 height 13
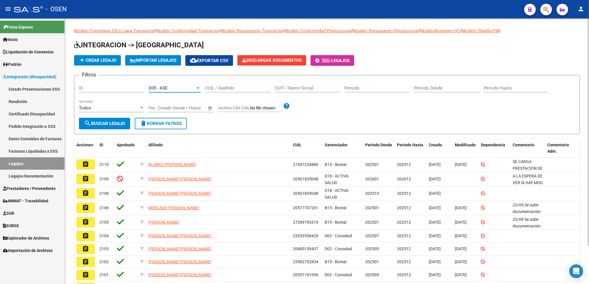
click at [122, 124] on span "search Buscar Legajo" at bounding box center [104, 123] width 41 height 5
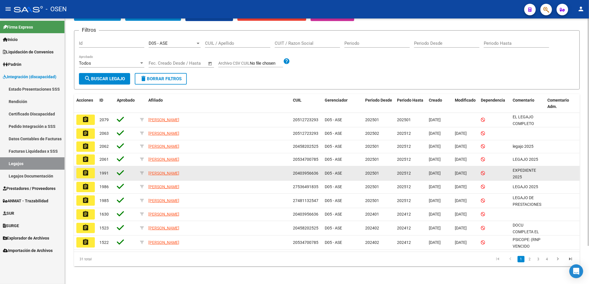
scroll to position [45, 0]
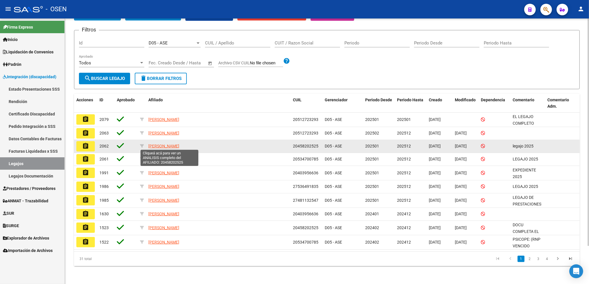
click at [170, 146] on span "TURNER LUCAS ANGEL" at bounding box center [163, 146] width 31 height 5
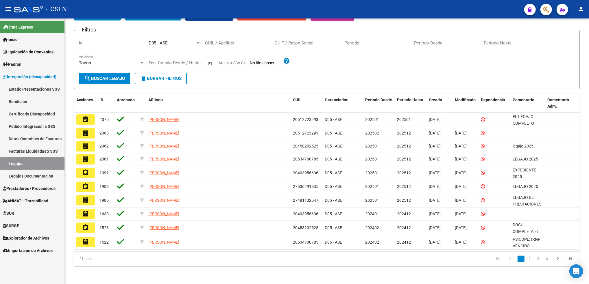
click at [21, 65] on span "Padrón" at bounding box center [12, 64] width 18 height 6
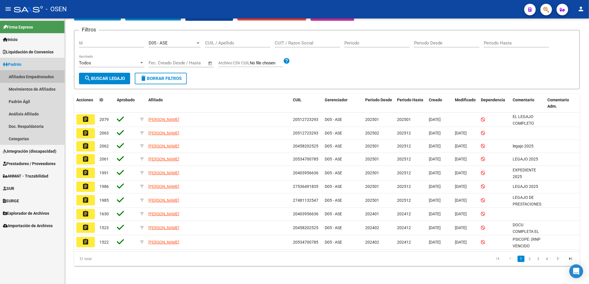
click at [23, 77] on link "Afiliados Empadronados" at bounding box center [32, 77] width 64 height 12
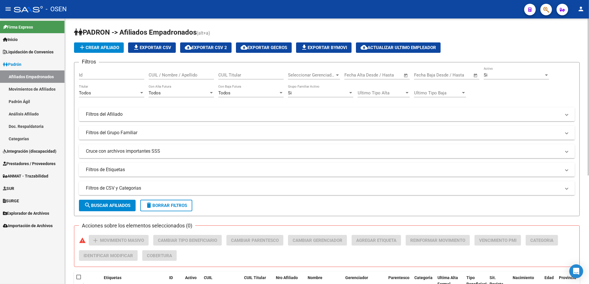
click at [331, 71] on div "Seleccionar Gerenciador Seleccionar Gerenciador" at bounding box center [314, 73] width 52 height 12
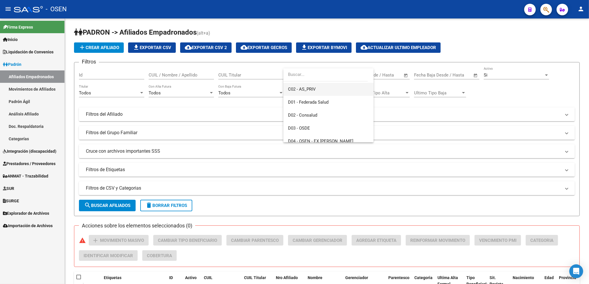
scroll to position [77, 0]
click at [309, 141] on span "D05 - ASE" at bounding box center [328, 141] width 81 height 13
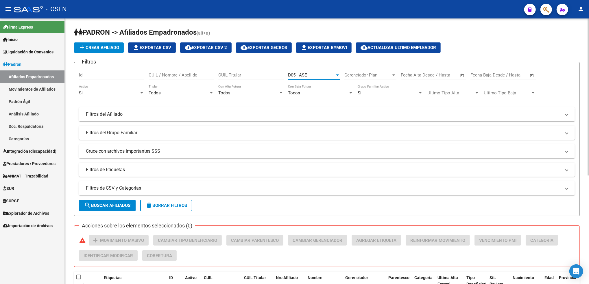
click at [120, 205] on span "search Buscar Afiliados" at bounding box center [107, 205] width 46 height 5
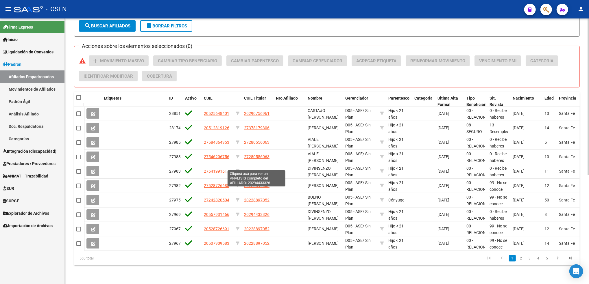
scroll to position [0, 0]
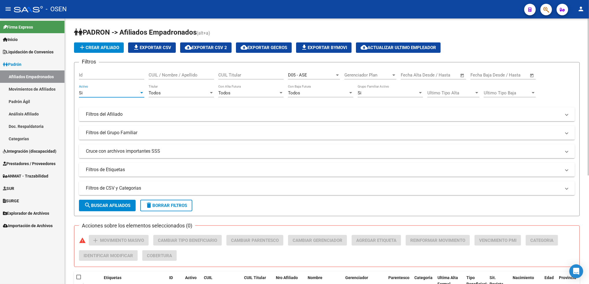
click at [105, 92] on div "Si" at bounding box center [109, 92] width 60 height 5
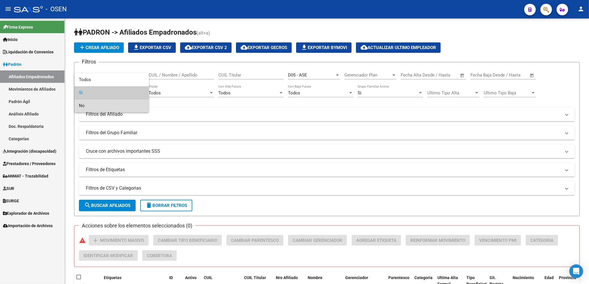
click at [92, 107] on span "No" at bounding box center [111, 105] width 65 height 13
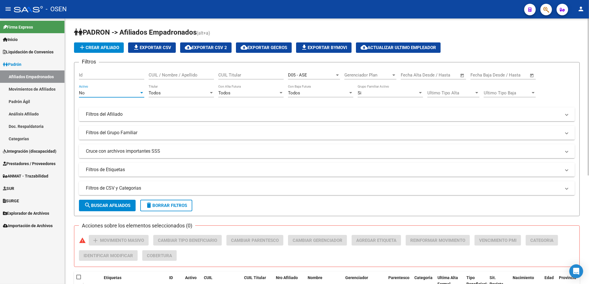
click at [118, 198] on form "Filtros Id CUIL / Nombre / Apellido CUIL Titular D05 - ASE Seleccionar Gerencia…" at bounding box center [326, 139] width 505 height 154
click at [117, 202] on button "search Buscar Afiliados" at bounding box center [107, 206] width 57 height 12
click at [88, 92] on div "No" at bounding box center [109, 92] width 60 height 5
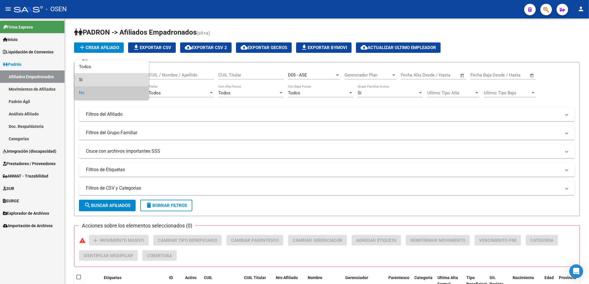
click at [86, 76] on span "Si" at bounding box center [111, 79] width 65 height 13
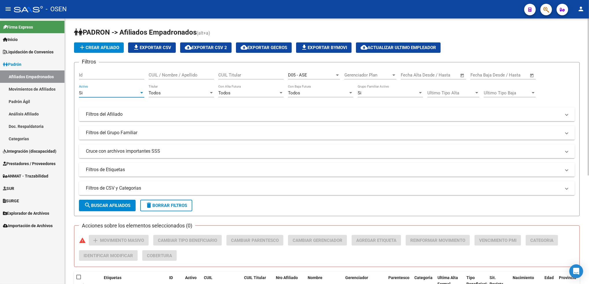
click at [124, 206] on span "search Buscar Afiliados" at bounding box center [107, 205] width 46 height 5
click at [37, 153] on span "Integración (discapacidad)" at bounding box center [29, 151] width 53 height 6
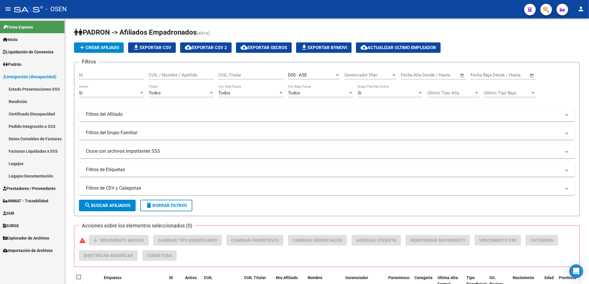
click at [25, 164] on link "Legajos" at bounding box center [32, 163] width 64 height 12
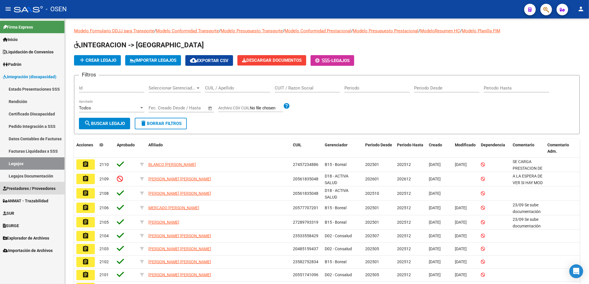
click at [38, 188] on span "Prestadores / Proveedores" at bounding box center [29, 189] width 53 height 6
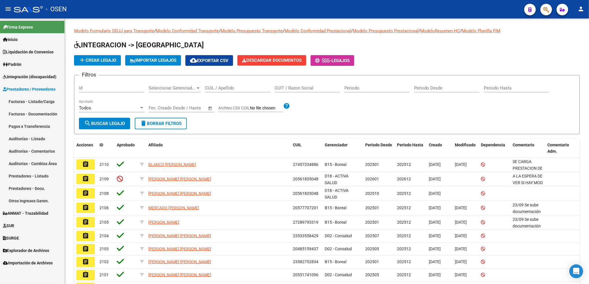
click at [36, 99] on link "Facturas - Listado/Carga" at bounding box center [32, 101] width 64 height 12
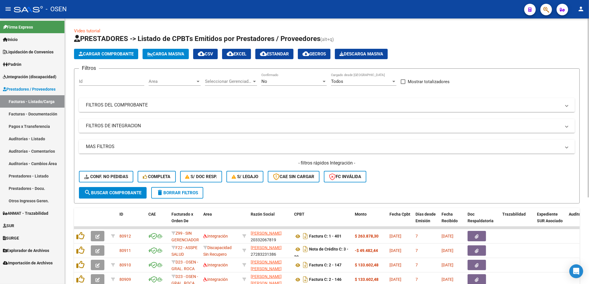
click at [124, 54] on span "Cargar Comprobante" at bounding box center [106, 53] width 55 height 5
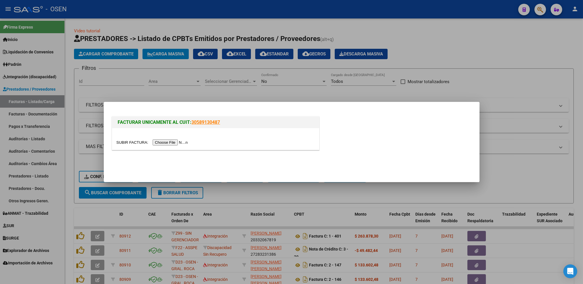
click at [179, 141] on input "file" at bounding box center [152, 143] width 73 height 6
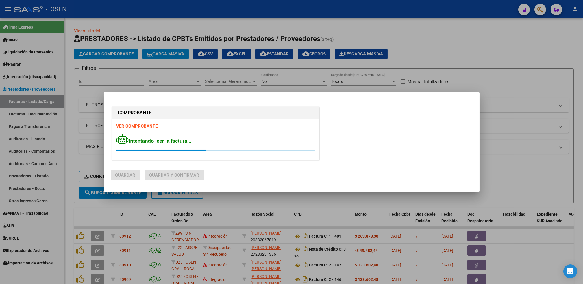
click at [133, 128] on strong "VER COMPROBANTE" at bounding box center [136, 126] width 41 height 5
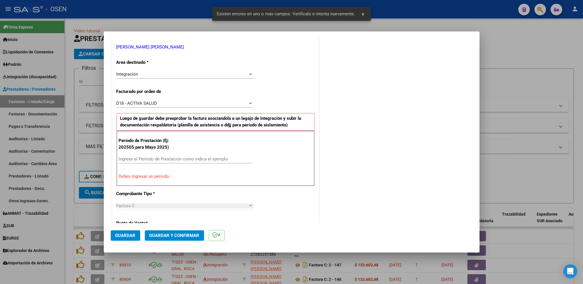
scroll to position [127, 0]
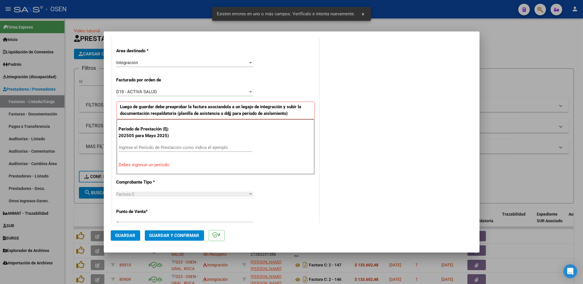
click at [146, 145] on input "Ingrese el Período de Prestación como indica el ejemplo" at bounding box center [185, 147] width 133 height 5
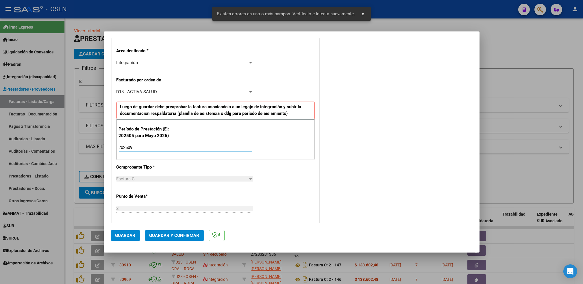
type input "202509"
click at [123, 237] on span "Guardar" at bounding box center [125, 235] width 20 height 5
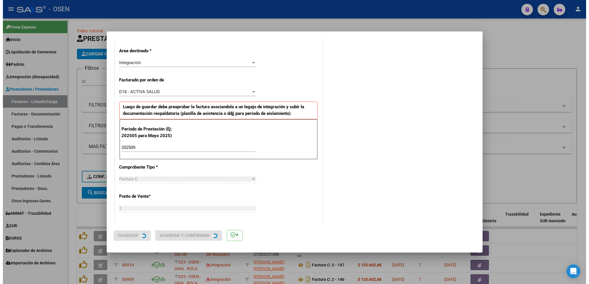
scroll to position [0, 0]
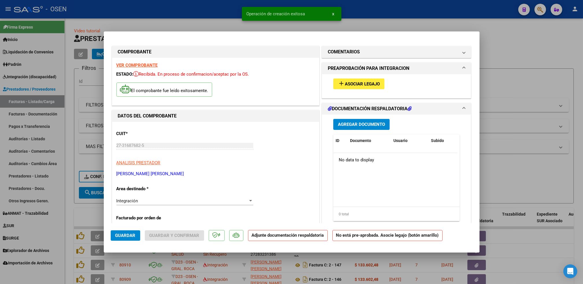
click at [359, 87] on button "add Asociar Legajo" at bounding box center [358, 84] width 51 height 11
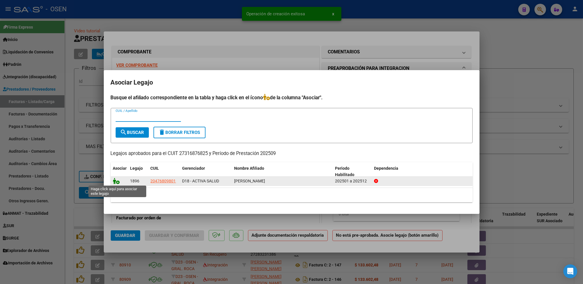
click at [114, 181] on icon at bounding box center [116, 181] width 7 height 6
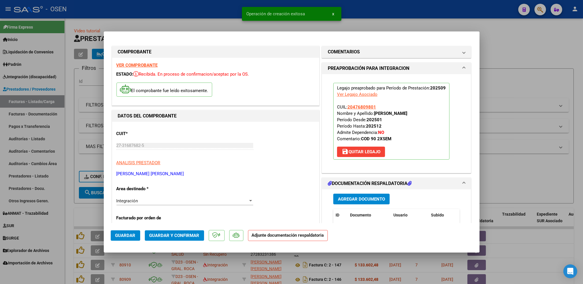
click at [363, 202] on span "Agregar Documento" at bounding box center [361, 199] width 47 height 5
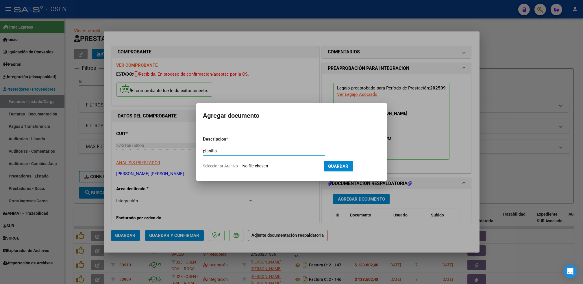
type input "planilla"
click at [242, 164] on input "Seleccionar Archivo" at bounding box center [280, 166] width 77 height 5
type input "C:\fakepath\1000783578.jpg"
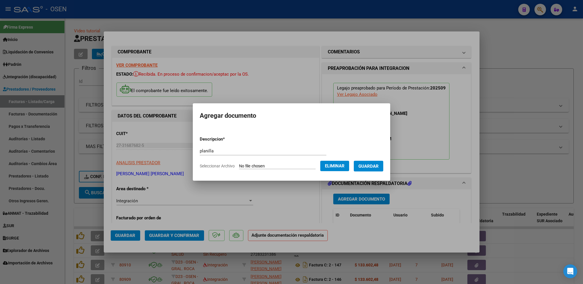
click at [373, 164] on span "Guardar" at bounding box center [368, 166] width 20 height 5
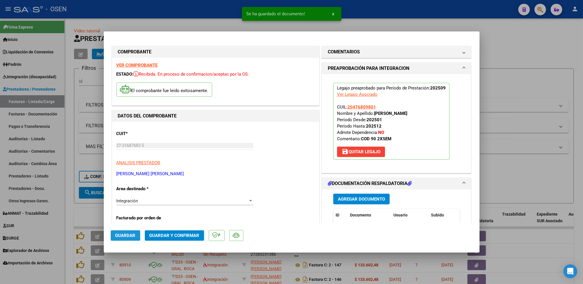
click at [125, 239] on button "Guardar" at bounding box center [125, 236] width 29 height 10
click at [68, 220] on div at bounding box center [291, 142] width 583 height 284
type input "$ 0,00"
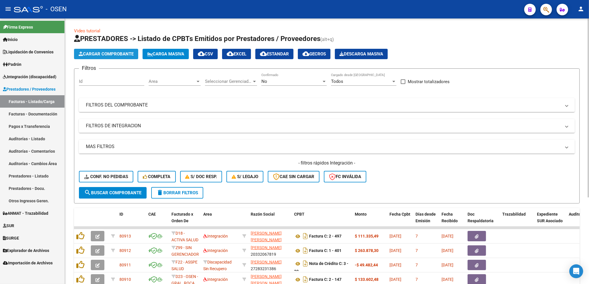
click at [116, 57] on button "Cargar Comprobante" at bounding box center [106, 54] width 64 height 10
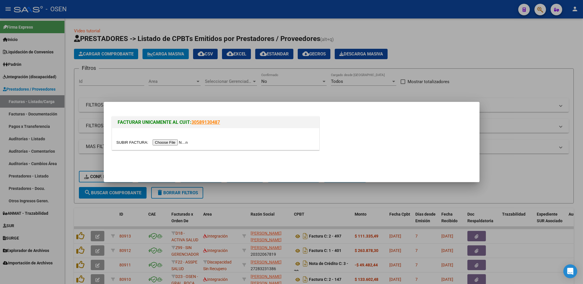
click at [175, 143] on input "file" at bounding box center [152, 143] width 73 height 6
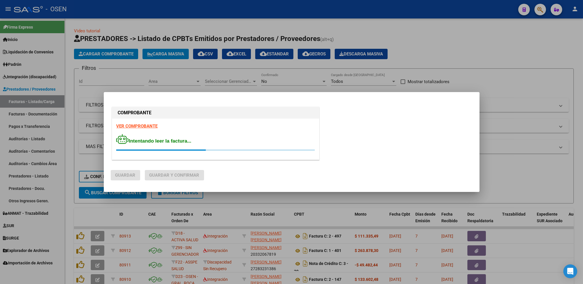
click at [138, 124] on strong "VER COMPROBANTE" at bounding box center [136, 126] width 41 height 5
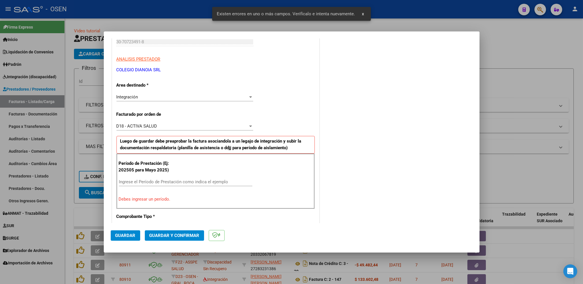
scroll to position [127, 0]
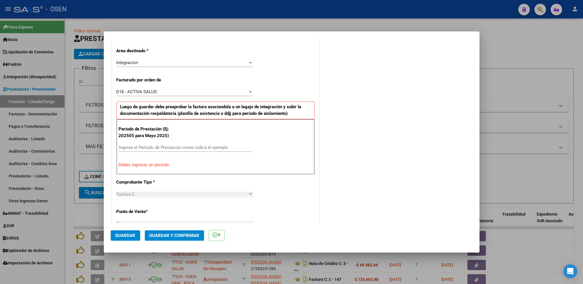
click at [178, 145] on div "Ingrese el Período de Prestación como indica el ejemplo" at bounding box center [185, 147] width 133 height 9
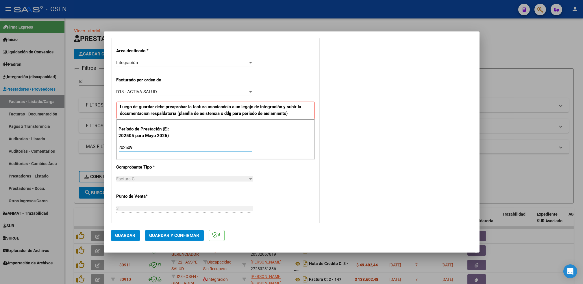
type input "202509"
click at [126, 235] on span "Guardar" at bounding box center [125, 235] width 20 height 5
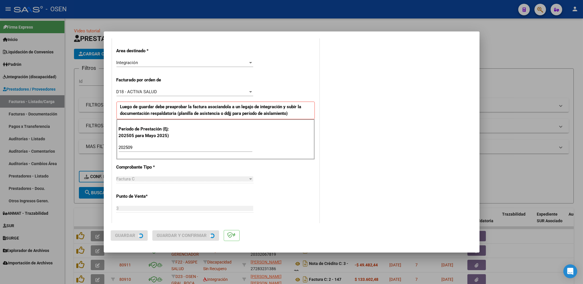
scroll to position [0, 0]
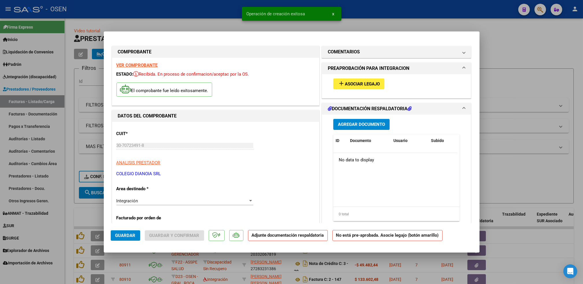
click at [362, 82] on span "Asociar Legajo" at bounding box center [362, 83] width 35 height 5
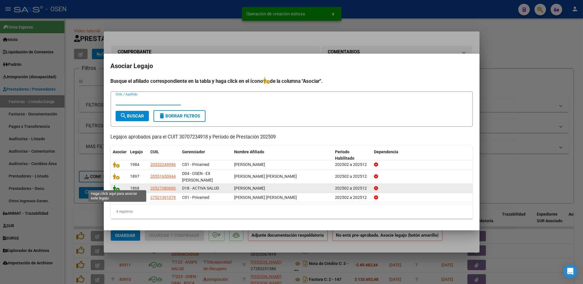
click at [118, 187] on icon at bounding box center [116, 188] width 7 height 6
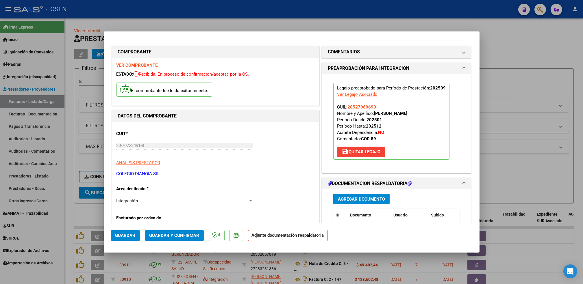
click at [370, 202] on span "Agregar Documento" at bounding box center [361, 199] width 47 height 5
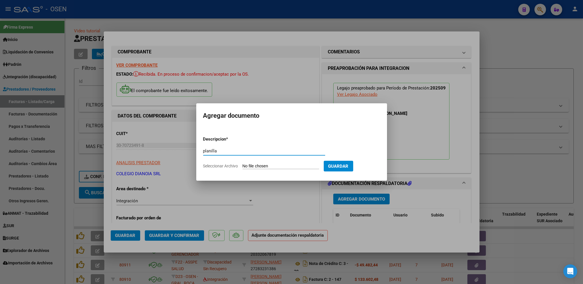
type input "planilla"
click at [242, 164] on input "Seleccionar Archivo" at bounding box center [280, 166] width 77 height 5
type input "C:\fakepath\LEOTTA ASIS SEPTIEMBRE.pdf"
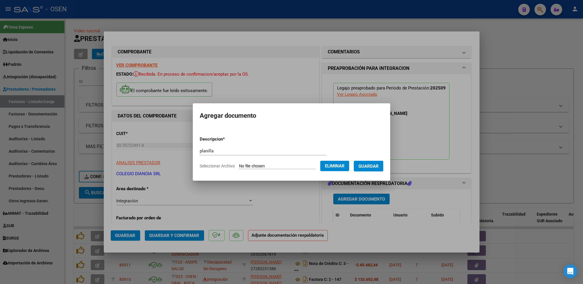
click at [372, 166] on span "Guardar" at bounding box center [368, 166] width 20 height 5
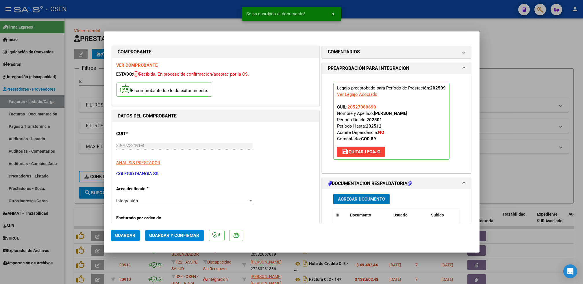
click at [123, 234] on span "Guardar" at bounding box center [125, 235] width 20 height 5
click at [67, 217] on div at bounding box center [291, 142] width 583 height 284
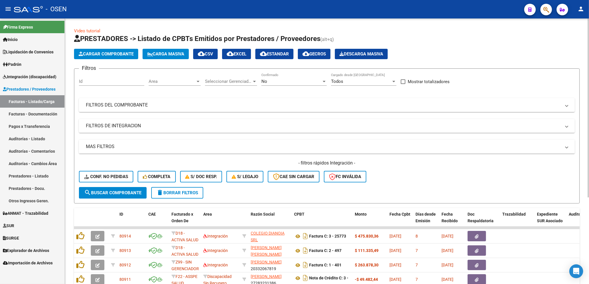
click at [123, 57] on button "Cargar Comprobante" at bounding box center [106, 54] width 64 height 10
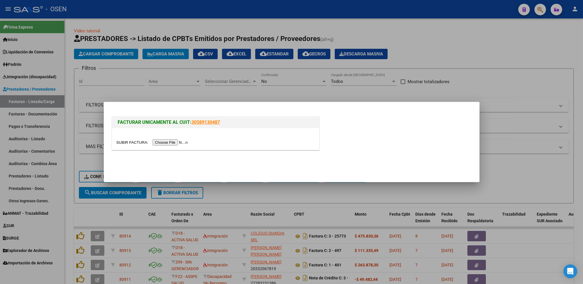
click at [176, 146] on div at bounding box center [215, 139] width 207 height 22
click at [176, 140] on input "file" at bounding box center [152, 143] width 73 height 6
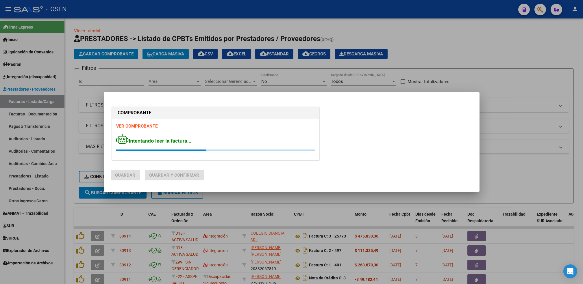
click at [138, 125] on strong "VER COMPROBANTE" at bounding box center [136, 126] width 41 height 5
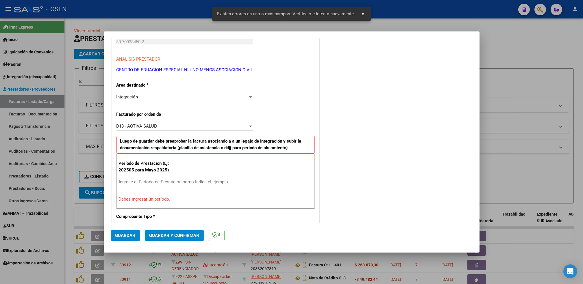
scroll to position [127, 0]
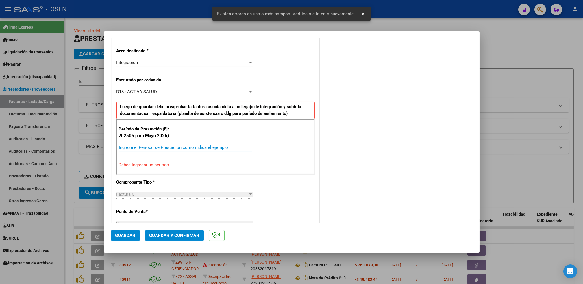
click at [162, 149] on input "Ingrese el Período de Prestación como indica el ejemplo" at bounding box center [185, 147] width 133 height 5
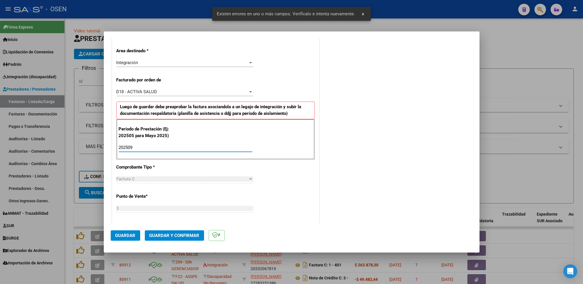
type input "202509"
click at [128, 237] on span "Guardar" at bounding box center [125, 235] width 20 height 5
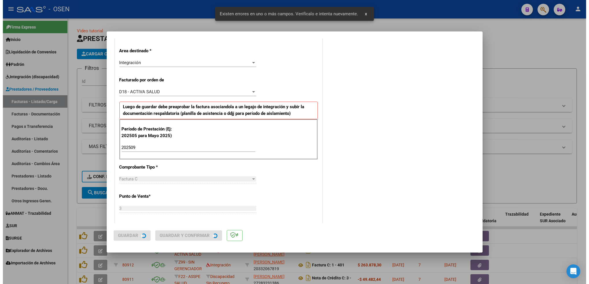
scroll to position [0, 0]
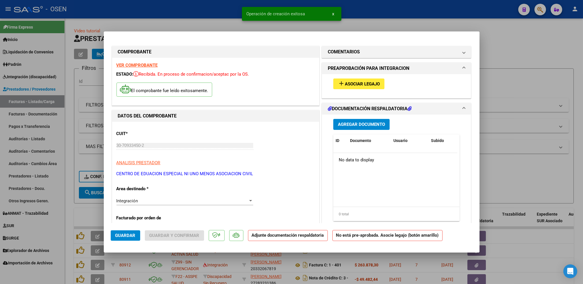
click at [367, 86] on span "Asociar Legajo" at bounding box center [362, 83] width 35 height 5
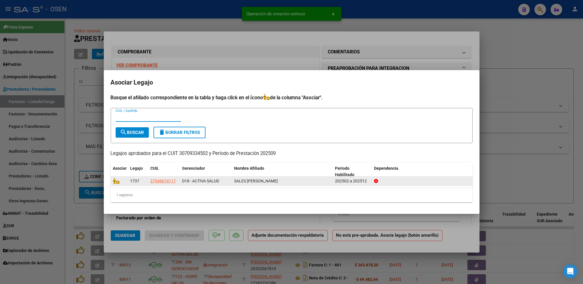
click at [112, 181] on datatable-body-cell at bounding box center [119, 181] width 17 height 9
click at [113, 181] on icon at bounding box center [116, 181] width 7 height 6
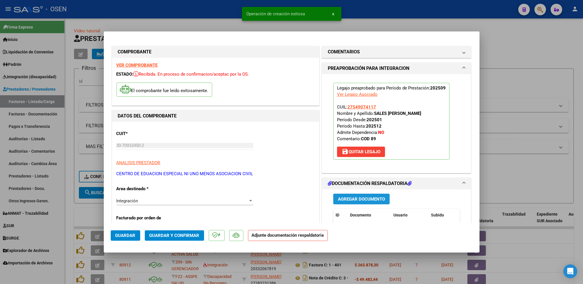
click at [371, 194] on button "Agregar Documento" at bounding box center [361, 199] width 56 height 11
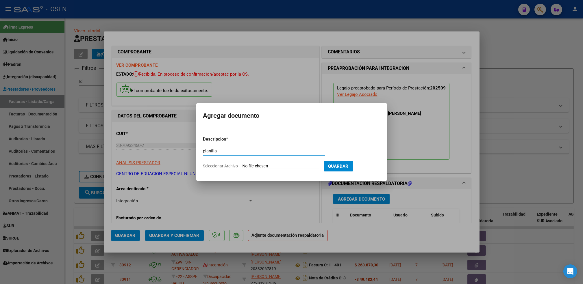
type input "planilla"
click at [242, 164] on input "Seleccionar Archivo" at bounding box center [280, 166] width 77 height 5
type input "C:\fakepath\Daneley Sales P asist SEPT.pdf"
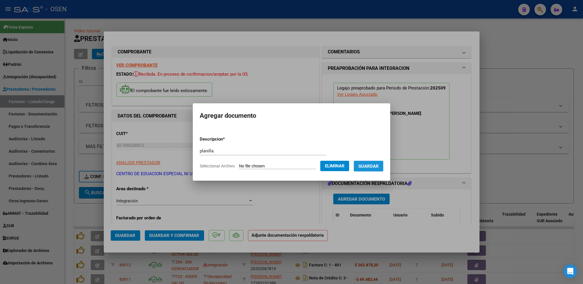
click at [369, 169] on span "Guardar" at bounding box center [368, 166] width 20 height 5
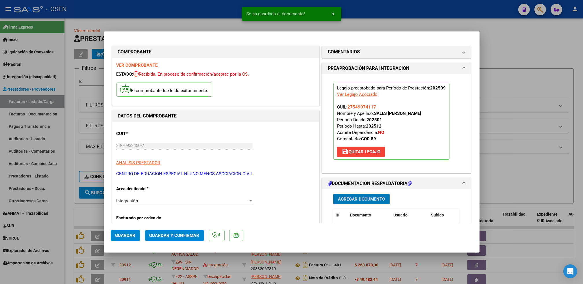
click at [131, 234] on span "Guardar" at bounding box center [125, 235] width 20 height 5
click at [68, 194] on div at bounding box center [291, 142] width 583 height 284
type input "$ 0,00"
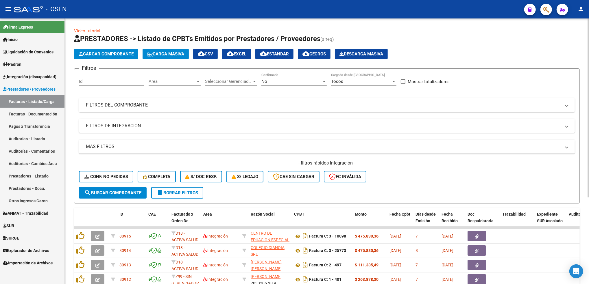
click at [272, 78] on div "No Confirmado" at bounding box center [293, 79] width 65 height 12
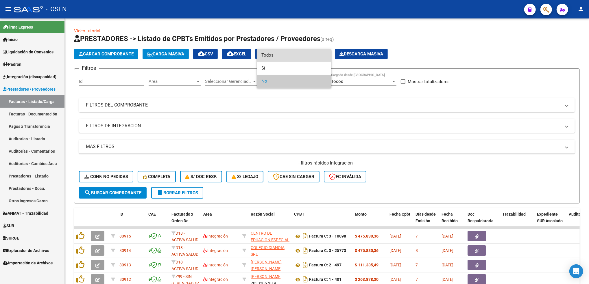
click at [277, 55] on span "Todos" at bounding box center [293, 55] width 65 height 13
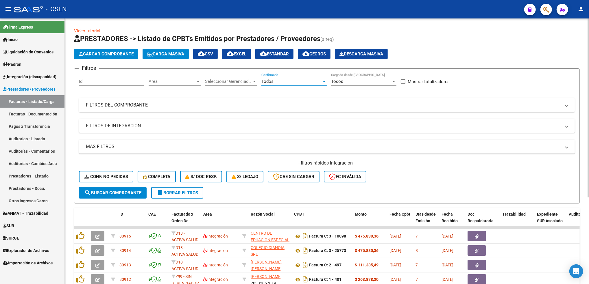
click at [233, 102] on mat-panel-title "FILTROS DEL COMPROBANTE" at bounding box center [323, 105] width 475 height 6
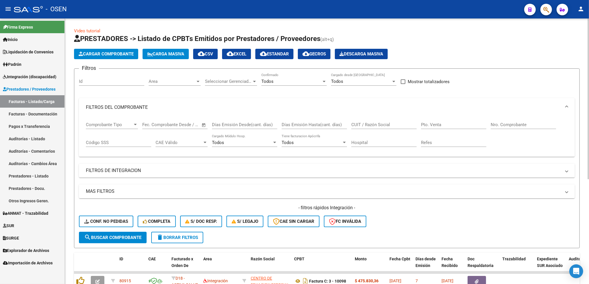
click at [507, 125] on input "Nro. Comprobante" at bounding box center [522, 124] width 65 height 5
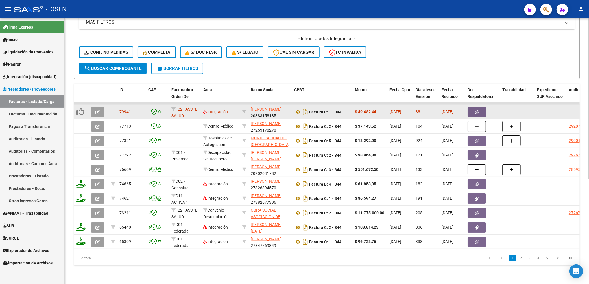
type input "344"
click at [92, 107] on button "button" at bounding box center [98, 112] width 14 height 10
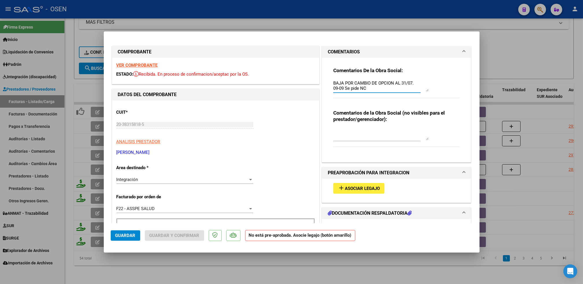
drag, startPoint x: 373, startPoint y: 90, endPoint x: 287, endPoint y: 75, distance: 86.7
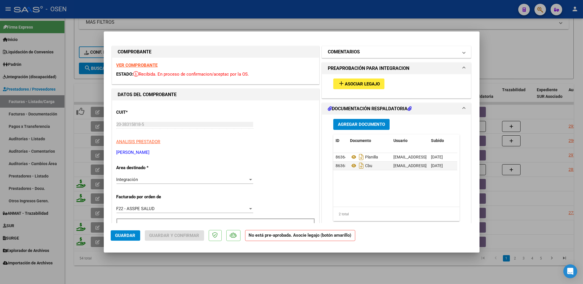
click at [418, 52] on mat-panel-title "COMENTARIOS" at bounding box center [393, 52] width 131 height 7
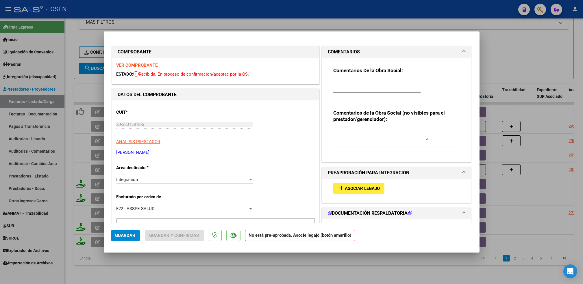
drag, startPoint x: 349, startPoint y: 92, endPoint x: 346, endPoint y: 88, distance: 5.1
click at [347, 91] on div at bounding box center [380, 86] width 95 height 14
type textarea "08-10 SE ADJ [GEOGRAPHIC_DATA]"
click at [150, 180] on div "Integración" at bounding box center [181, 179] width 131 height 5
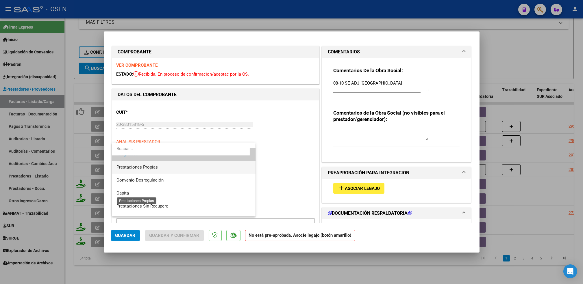
scroll to position [60, 0]
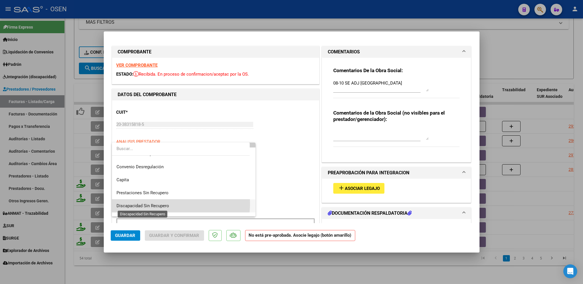
click at [165, 204] on span "Discapacidad Sin Recupero" at bounding box center [142, 205] width 53 height 5
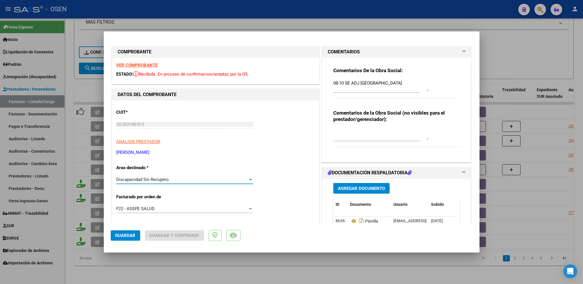
click at [372, 184] on button "Agregar Documento" at bounding box center [361, 188] width 56 height 11
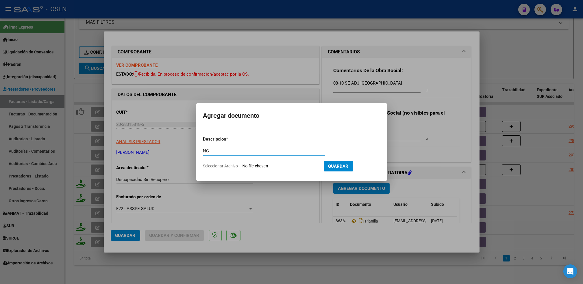
type input "NC"
click at [242, 164] on input "Seleccionar Archivo" at bounding box center [280, 166] width 77 height 5
type input "C:\fakepath\NC DAMIAN 08-2025 OSEN - MU.pdf"
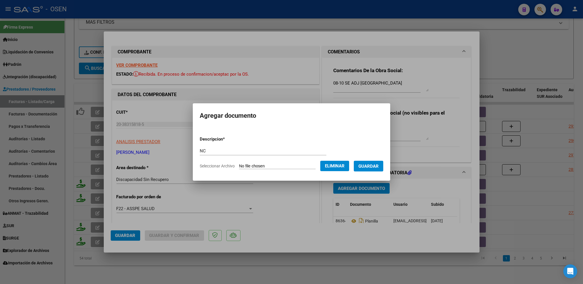
click at [370, 164] on span "Guardar" at bounding box center [368, 166] width 20 height 5
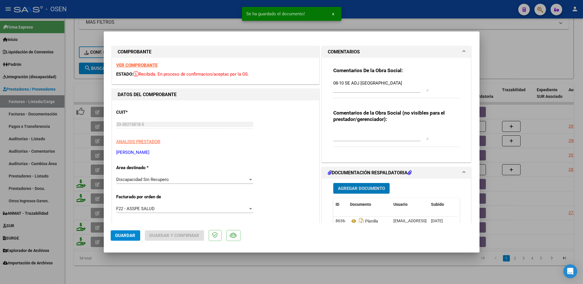
click at [110, 243] on mat-dialog-container "COMPROBANTE VER COMPROBANTE ESTADO: Recibida. En proceso de confirmacion/acepta…" at bounding box center [292, 141] width 376 height 221
click at [114, 237] on button "Guardar" at bounding box center [125, 236] width 29 height 10
click at [137, 63] on strong "VER COMPROBANTE" at bounding box center [136, 65] width 41 height 5
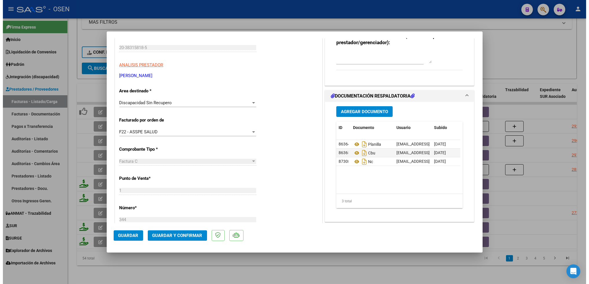
scroll to position [0, 0]
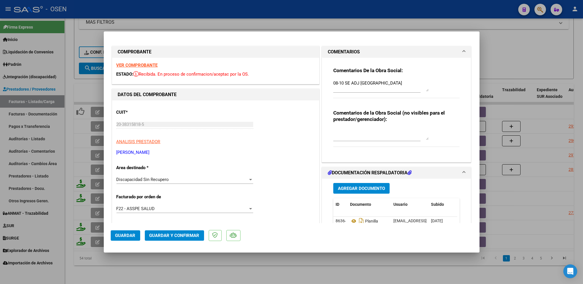
click at [119, 231] on button "Guardar" at bounding box center [125, 236] width 29 height 10
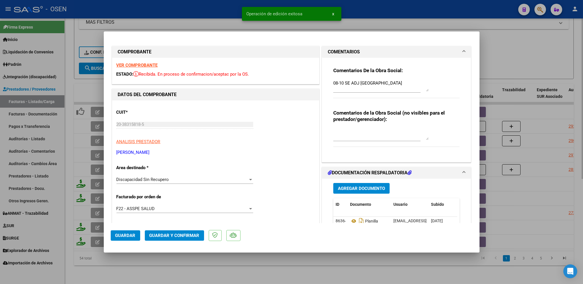
click at [186, 274] on div at bounding box center [291, 142] width 583 height 284
type input "$ 0,00"
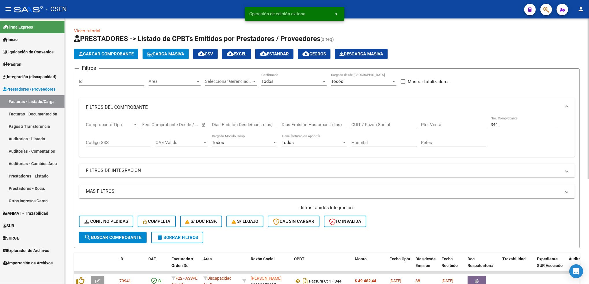
click at [110, 56] on span "Cargar Comprobante" at bounding box center [106, 53] width 55 height 5
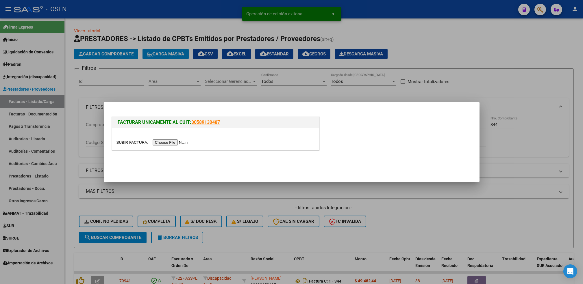
click at [168, 140] on input "file" at bounding box center [152, 143] width 73 height 6
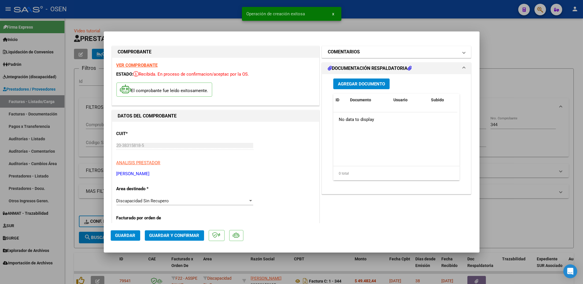
click at [380, 54] on mat-panel-title "COMENTARIOS" at bounding box center [393, 52] width 131 height 7
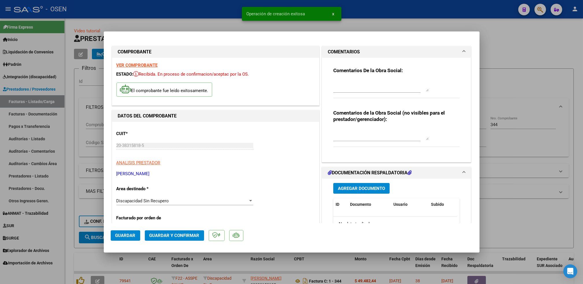
click at [369, 92] on div at bounding box center [380, 86] width 95 height 14
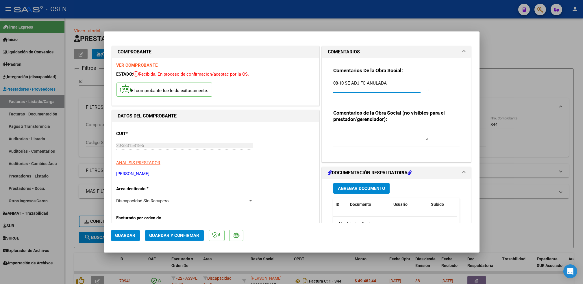
type textarea "08-10 SE ADJ FC ANULADA"
click at [333, 183] on button "Agregar Documento" at bounding box center [361, 188] width 56 height 11
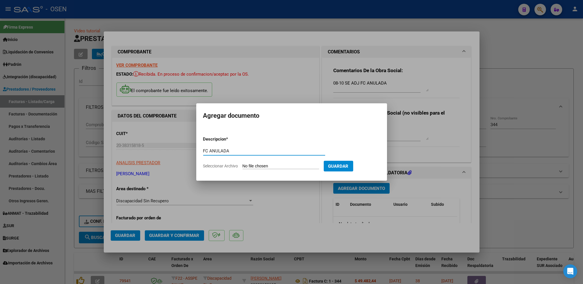
type input "FC ANULADA"
click at [242, 164] on input "Seleccionar Archivo" at bounding box center [280, 166] width 77 height 5
type input "C:\fakepath\FC344.pdf"
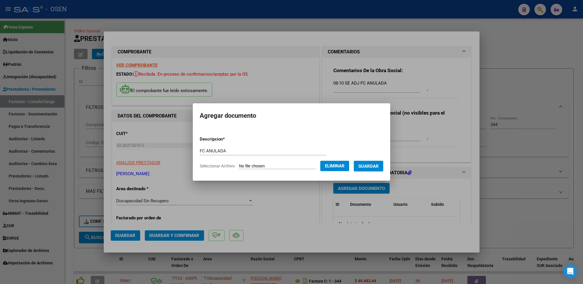
click at [379, 164] on button "Guardar" at bounding box center [368, 166] width 29 height 11
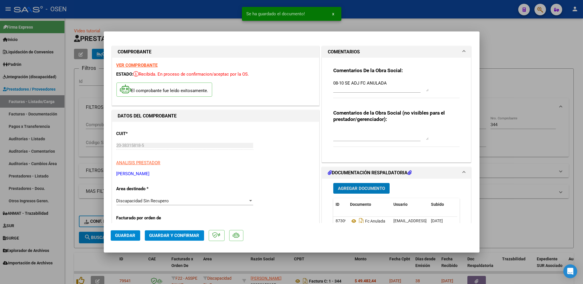
scroll to position [38, 0]
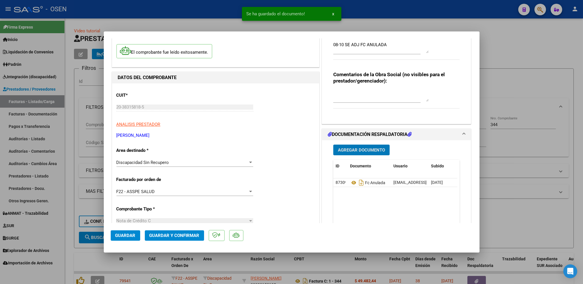
click at [126, 235] on span "Guardar" at bounding box center [125, 235] width 20 height 5
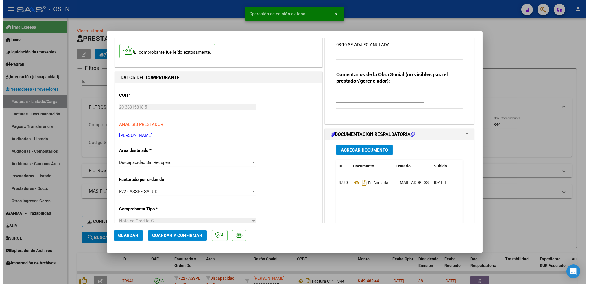
scroll to position [77, 0]
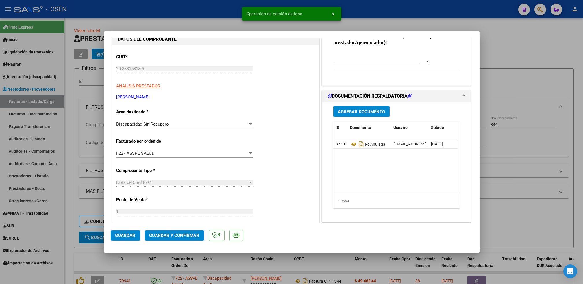
click at [73, 211] on div at bounding box center [291, 142] width 583 height 284
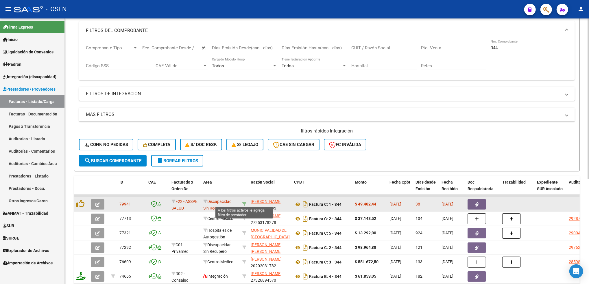
click at [244, 202] on icon at bounding box center [244, 204] width 4 height 4
type input "20383158185"
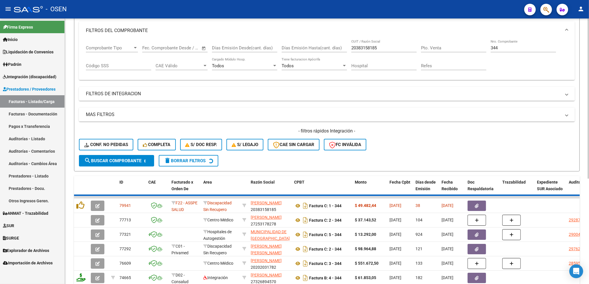
scroll to position [44, 0]
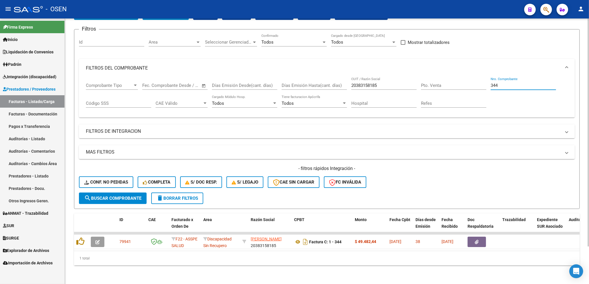
drag, startPoint x: 503, startPoint y: 82, endPoint x: 452, endPoint y: 95, distance: 52.2
click at [452, 95] on div "Comprobante Tipo Comprobante Tipo Fecha inicio – Fecha fin Fec. Comprobante Des…" at bounding box center [327, 95] width 482 height 36
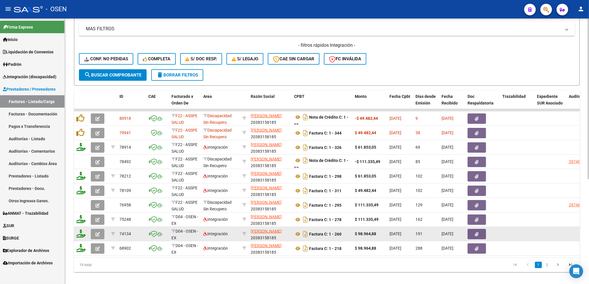
scroll to position [174, 0]
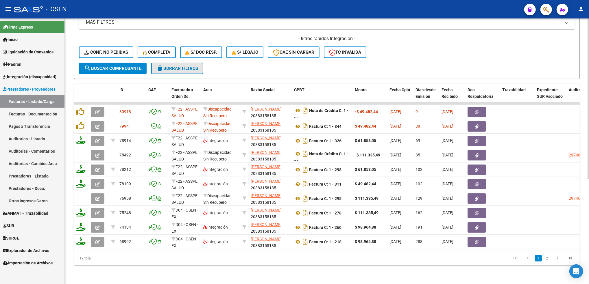
click at [196, 66] on span "delete Borrar Filtros" at bounding box center [177, 68] width 42 height 5
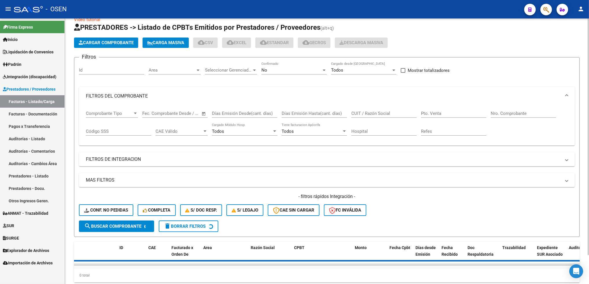
scroll to position [0, 0]
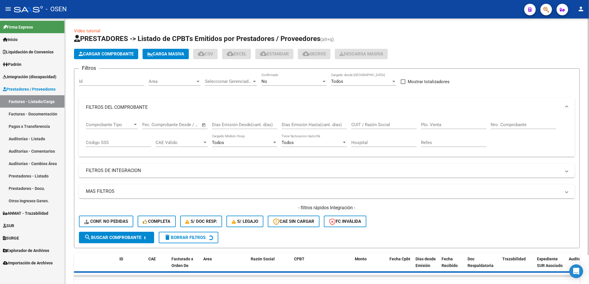
click at [273, 79] on div "No" at bounding box center [291, 81] width 60 height 5
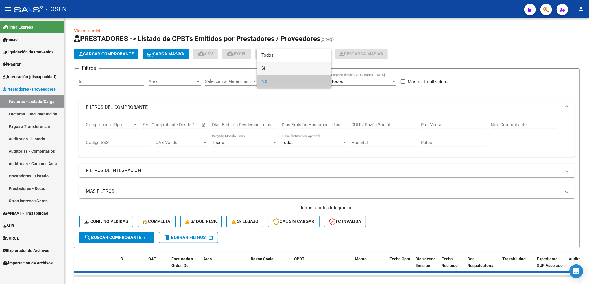
click at [281, 67] on span "Si" at bounding box center [293, 68] width 65 height 13
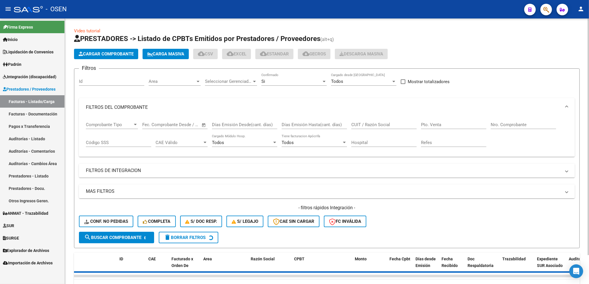
click at [178, 75] on div "Area Area" at bounding box center [175, 79] width 52 height 12
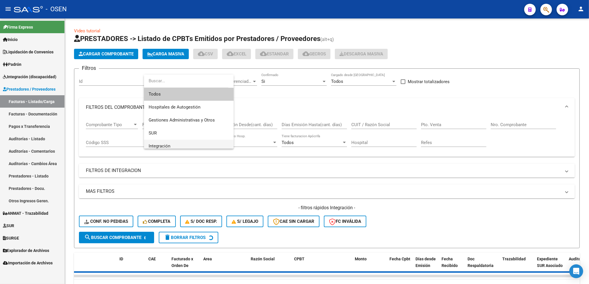
click at [160, 142] on span "Integración" at bounding box center [189, 146] width 80 height 13
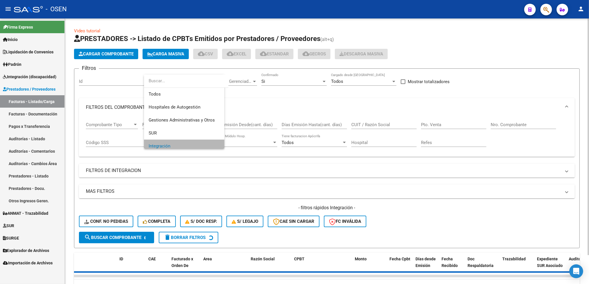
scroll to position [4, 0]
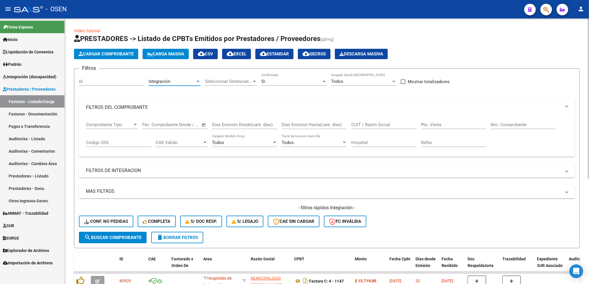
click at [158, 107] on mat-panel-title "FILTROS DEL COMPROBANTE" at bounding box center [323, 107] width 475 height 6
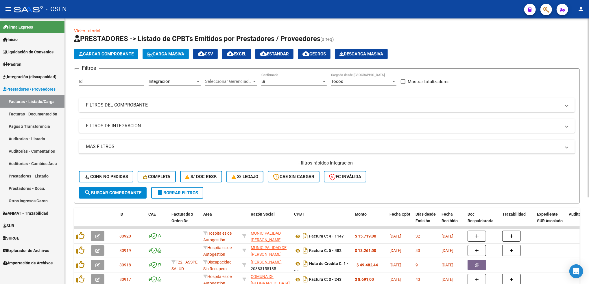
click at [133, 127] on mat-panel-title "FILTROS DE INTEGRACION" at bounding box center [323, 126] width 475 height 6
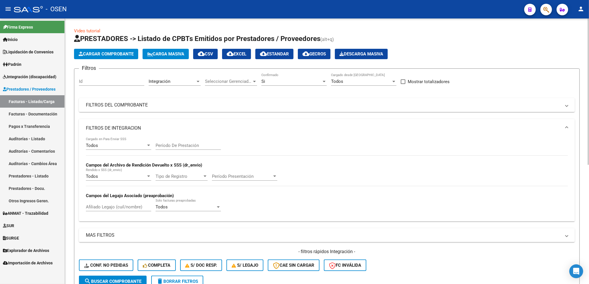
click at [110, 143] on div "Todos" at bounding box center [116, 145] width 60 height 5
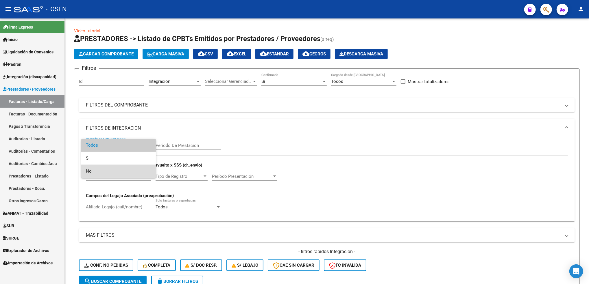
click at [98, 165] on span "No" at bounding box center [118, 171] width 65 height 13
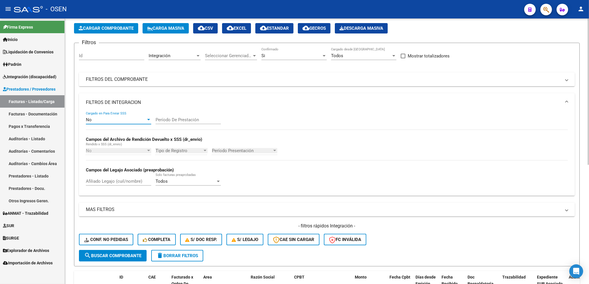
scroll to position [38, 0]
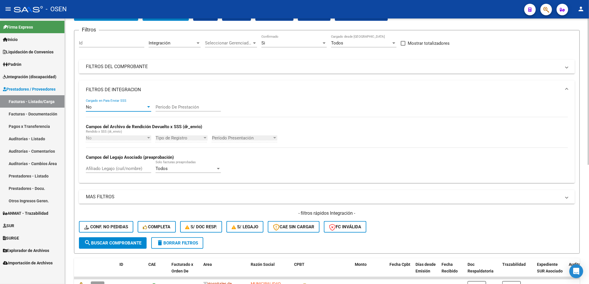
click at [107, 243] on span "search Buscar Comprobante" at bounding box center [112, 243] width 57 height 5
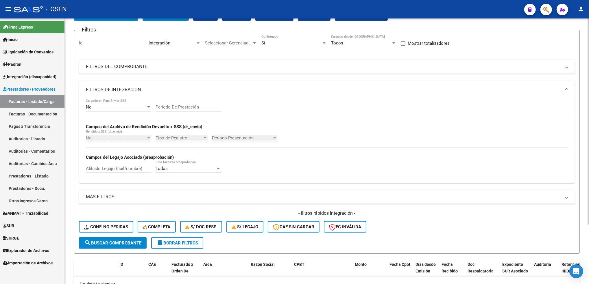
scroll to position [77, 0]
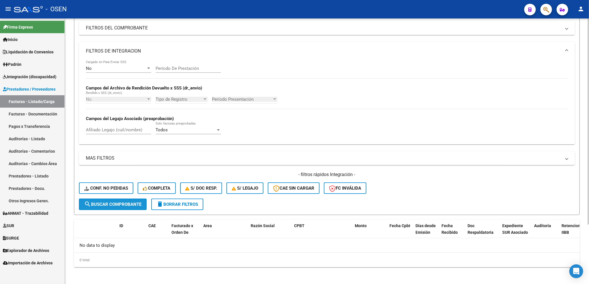
click at [137, 203] on span "search Buscar Comprobante" at bounding box center [112, 204] width 57 height 5
click at [185, 203] on span "delete Borrar Filtros" at bounding box center [177, 204] width 42 height 5
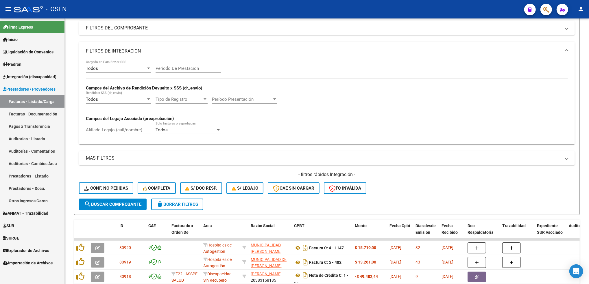
click at [38, 75] on span "Integración (discapacidad)" at bounding box center [29, 77] width 53 height 6
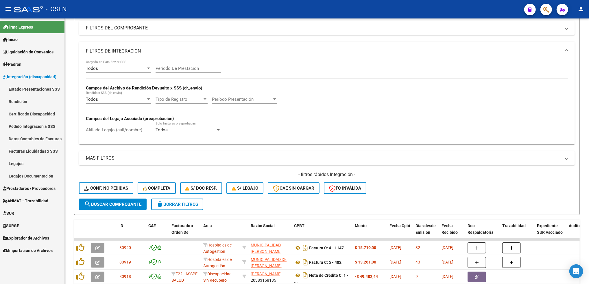
click at [23, 121] on link "Pedido Integración a SSS" at bounding box center [32, 126] width 64 height 12
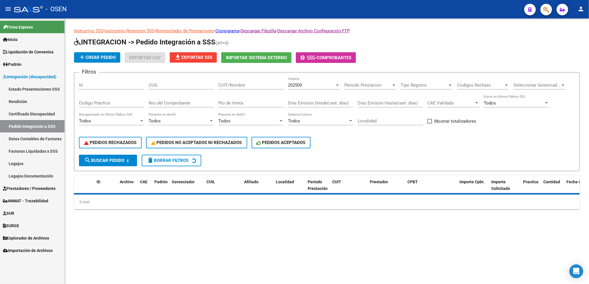
click at [315, 86] on div "202509 Carpeta" at bounding box center [314, 83] width 52 height 12
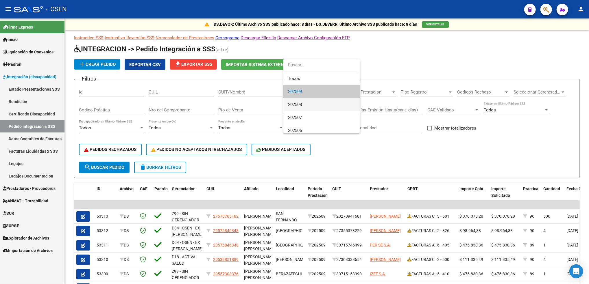
click at [300, 108] on span "202508" at bounding box center [321, 104] width 67 height 13
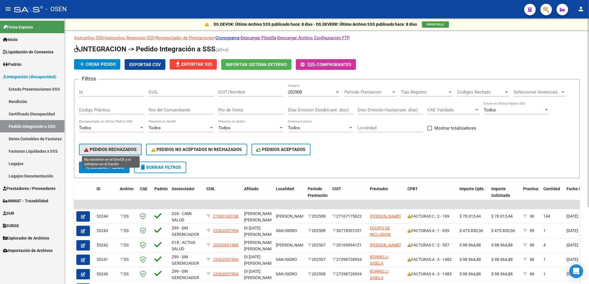
click at [117, 152] on button "PEDIDOS RECHAZADOS" at bounding box center [110, 150] width 63 height 12
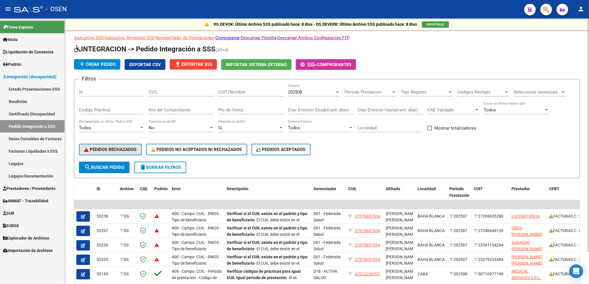
click at [118, 145] on button "PEDIDOS RECHAZADOS" at bounding box center [110, 150] width 63 height 12
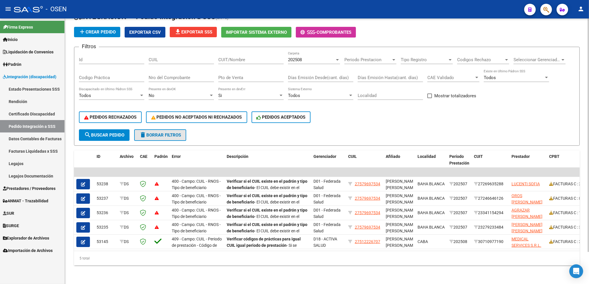
click at [168, 133] on span "delete Borrar Filtros" at bounding box center [160, 135] width 42 height 5
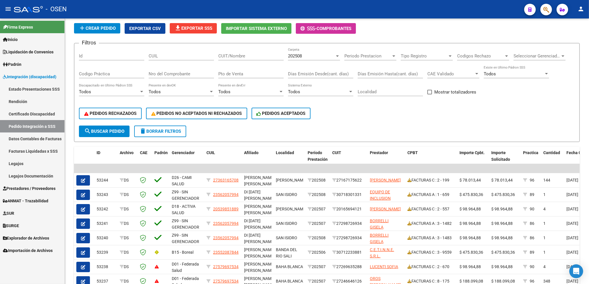
click at [40, 155] on link "Facturas Liquidadas x SSS" at bounding box center [32, 151] width 64 height 12
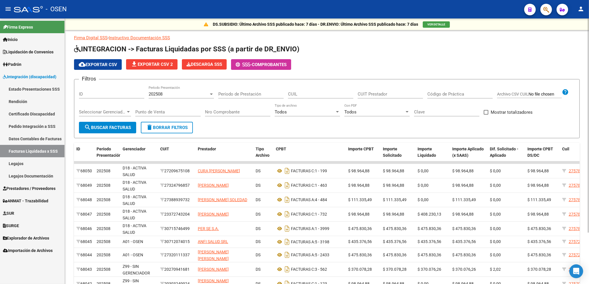
click at [97, 64] on span "cloud_download Exportar CSV" at bounding box center [98, 64] width 38 height 5
